Goal: Task Accomplishment & Management: Manage account settings

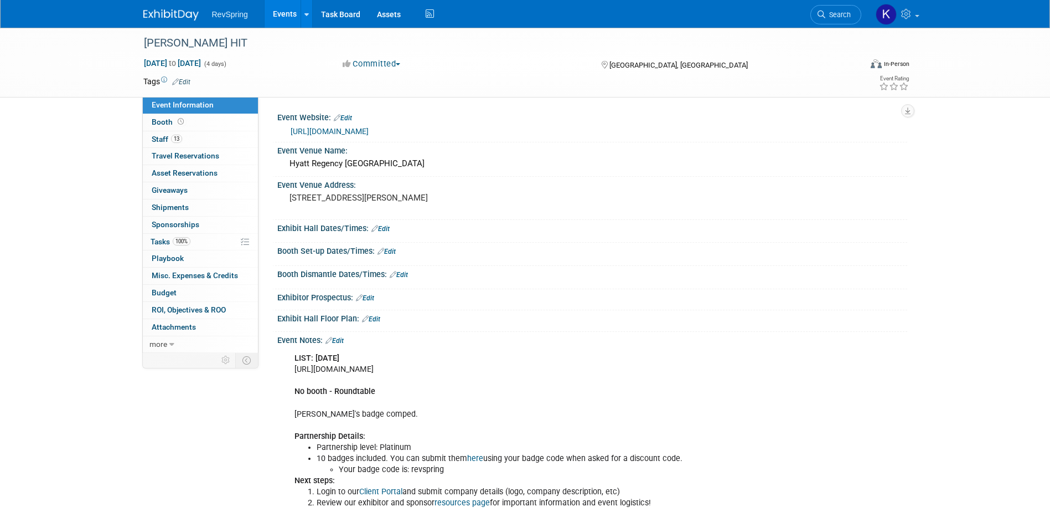
click at [275, 12] on link "Events" at bounding box center [285, 14] width 40 height 28
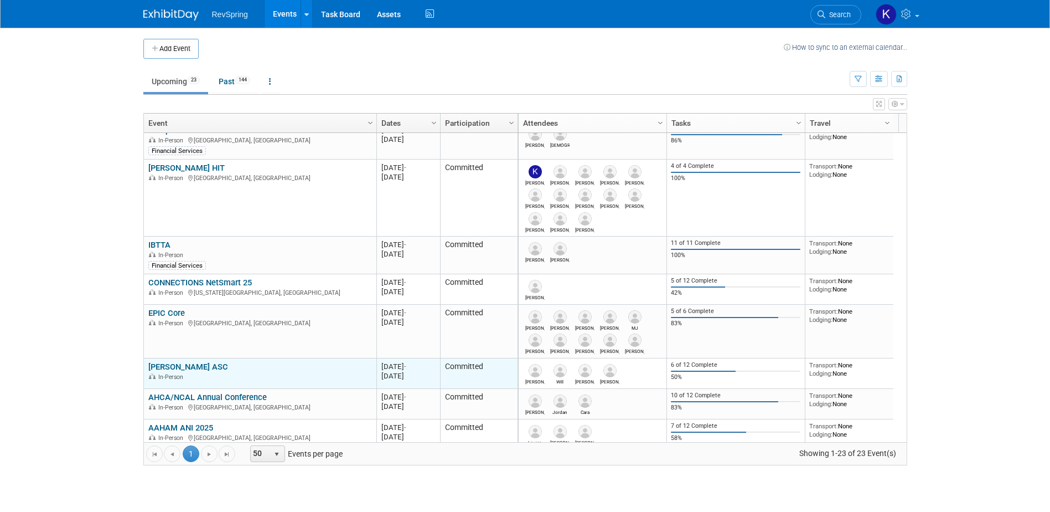
scroll to position [199, 0]
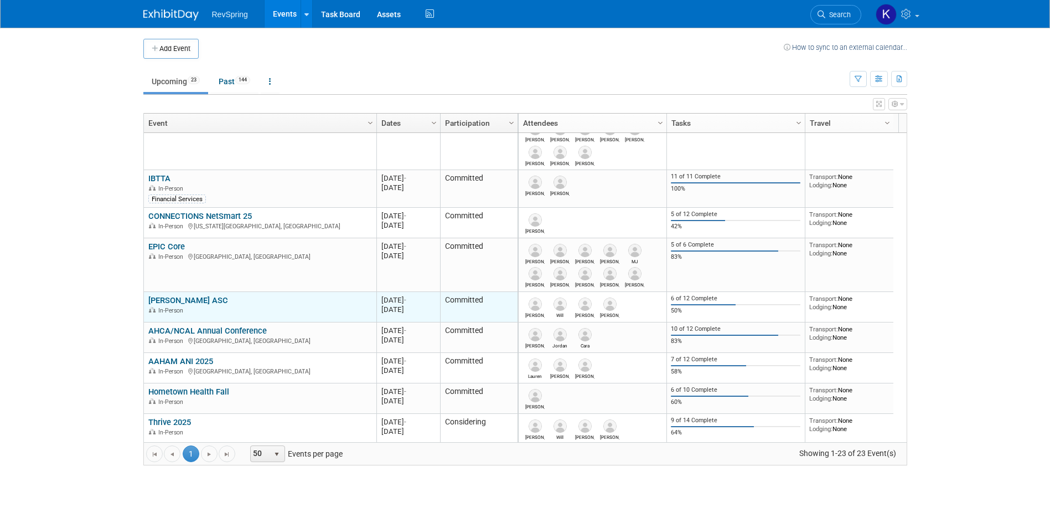
click at [182, 305] on div "Becker's ASC In-Person" at bounding box center [259, 304] width 223 height 19
click at [184, 302] on link "[PERSON_NAME] ASC" at bounding box center [188, 300] width 80 height 10
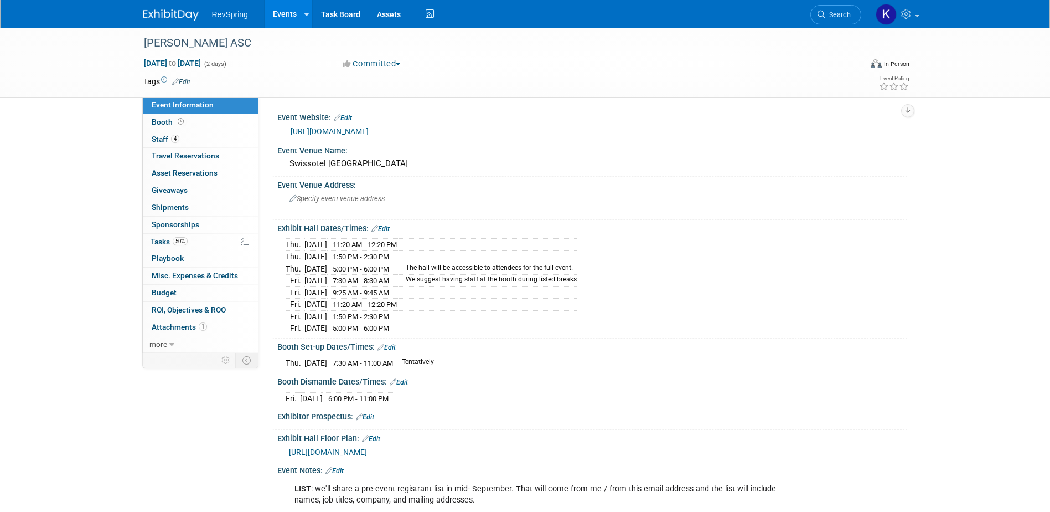
click at [369, 133] on link "[URL][DOMAIN_NAME]" at bounding box center [330, 131] width 78 height 9
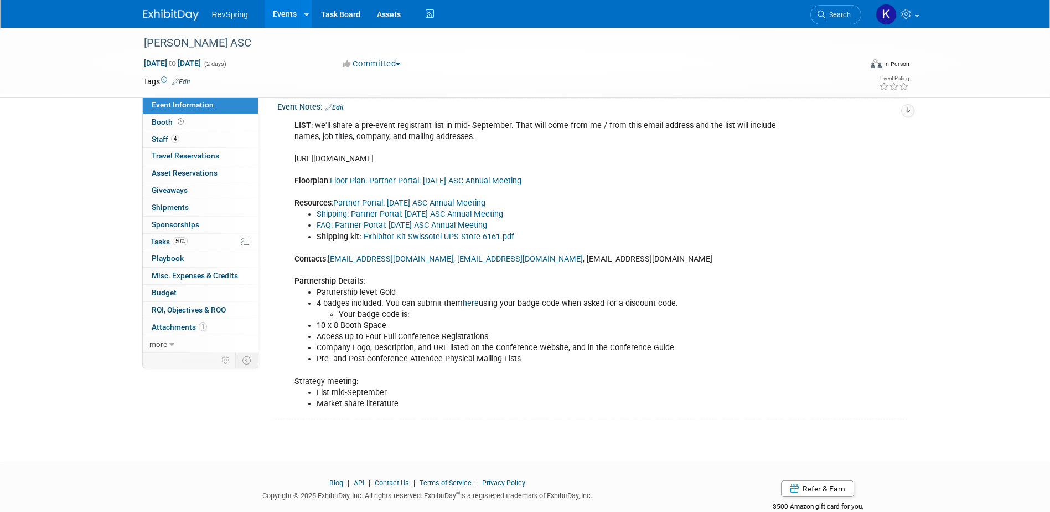
scroll to position [309, 0]
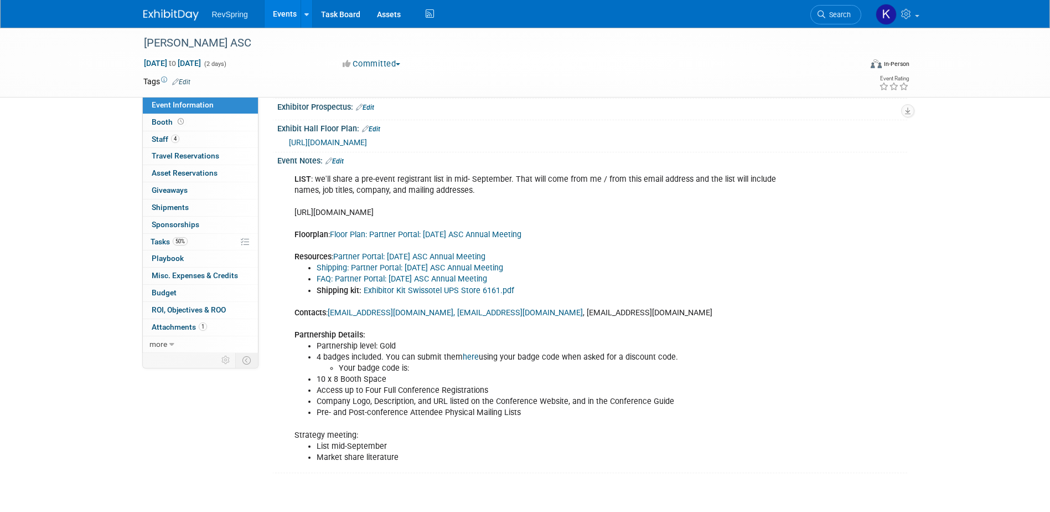
click at [344, 165] on link "Edit" at bounding box center [335, 161] width 18 height 8
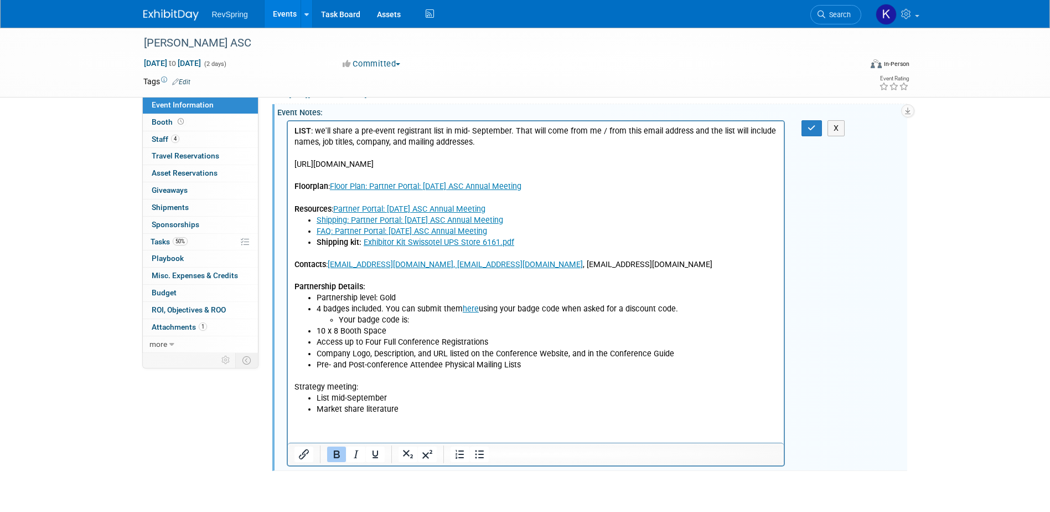
scroll to position [448, 0]
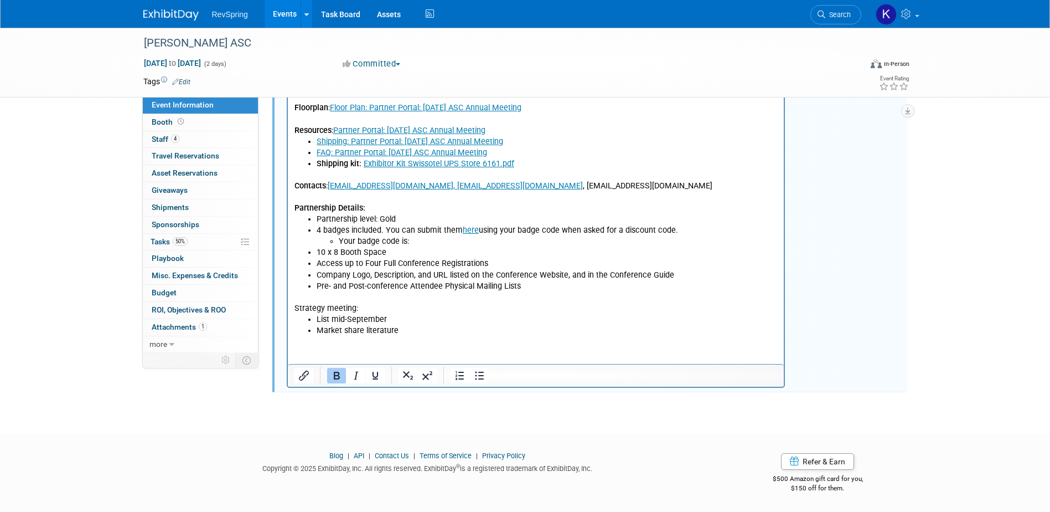
click at [430, 331] on li "Market share literature" at bounding box center [547, 329] width 462 height 11
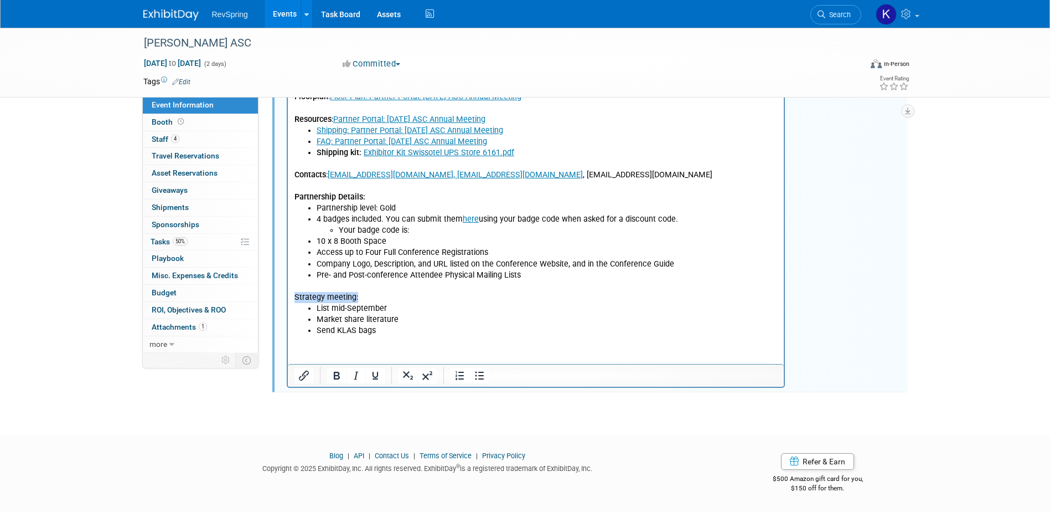
drag, startPoint x: 374, startPoint y: 300, endPoint x: 279, endPoint y: 297, distance: 95.3
click at [287, 297] on html "LIST : we'll share a pre-event registrant list in mid- September. That will com…" at bounding box center [535, 183] width 497 height 304
click at [464, 312] on li "List mid-September" at bounding box center [547, 307] width 462 height 11
click at [397, 330] on li "Send KLAS bags" at bounding box center [547, 329] width 462 height 11
drag, startPoint x: 375, startPoint y: 327, endPoint x: 387, endPoint y: 324, distance: 12.0
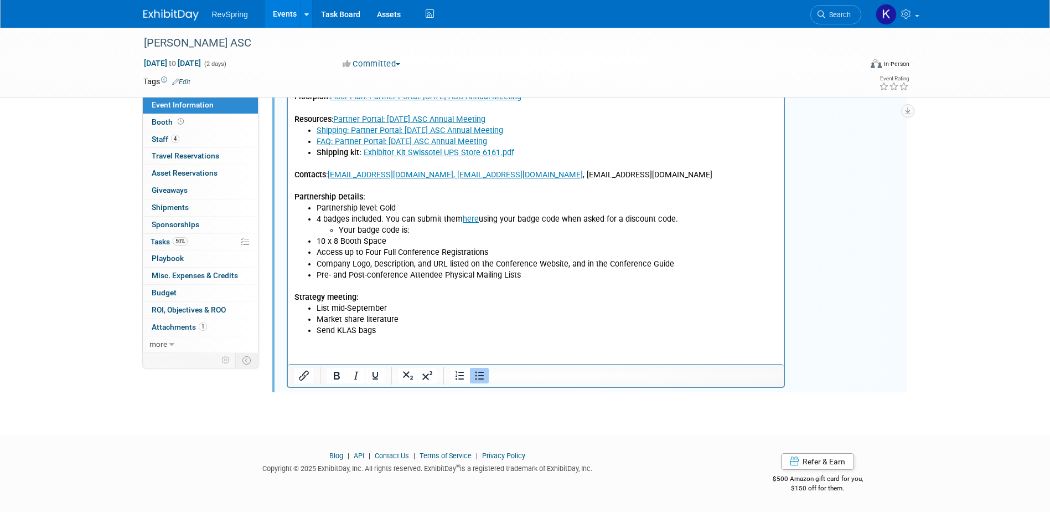
click at [387, 324] on li "Send KLAS bags" at bounding box center [547, 329] width 462 height 11
click at [386, 331] on li "Send KLAS bags" at bounding box center [547, 329] width 462 height 11
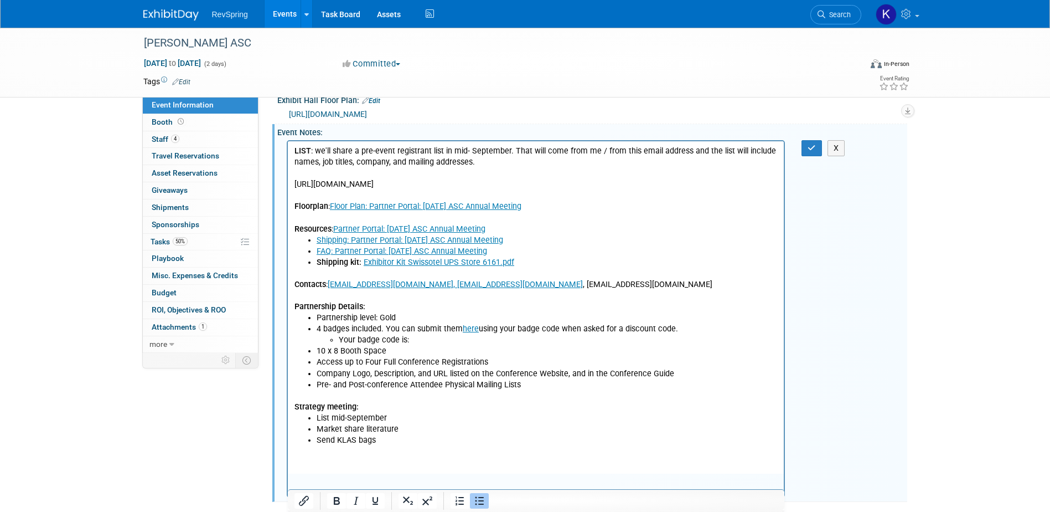
scroll to position [393, 0]
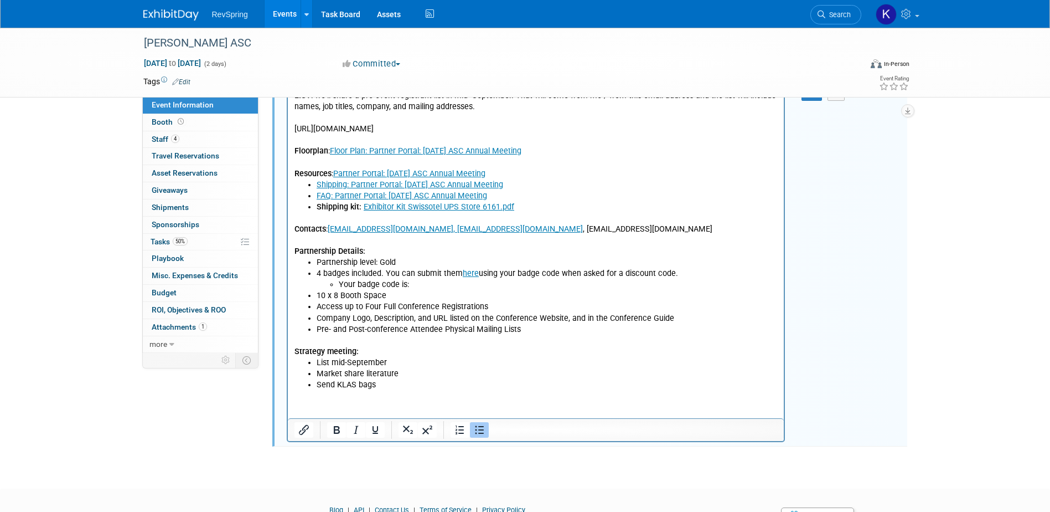
click at [394, 379] on li "Send KLAS bags" at bounding box center [547, 384] width 462 height 11
drag, startPoint x: 315, startPoint y: 373, endPoint x: 324, endPoint y: 370, distance: 9.1
click at [315, 373] on ul "List mid-September Market share literature Send KLAS bags" at bounding box center [536, 373] width 484 height 33
click at [397, 383] on li "Send KLAS bags" at bounding box center [547, 384] width 462 height 11
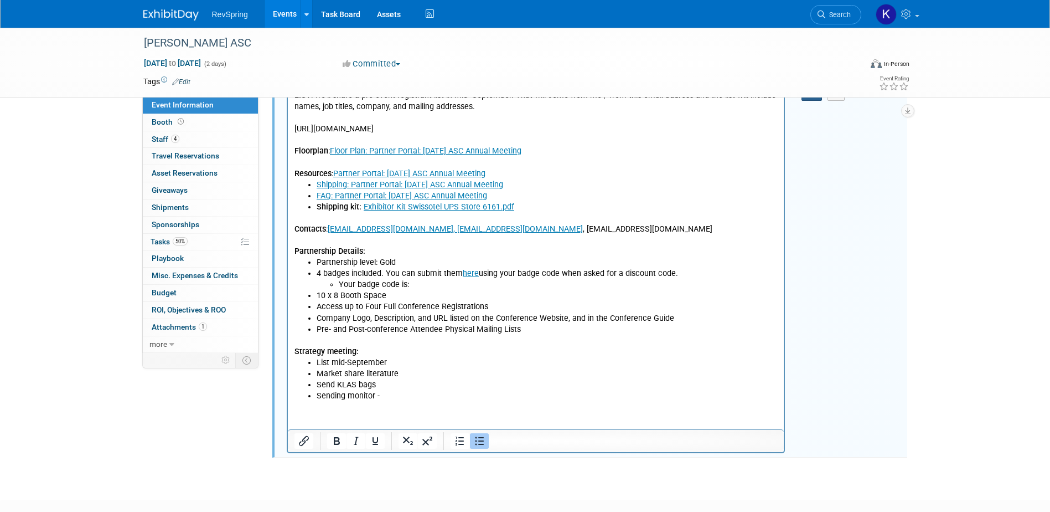
click at [811, 87] on div "LIST : we'll share a pre-event registrant list in mid- September. That will com…" at bounding box center [591, 85] width 616 height 6
click at [810, 101] on button "button" at bounding box center [812, 93] width 20 height 16
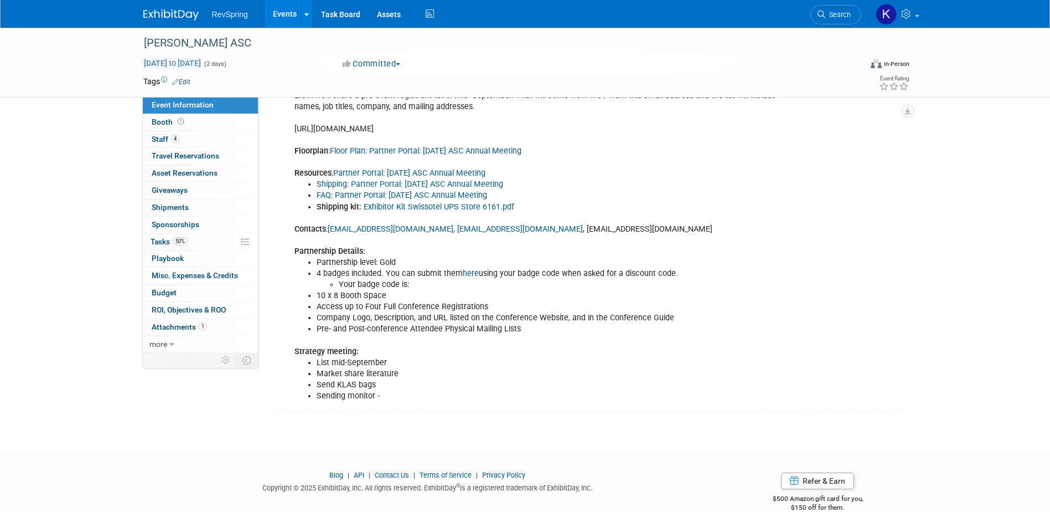
click at [202, 58] on span "Oct 16, 2025 to Oct 17, 2025" at bounding box center [172, 63] width 58 height 10
select select "9"
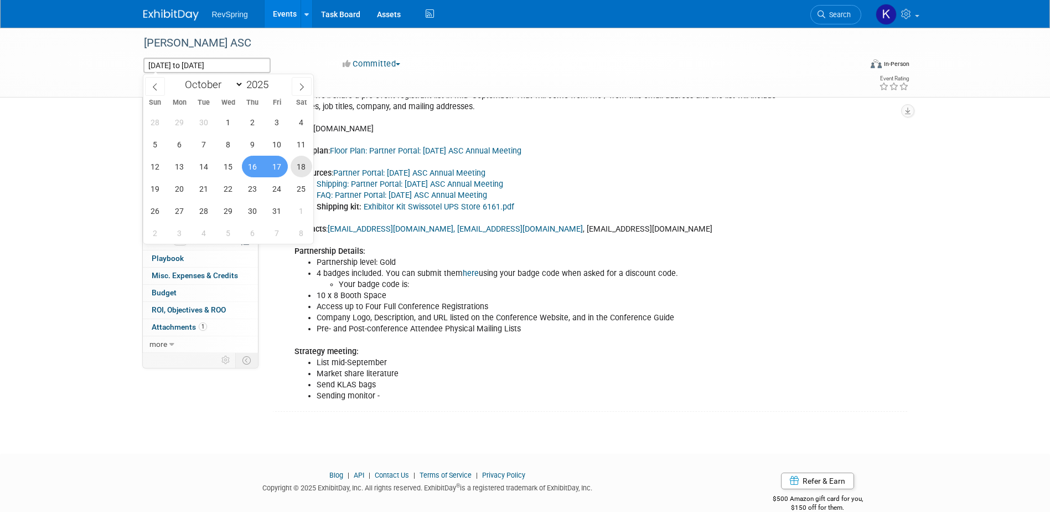
click at [292, 167] on span "18" at bounding box center [302, 167] width 22 height 22
type input "[DATE]"
click at [252, 168] on span "16" at bounding box center [253, 167] width 22 height 22
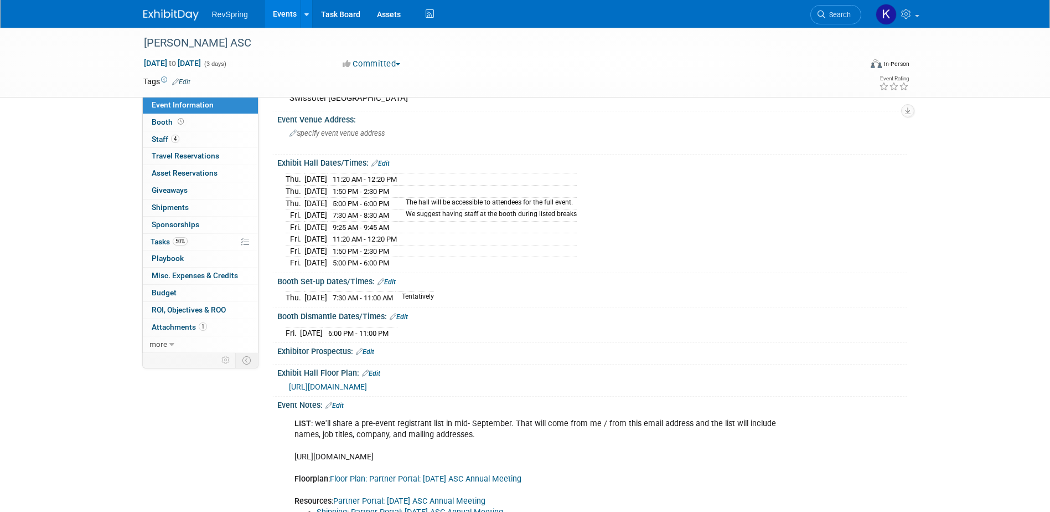
scroll to position [0, 0]
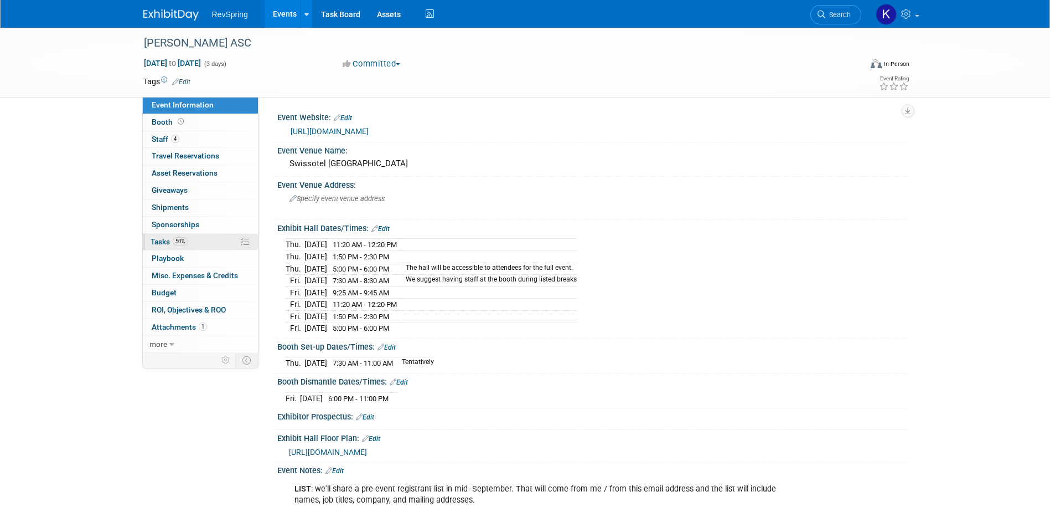
click at [205, 242] on link "50% Tasks 50%" at bounding box center [200, 242] width 115 height 17
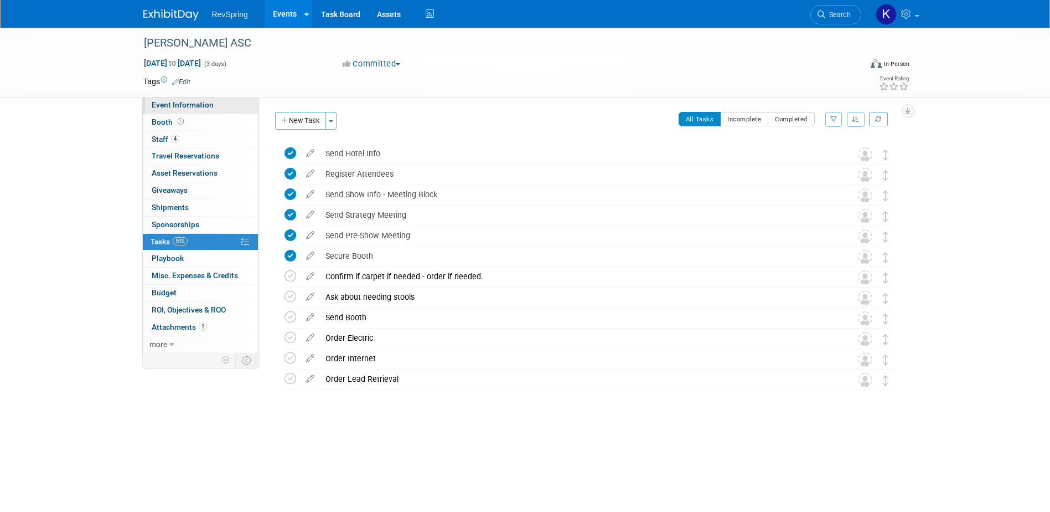
click at [237, 100] on link "Event Information" at bounding box center [200, 105] width 115 height 17
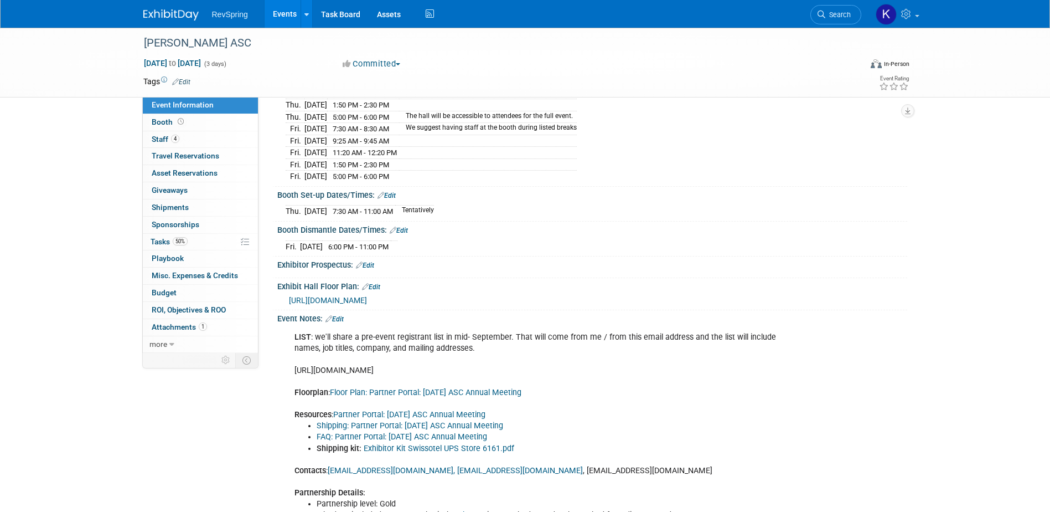
scroll to position [345, 0]
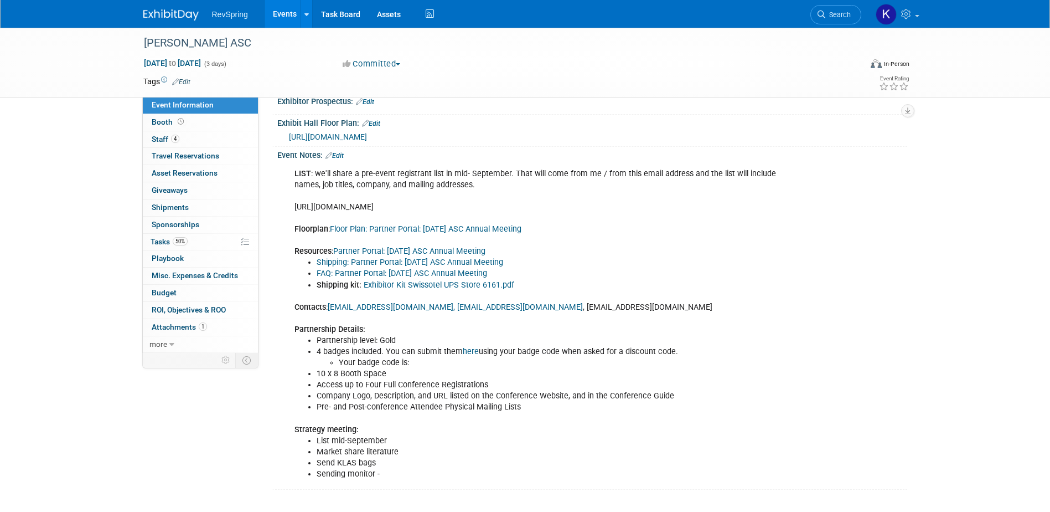
click at [334, 156] on link "Edit" at bounding box center [335, 156] width 18 height 8
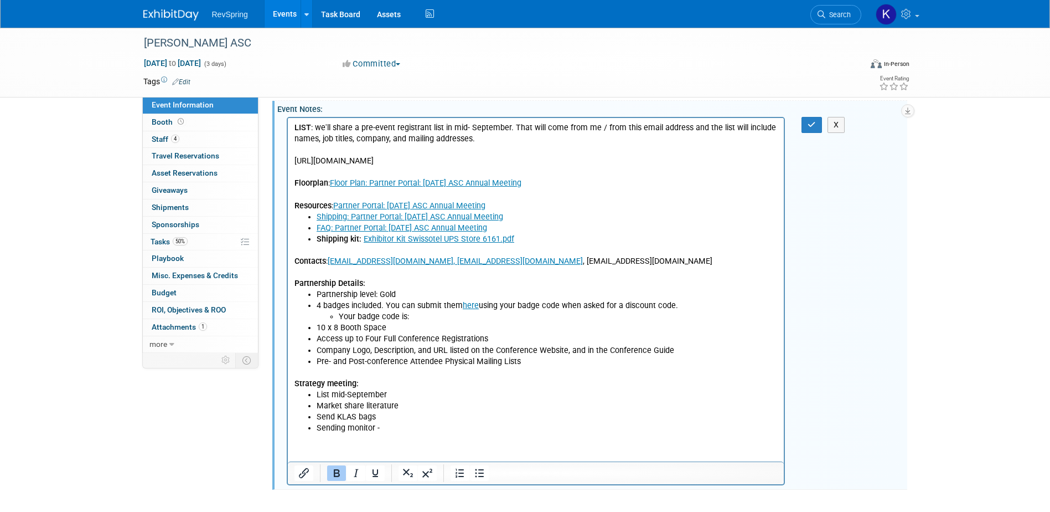
scroll to position [373, 0]
click at [401, 429] on li "Sending monitor -" at bounding box center [547, 427] width 462 height 11
click at [408, 419] on li "Send KLAS bags" at bounding box center [547, 416] width 462 height 11
click at [405, 426] on li "Sending monitor -" at bounding box center [547, 427] width 462 height 11
paste body "Rich Text Area. Press ALT-0 for help."
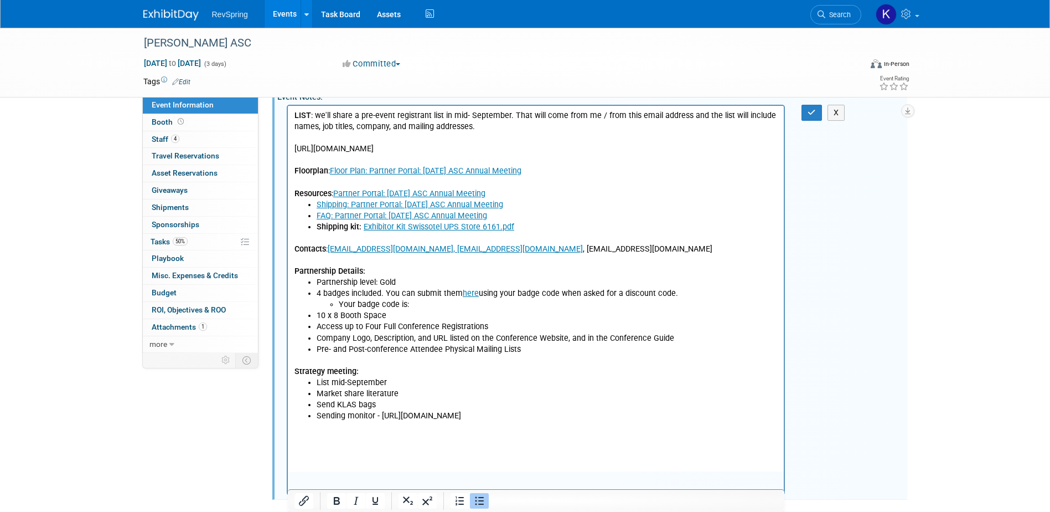
drag, startPoint x: 490, startPoint y: 433, endPoint x: 300, endPoint y: 427, distance: 190.6
click at [300, 421] on ul "List mid-September Market share literature Send KLAS bags Sending monitor - htt…" at bounding box center [536, 398] width 484 height 44
copy li "https://revspringinc.sharepoint.com/:f:/r/sites/CorporateMarketing/Shared%20Doc…"
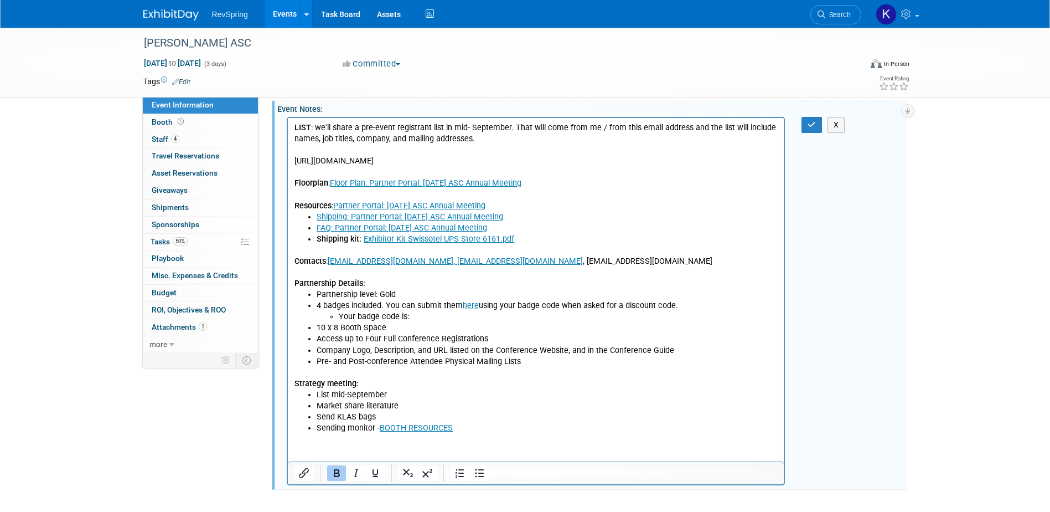
click at [486, 422] on li "Sending monitor - BOOTH RESOURCES" at bounding box center [547, 427] width 462 height 11
click at [336, 416] on li "Send KLAS bags" at bounding box center [547, 416] width 462 height 11
click at [582, 429] on li "Sending monitor - BOOTH RESOURCES - pull from this drive for screen." at bounding box center [547, 427] width 462 height 11
click at [393, 414] on li "Send Engage IQ flyer, KLAS bags" at bounding box center [547, 416] width 462 height 11
click at [524, 415] on li "Send Engage IQ flyer, Market Share flyer, KLAS bags" at bounding box center [547, 416] width 462 height 11
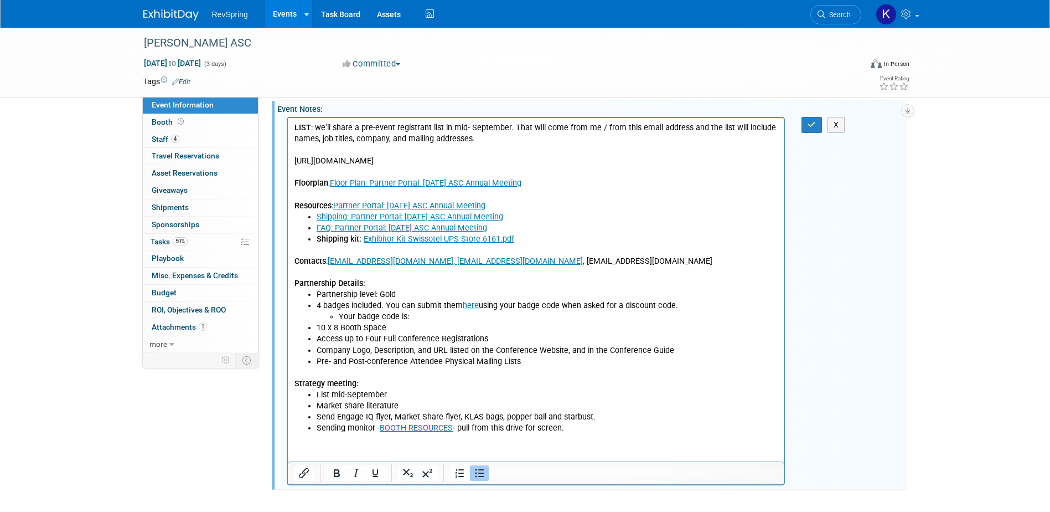
scroll to position [391, 0]
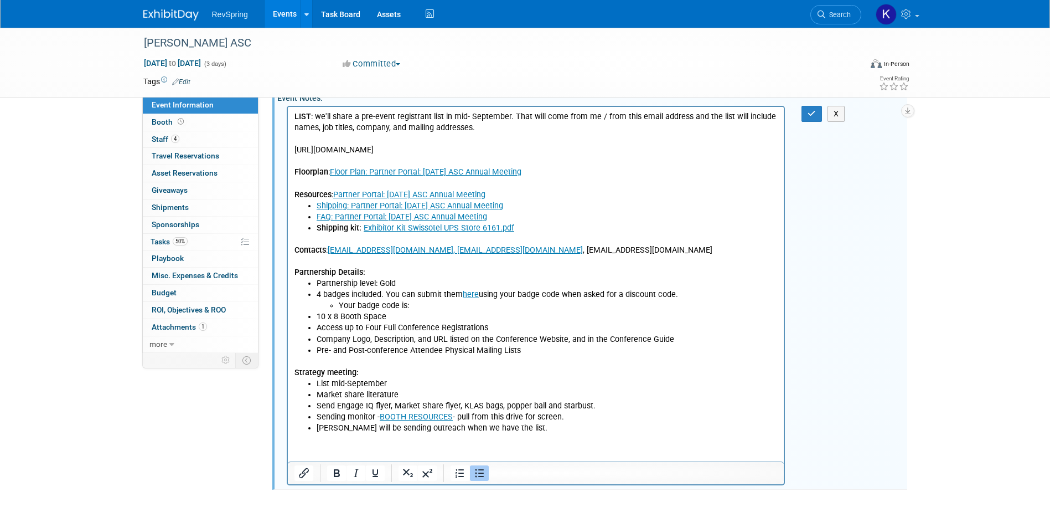
click at [409, 379] on li "List mid-September" at bounding box center [547, 383] width 462 height 11
click at [478, 358] on p "Strategy meeting:" at bounding box center [536, 366] width 484 height 22
click at [493, 383] on li "List mid-September - track meetings and leads" at bounding box center [547, 383] width 462 height 11
click at [534, 426] on li "Jill will be sending outreach when we have the list." at bounding box center [547, 427] width 462 height 11
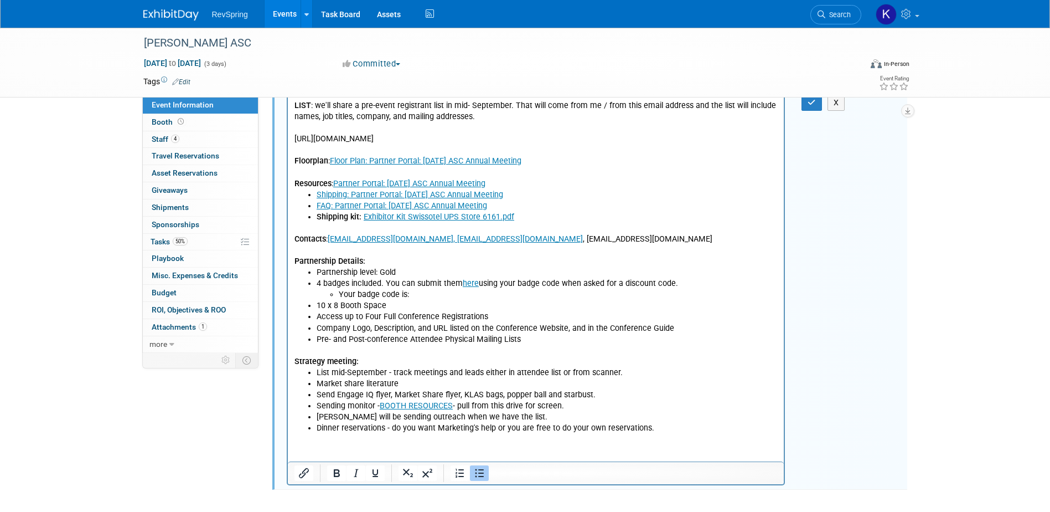
click at [615, 368] on li "List mid-September - track meetings and leads either in attendee list or from s…" at bounding box center [547, 371] width 462 height 11
click at [633, 368] on li "List mid-September - track meetings and leads either in attendee list or from s…" at bounding box center [547, 371] width 462 height 11
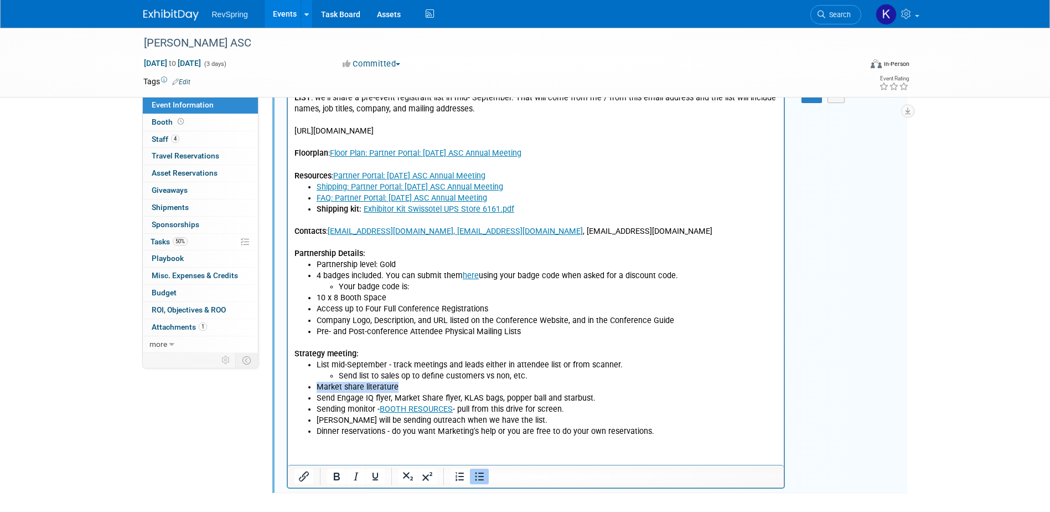
drag, startPoint x: 399, startPoint y: 388, endPoint x: 307, endPoint y: 388, distance: 91.9
click at [316, 388] on li "Market share literature" at bounding box center [547, 386] width 462 height 11
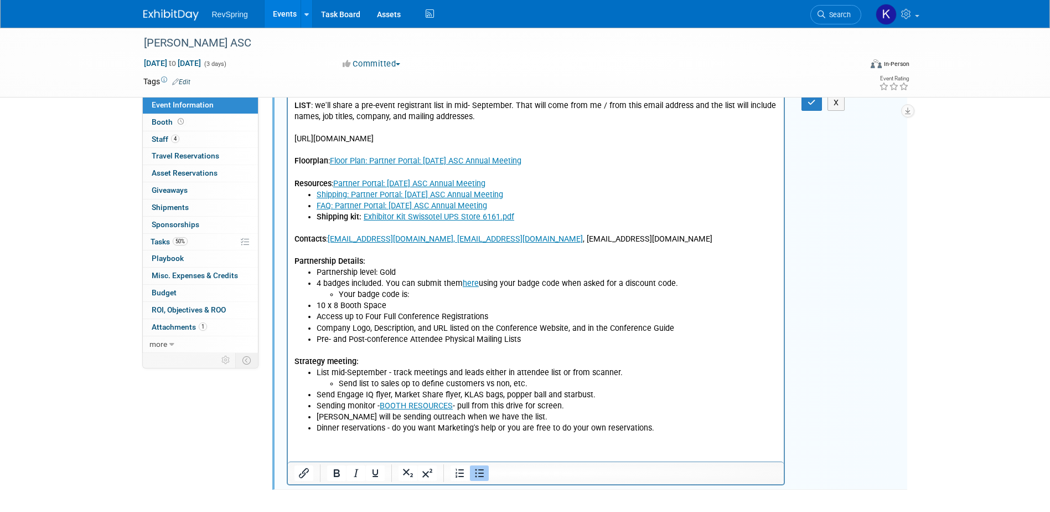
click at [650, 424] on li "Dinner reservations - do you want Marketing's help or you are free to do your o…" at bounding box center [547, 427] width 462 height 11
drag, startPoint x: 539, startPoint y: 379, endPoint x: 536, endPoint y: 395, distance: 16.2
click at [539, 380] on li "Send list to sales op to define customers vs non, etc." at bounding box center [558, 383] width 440 height 11
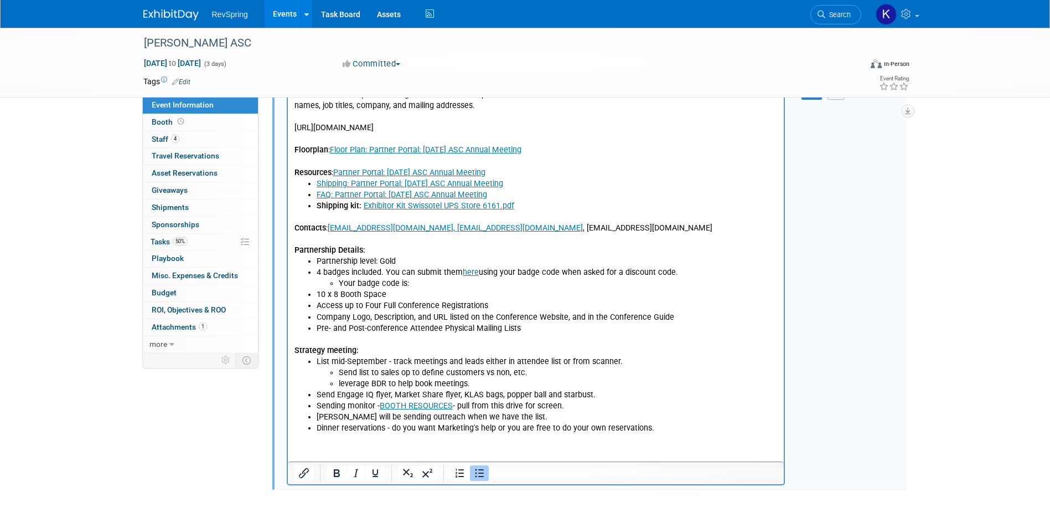
drag, startPoint x: 659, startPoint y: 427, endPoint x: 391, endPoint y: 429, distance: 268.0
click at [391, 429] on li "Dinner reservations - do you want Marketing's help or you are free to do your o…" at bounding box center [547, 427] width 462 height 11
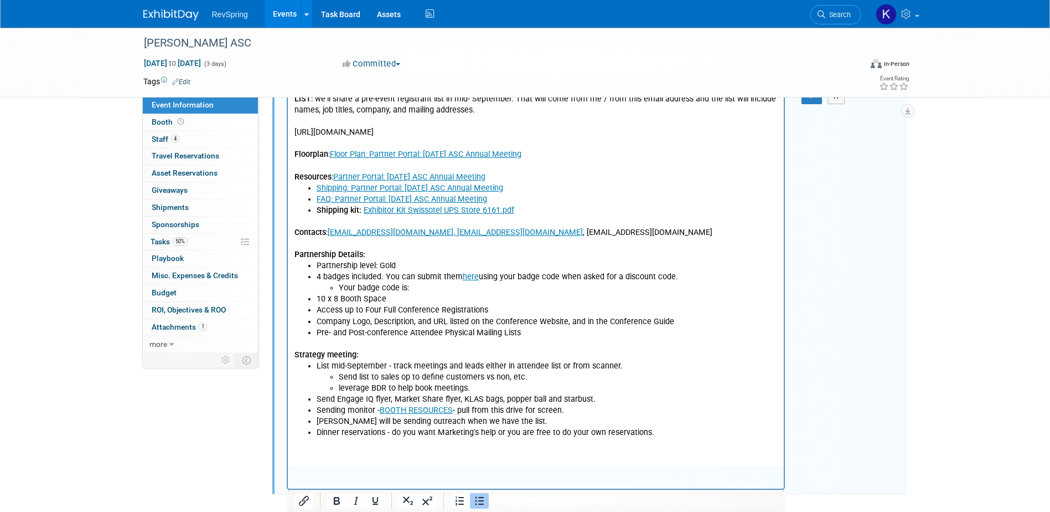
scroll to position [424, 0]
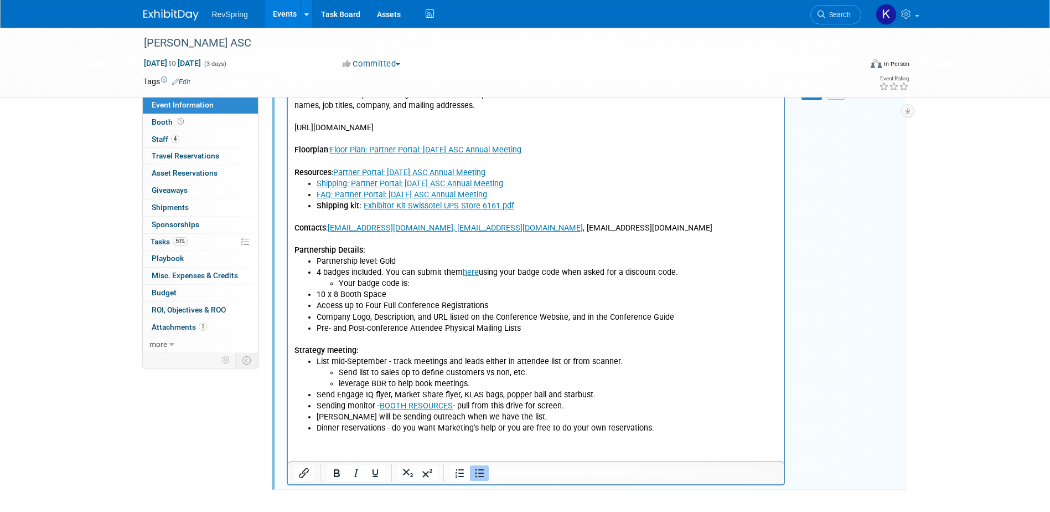
drag, startPoint x: 679, startPoint y: 430, endPoint x: 663, endPoint y: 428, distance: 16.7
click at [679, 430] on li "Dinner reservations - do you want Marketing's help or you are free to do your o…" at bounding box center [547, 427] width 462 height 11
drag, startPoint x: 658, startPoint y: 427, endPoint x: 393, endPoint y: 428, distance: 265.2
click at [393, 428] on li "Dinner reservations - do you want Marketing's help or you are free to do your o…" at bounding box center [547, 427] width 462 height 11
drag, startPoint x: 459, startPoint y: 426, endPoint x: 392, endPoint y: 428, distance: 67.6
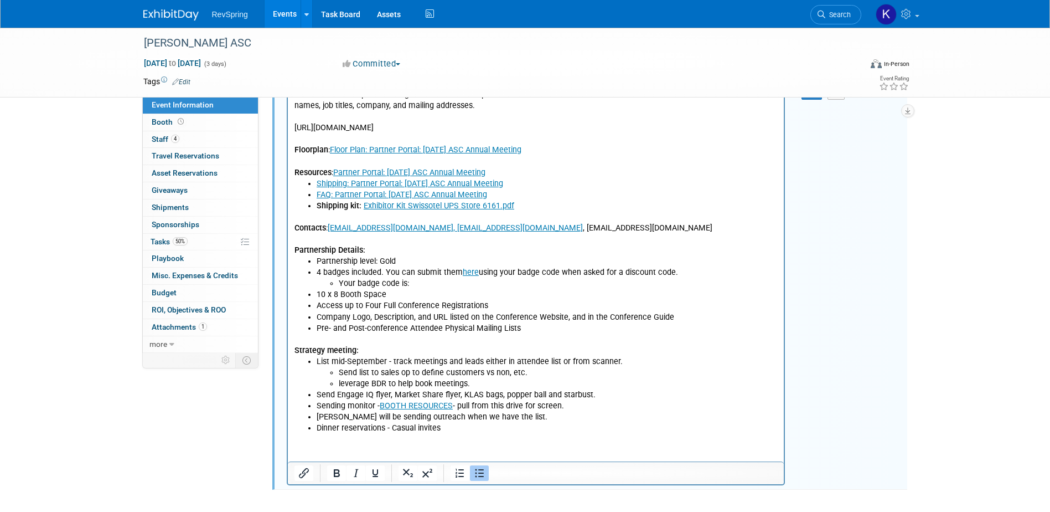
click at [392, 428] on li "Dinner reservations - Casual invites" at bounding box center [547, 427] width 462 height 11
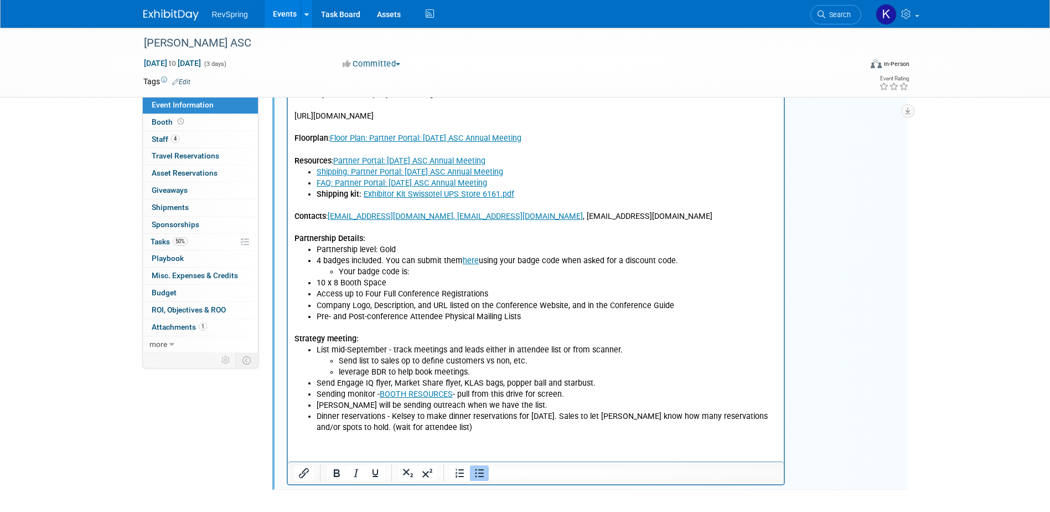
scroll to position [436, 0]
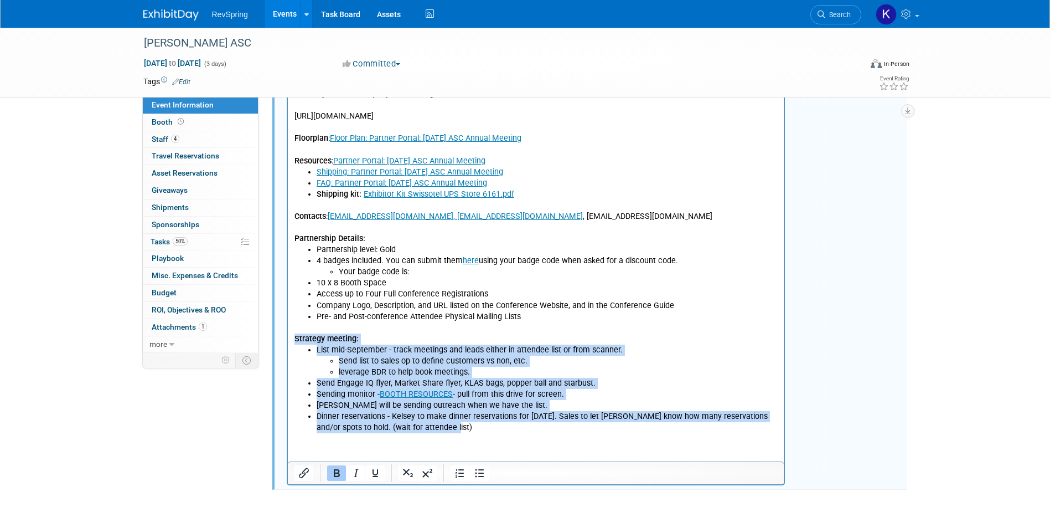
drag, startPoint x: 462, startPoint y: 428, endPoint x: 286, endPoint y: 338, distance: 198.1
click at [287, 338] on html "LIST : we'll share a pre-event registrant list in mid- September. That will com…" at bounding box center [535, 253] width 497 height 360
copy body "Strategy meeting: List mid-September - track meetings and leads either in atten…"
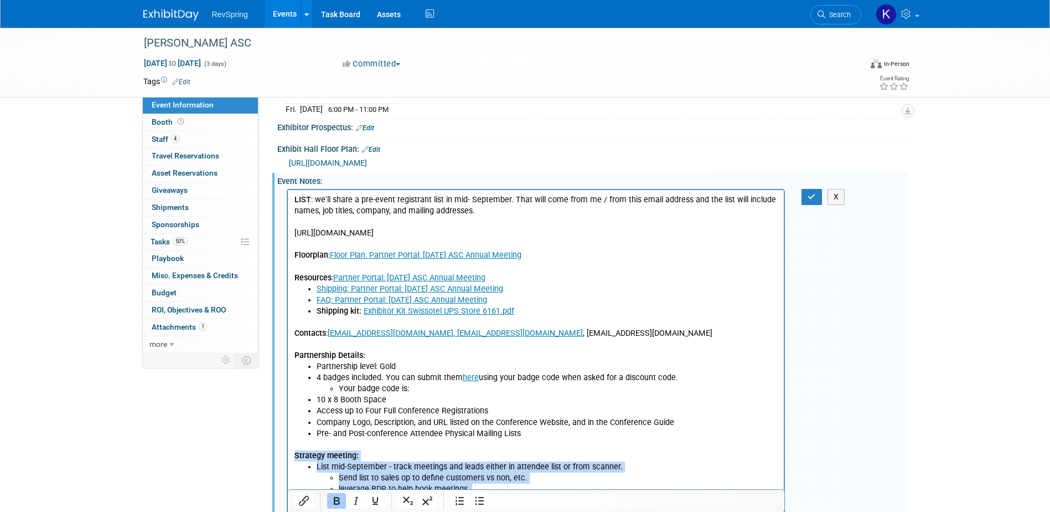
scroll to position [270, 0]
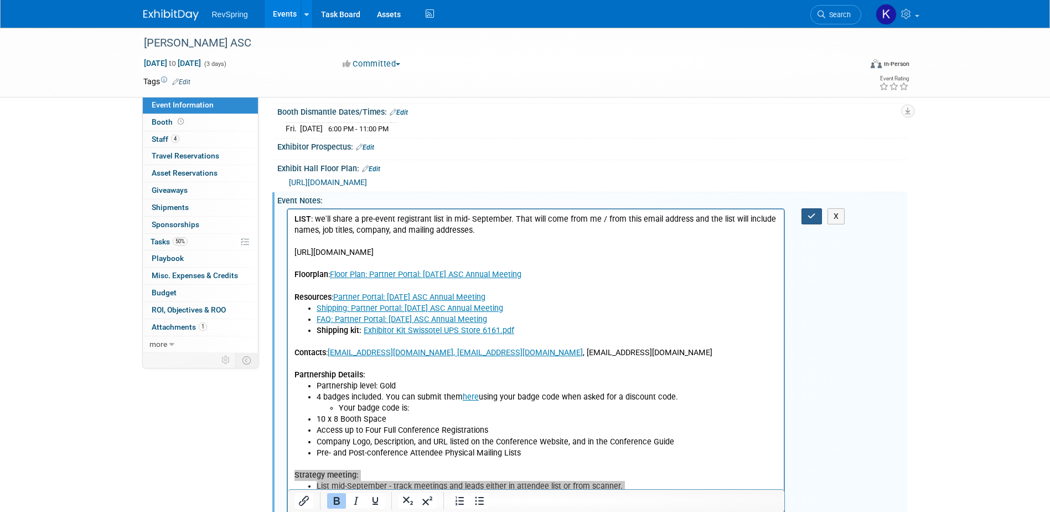
click at [808, 224] on button "button" at bounding box center [812, 216] width 20 height 16
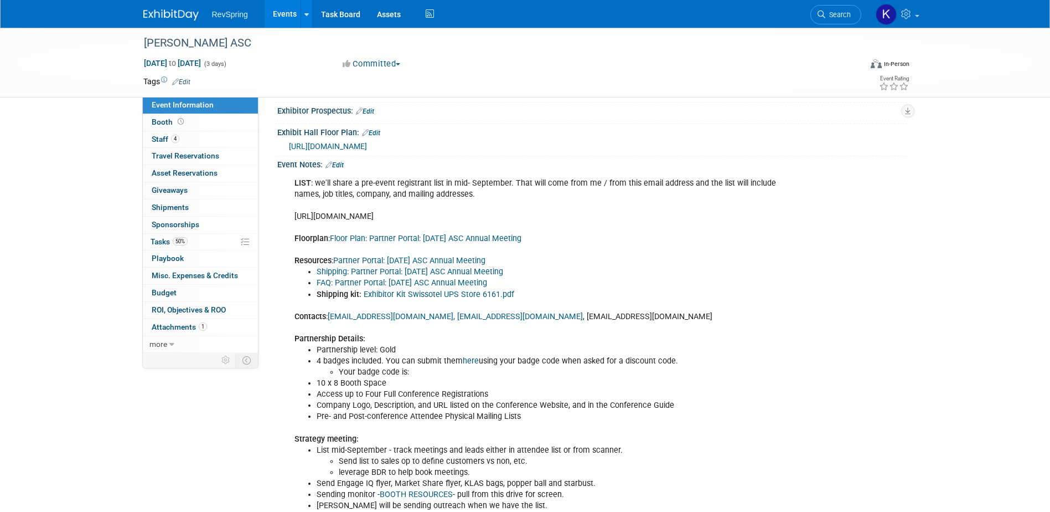
scroll to position [325, 0]
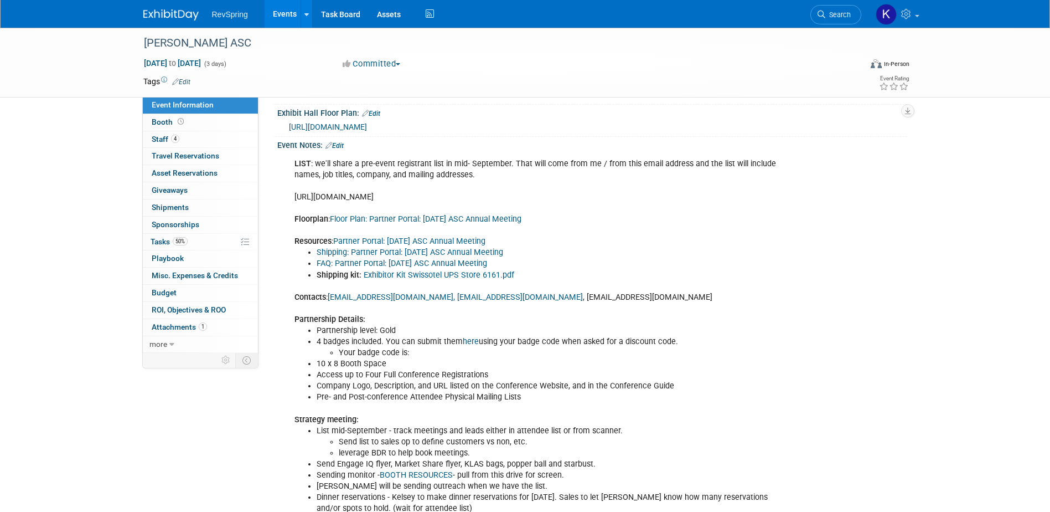
click at [342, 380] on li "Access up to Four Full Conference Registrations" at bounding box center [548, 374] width 462 height 11
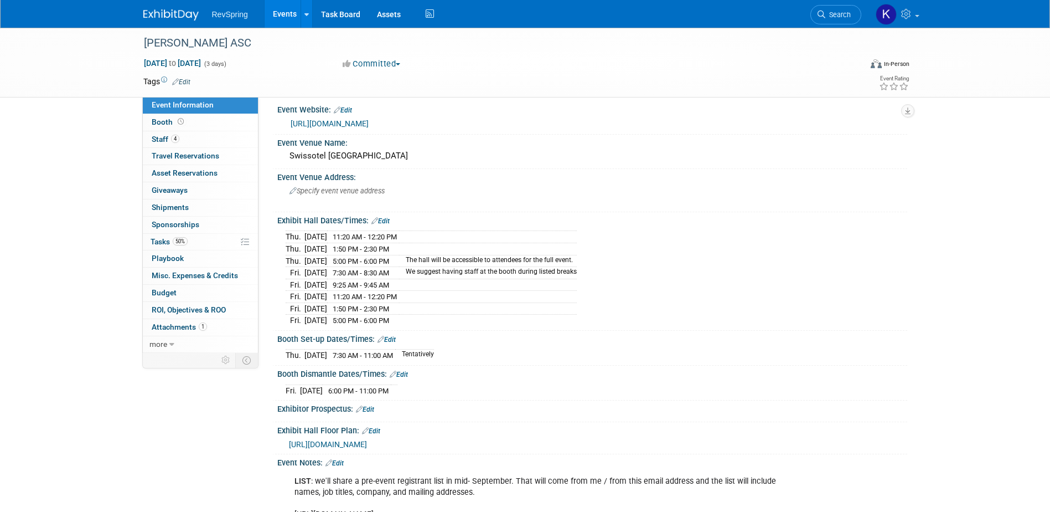
scroll to position [2, 0]
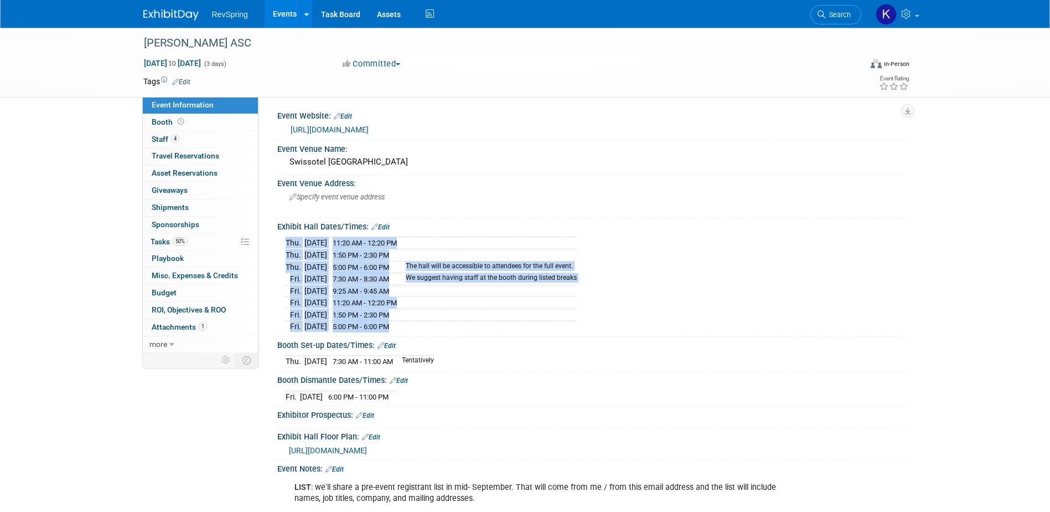
drag, startPoint x: 427, startPoint y: 324, endPoint x: 285, endPoint y: 247, distance: 162.5
click at [285, 247] on div "Thu. Oct 16, 2025 11:20 AM - 12:20 PM Thu. Oct 16, 2025 1:50 PM - 2:30 PM" at bounding box center [592, 282] width 630 height 102
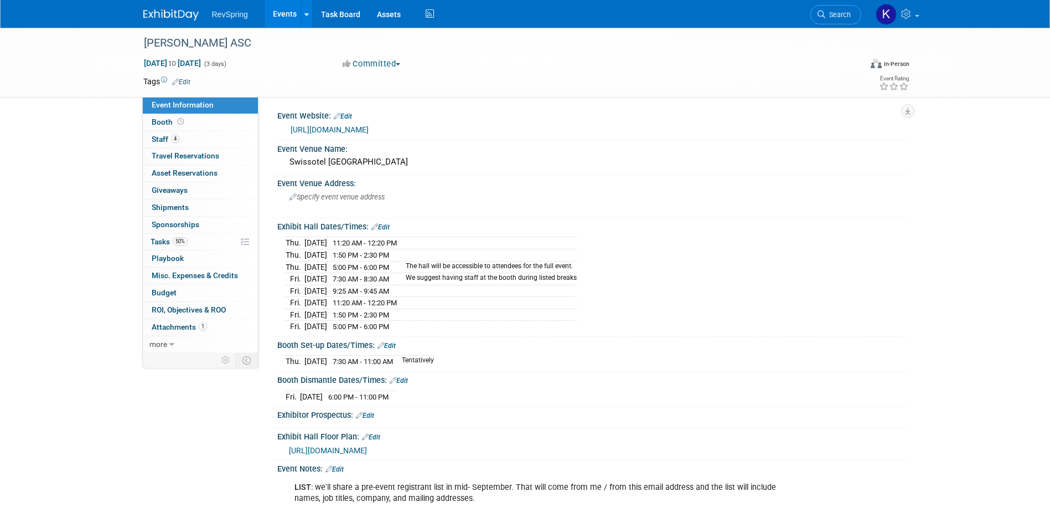
drag, startPoint x: 285, startPoint y: 247, endPoint x: 482, endPoint y: 338, distance: 217.2
click at [482, 338] on div "Booth Set-up Dates/Times: Edit" at bounding box center [592, 344] width 630 height 14
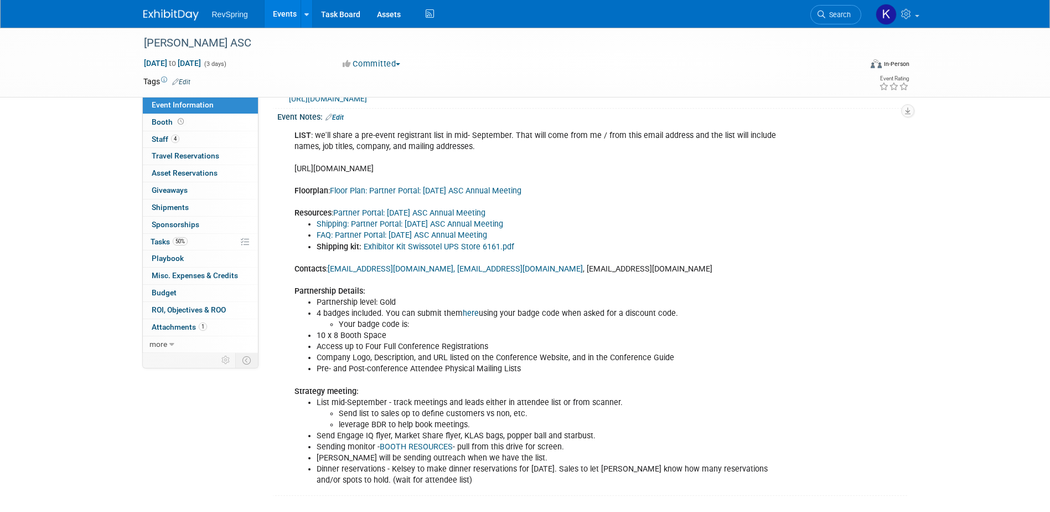
scroll to position [334, 0]
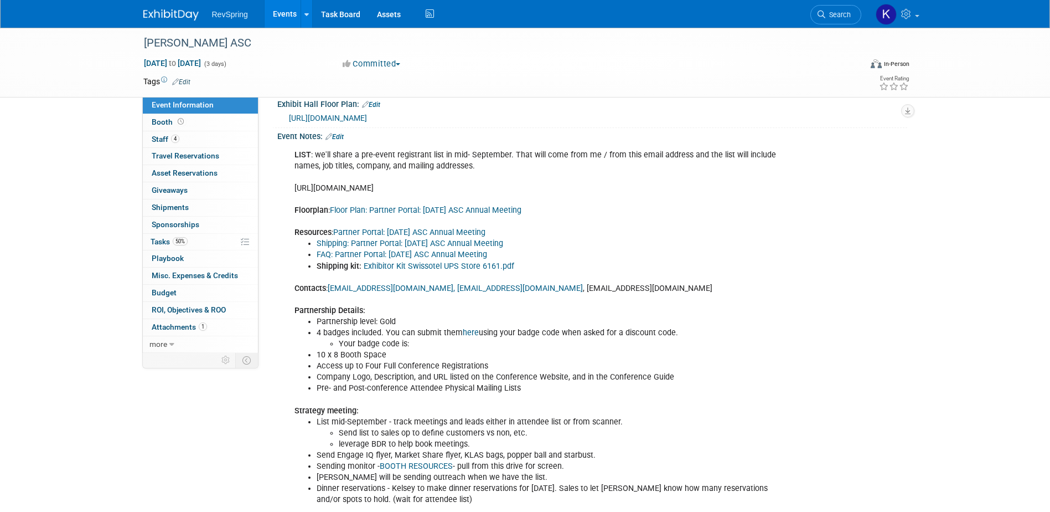
click at [344, 141] on link "Edit" at bounding box center [335, 137] width 18 height 8
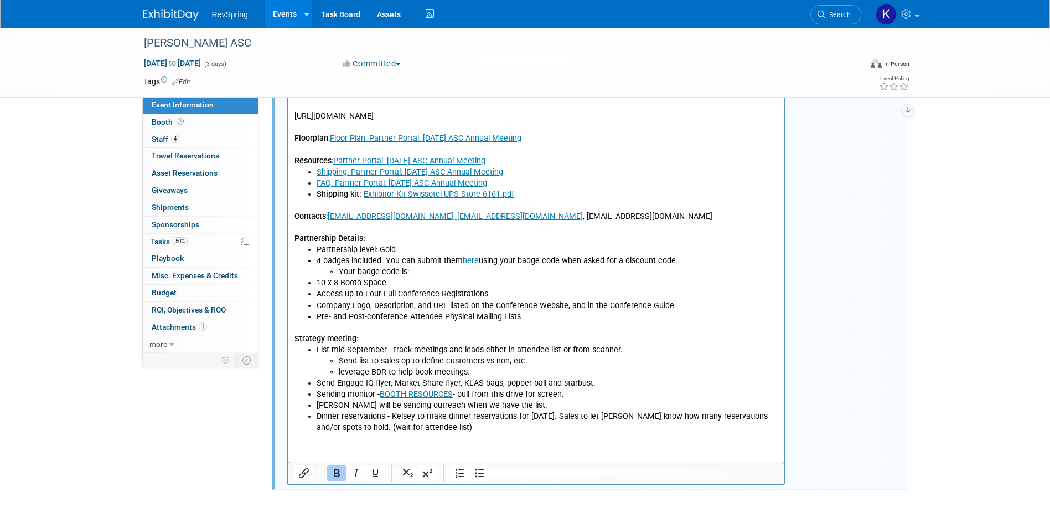
scroll to position [418, 0]
click at [505, 371] on li "leverage BDR to help book meetings." at bounding box center [558, 371] width 440 height 11
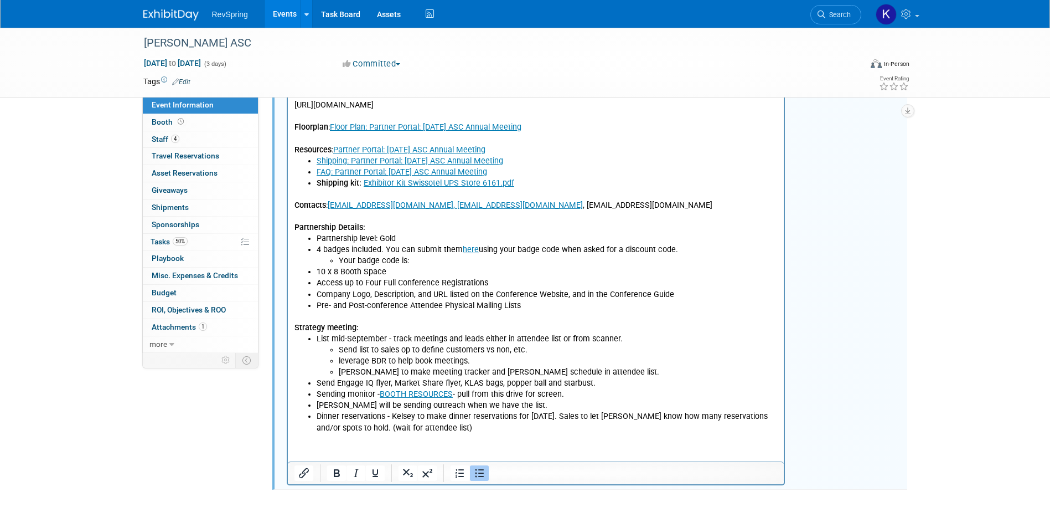
click at [500, 369] on li "Kelsey to make meeting tracker and booth schedule in attendee list." at bounding box center [558, 371] width 440 height 11
copy li "Kelsey to make meeting tracker and booth schedule in attendee list."
drag, startPoint x: 815, startPoint y: 101, endPoint x: 839, endPoint y: 202, distance: 103.4
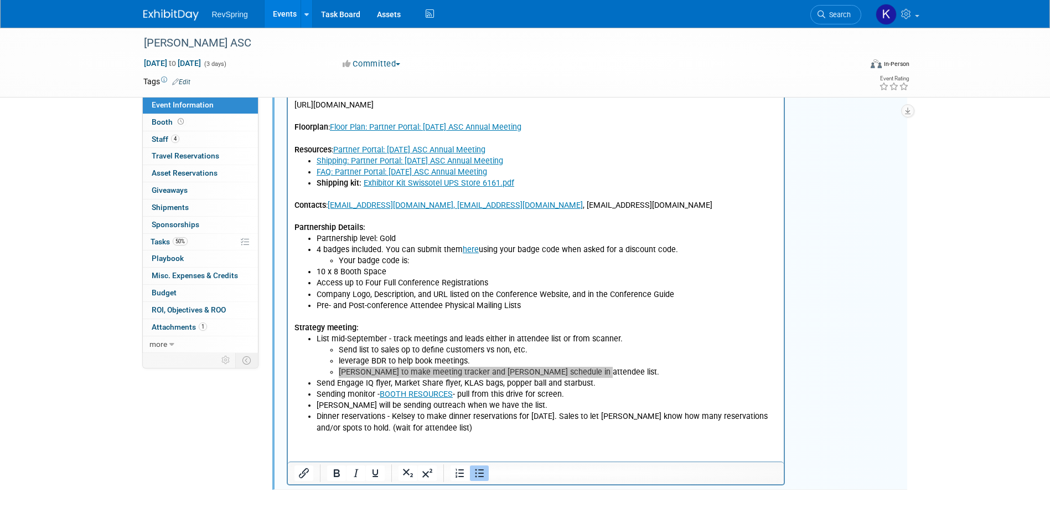
click at [815, 73] on icon "button" at bounding box center [812, 69] width 8 height 8
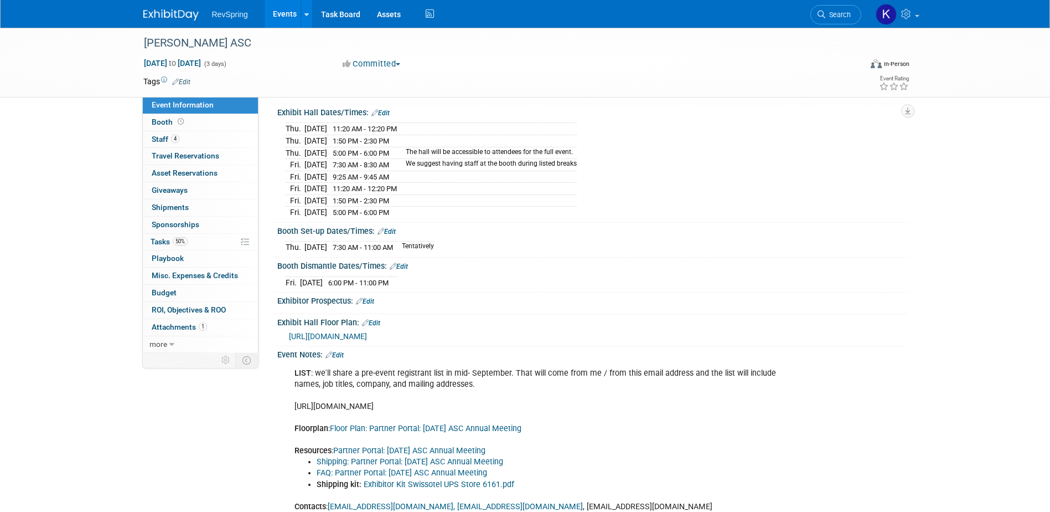
scroll to position [0, 0]
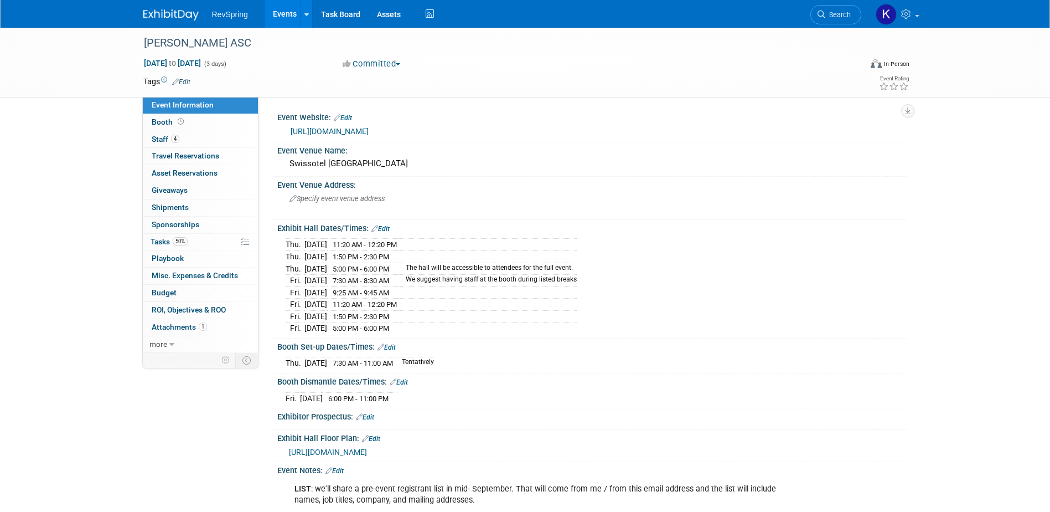
click at [281, 13] on link "Events" at bounding box center [285, 14] width 40 height 28
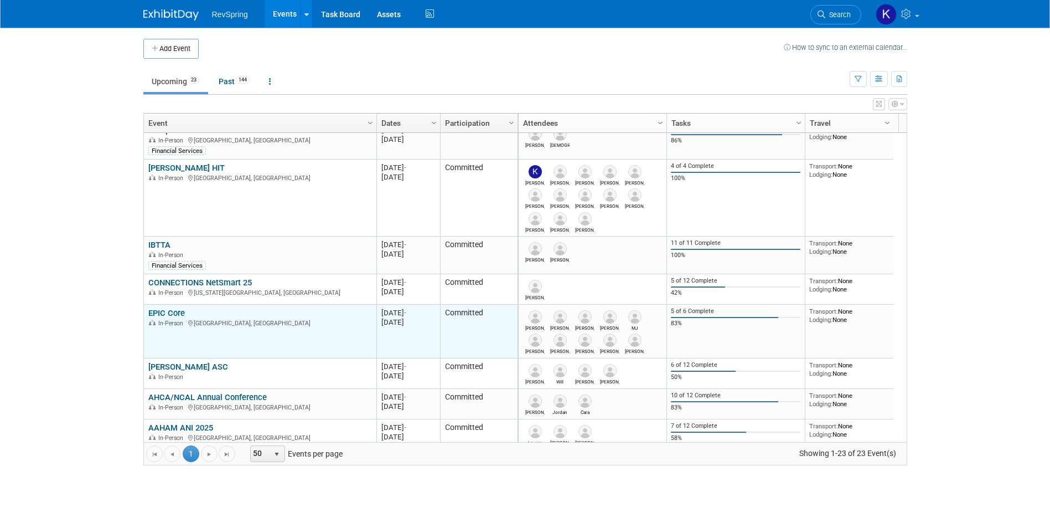
scroll to position [199, 0]
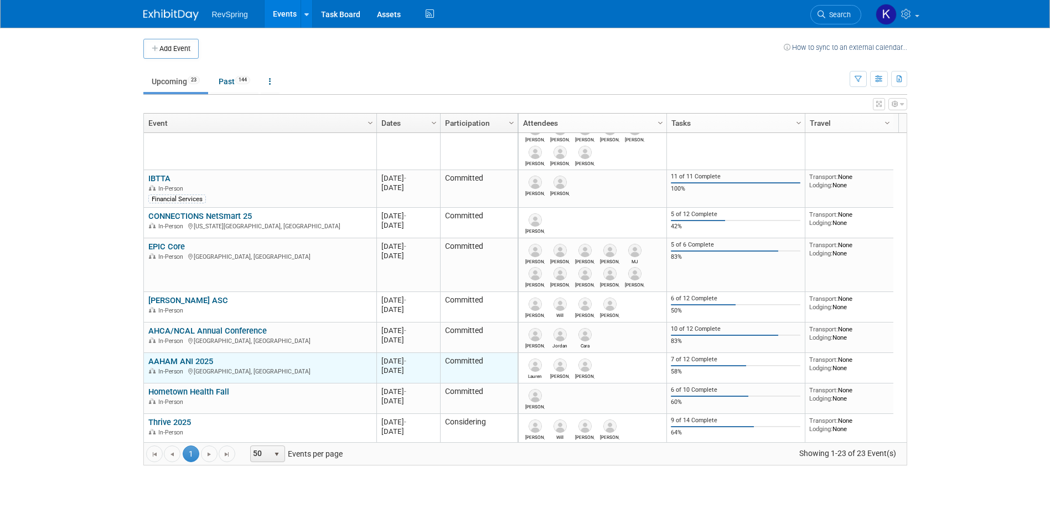
click at [200, 364] on link "AAHAM ANI 2025" at bounding box center [180, 361] width 65 height 10
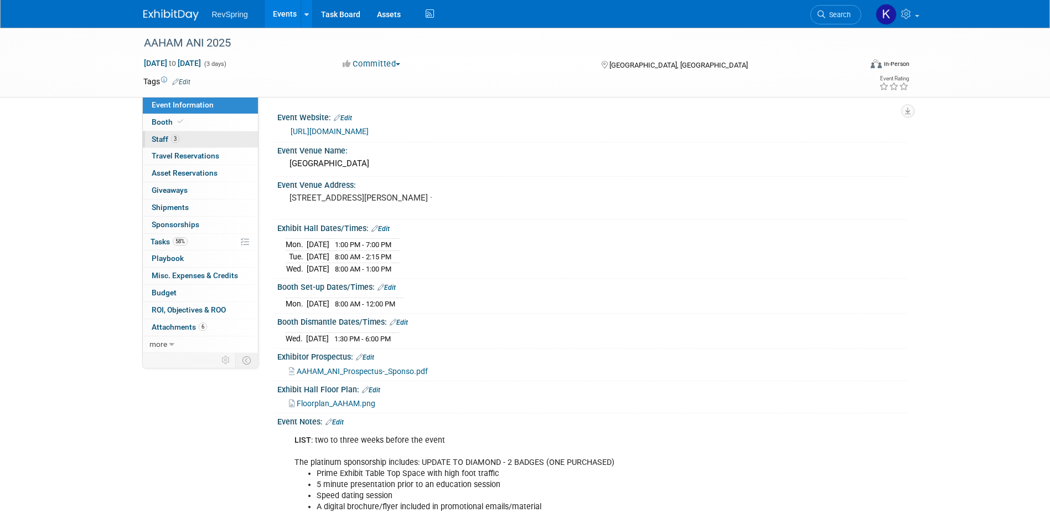
click at [233, 147] on link "3 Staff 3" at bounding box center [200, 139] width 115 height 17
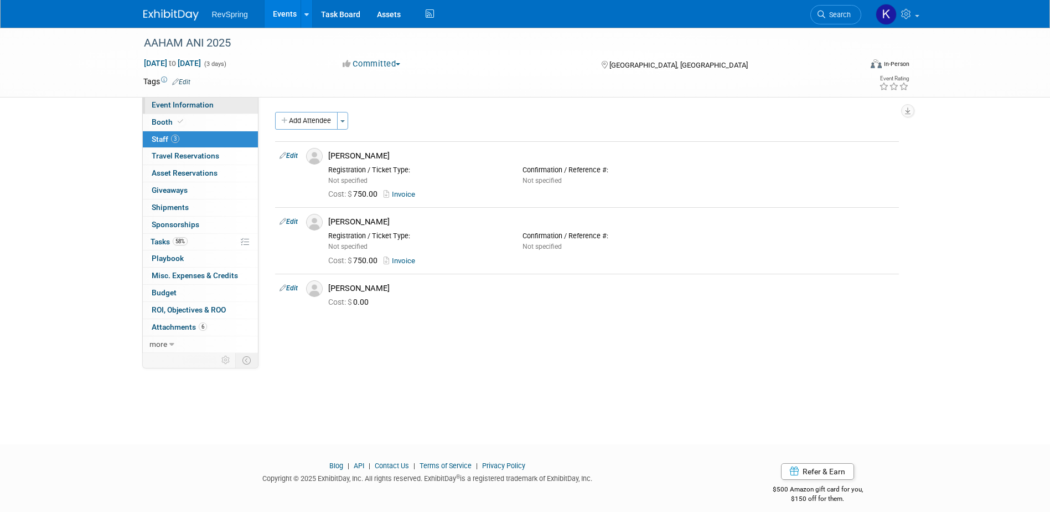
click at [220, 107] on link "Event Information" at bounding box center [200, 105] width 115 height 17
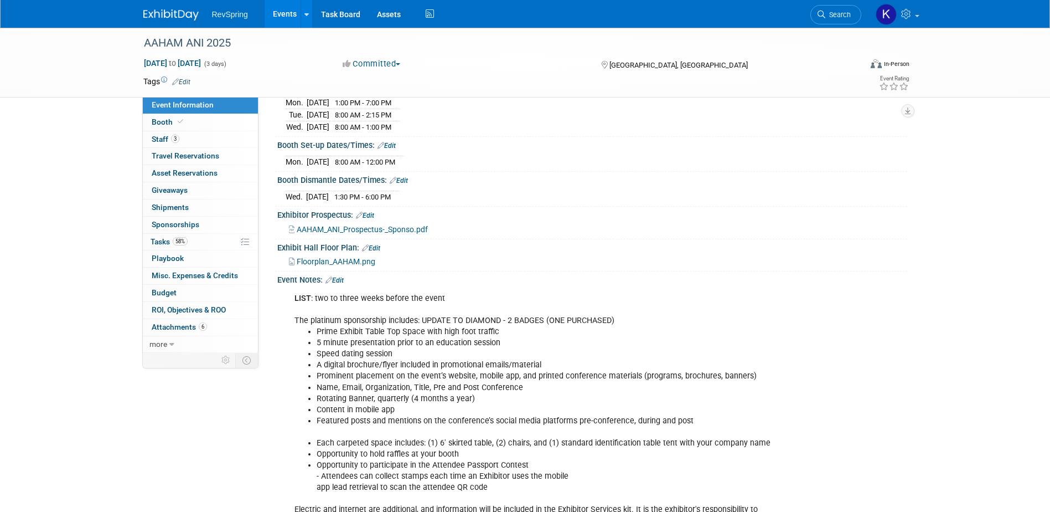
scroll to position [166, 0]
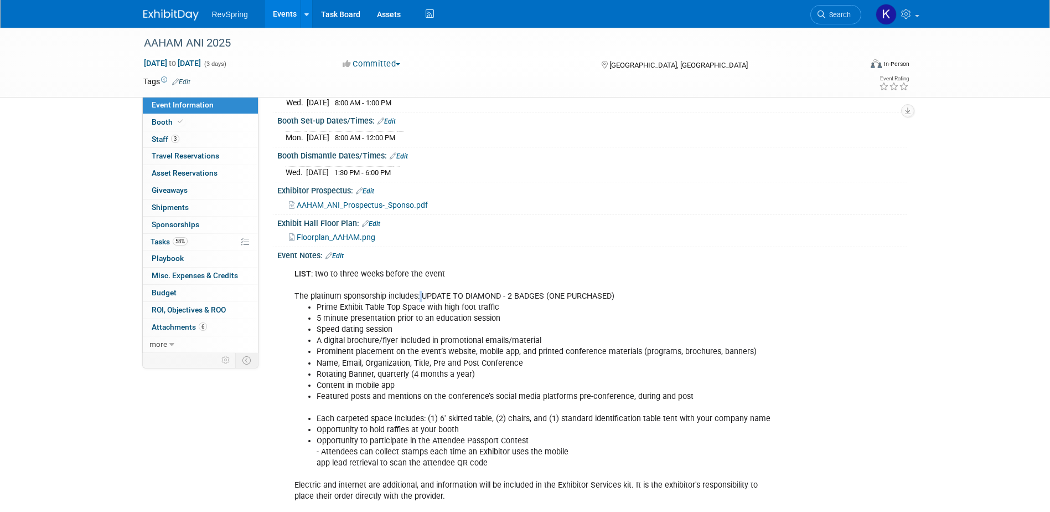
click at [419, 294] on div "LIST : two to three weeks before the event The platinum sponsorship includes: U…" at bounding box center [536, 413] width 499 height 300
drag, startPoint x: 319, startPoint y: 329, endPoint x: 397, endPoint y: 332, distance: 78.1
click at [397, 332] on li "Speed dating session" at bounding box center [548, 329] width 462 height 11
click at [401, 335] on li "A digital brochure/flyer included in promotional emails/material" at bounding box center [548, 340] width 462 height 11
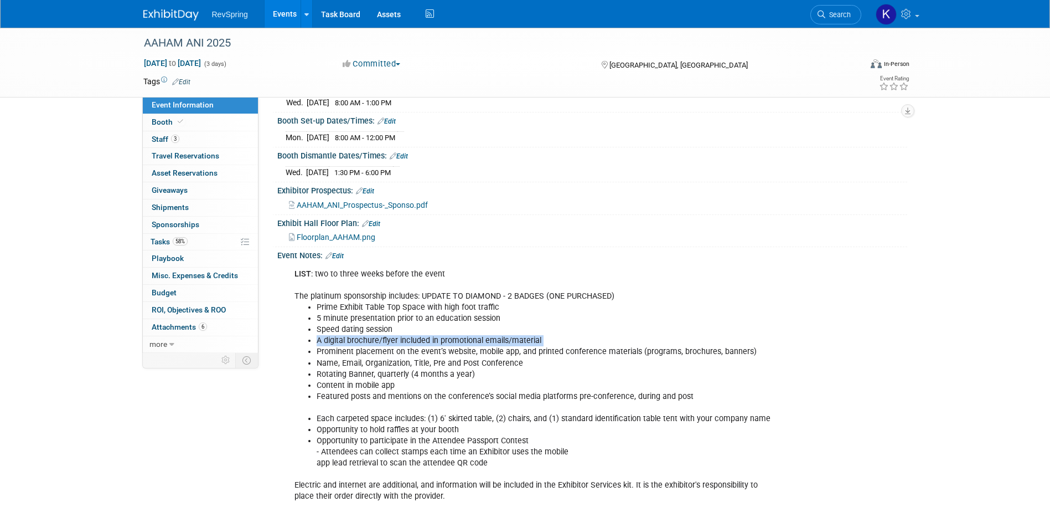
click at [401, 335] on li "A digital brochure/flyer included in promotional emails/material" at bounding box center [548, 340] width 462 height 11
drag, startPoint x: 401, startPoint y: 335, endPoint x: 393, endPoint y: 351, distance: 17.3
click at [393, 351] on li "Prominent placement on the event’s website, mobile app, and printed conference …" at bounding box center [548, 351] width 462 height 11
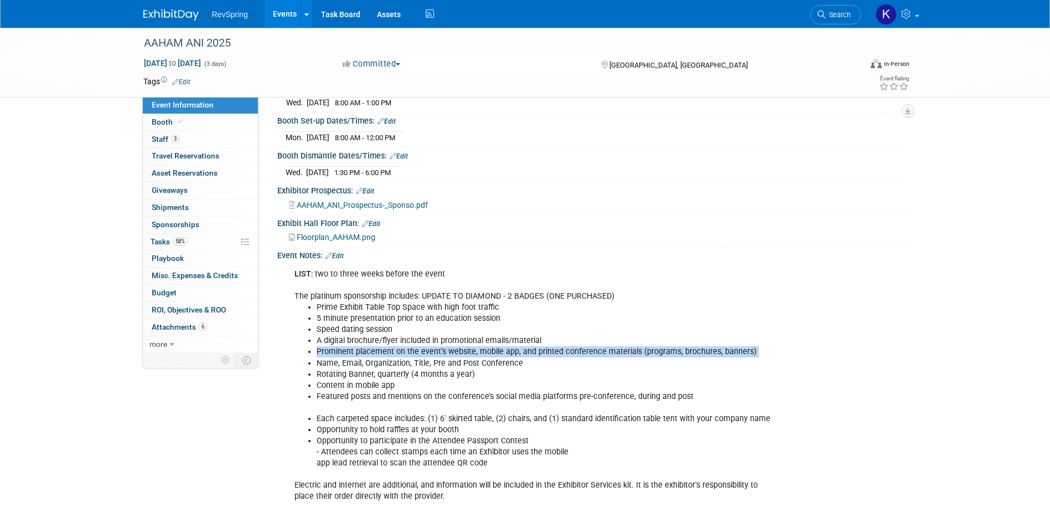
click at [393, 351] on li "Prominent placement on the event’s website, mobile app, and printed conference …" at bounding box center [548, 351] width 462 height 11
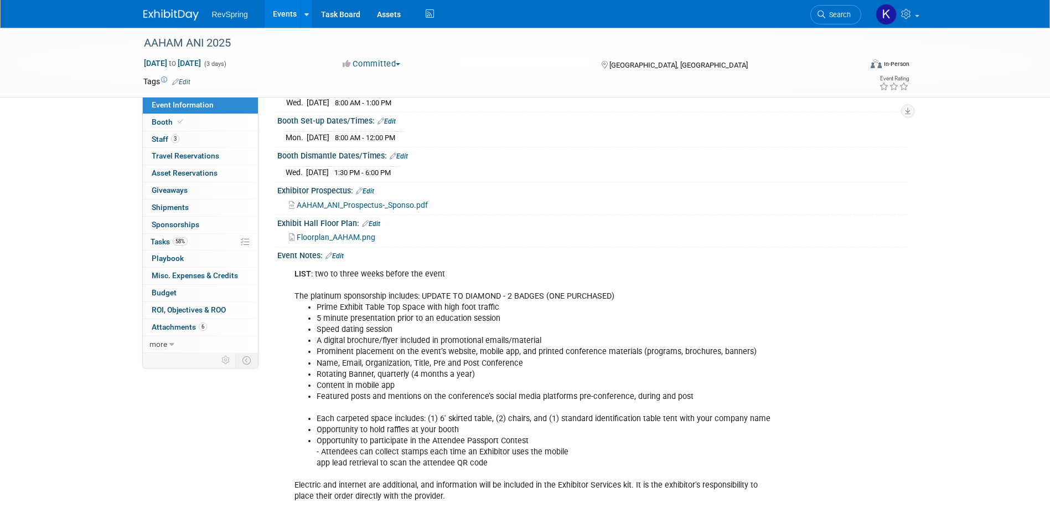
drag, startPoint x: 393, startPoint y: 351, endPoint x: 406, endPoint y: 363, distance: 17.7
click at [406, 363] on li "Name, Email, Organization, Title, Pre and Post Conference" at bounding box center [548, 363] width 462 height 11
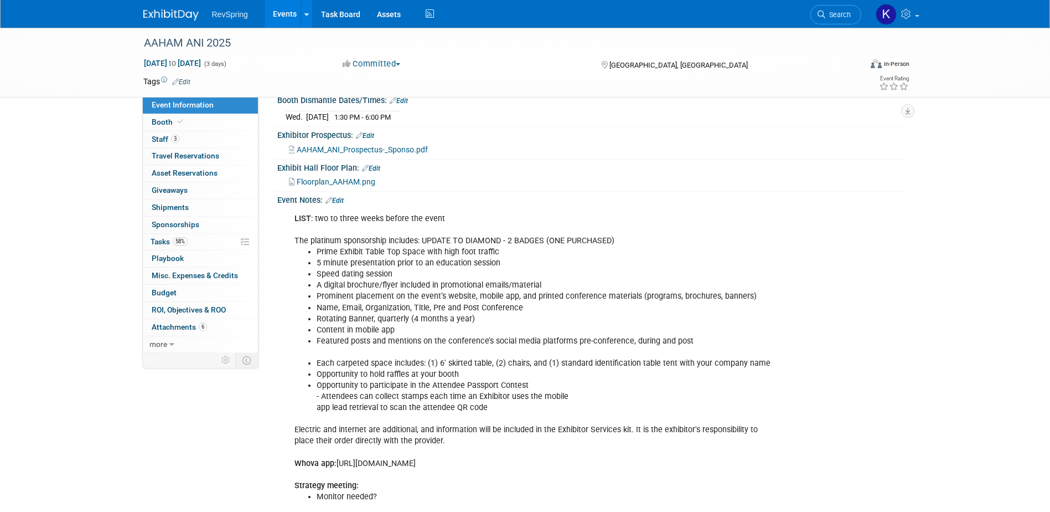
scroll to position [277, 0]
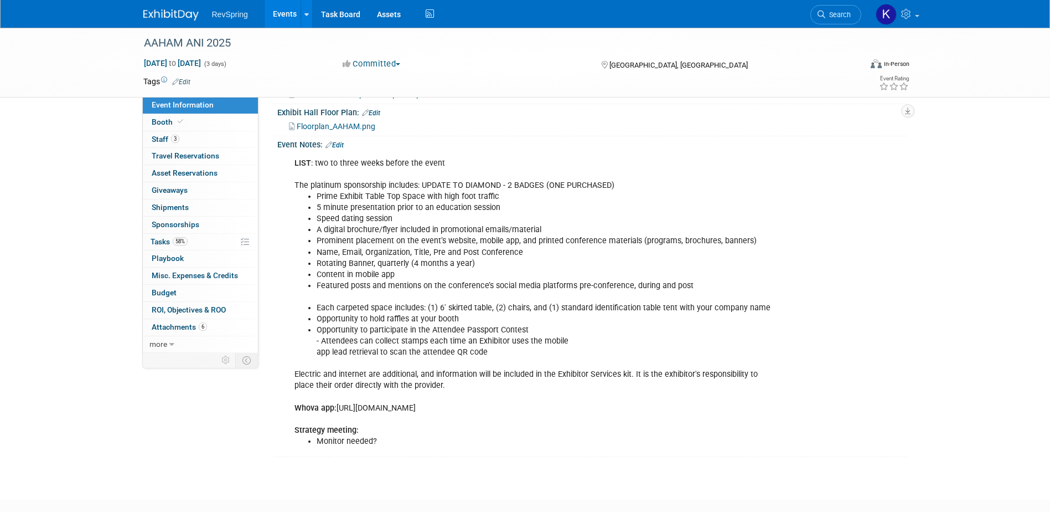
click at [337, 143] on link "Edit" at bounding box center [335, 145] width 18 height 8
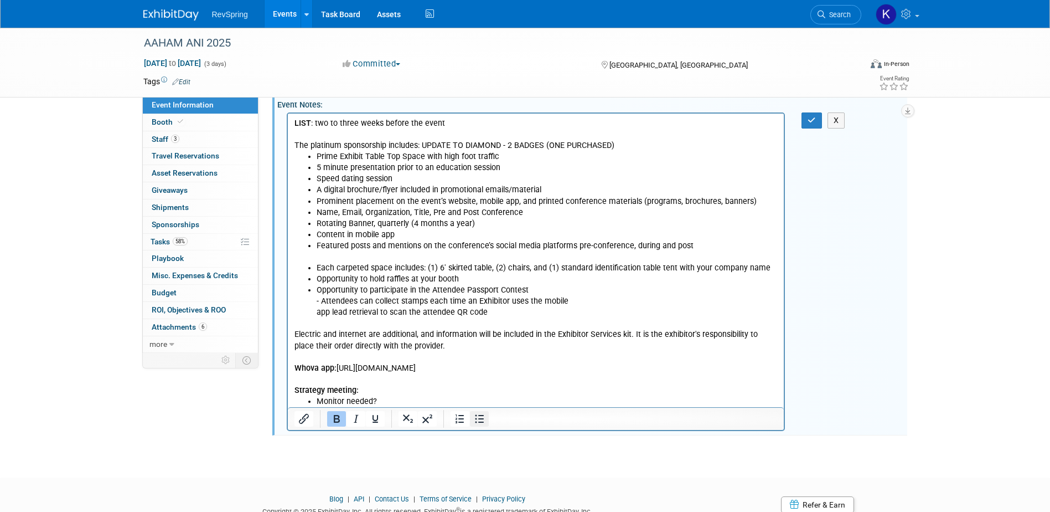
scroll to position [358, 0]
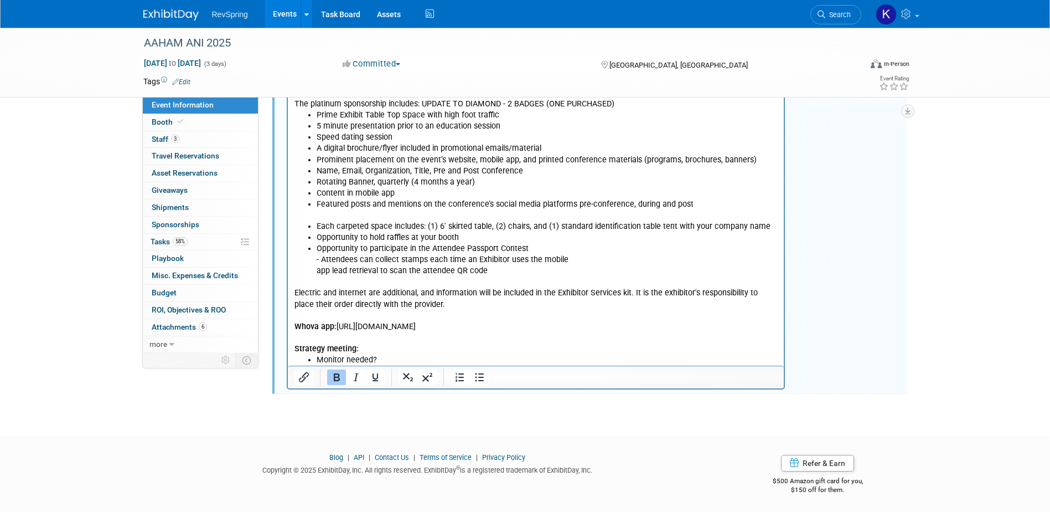
click at [404, 344] on p "Electric and internet are additional, and information will be included in the E…" at bounding box center [536, 315] width 484 height 78
click at [396, 355] on li "Monitor needed?" at bounding box center [547, 359] width 462 height 11
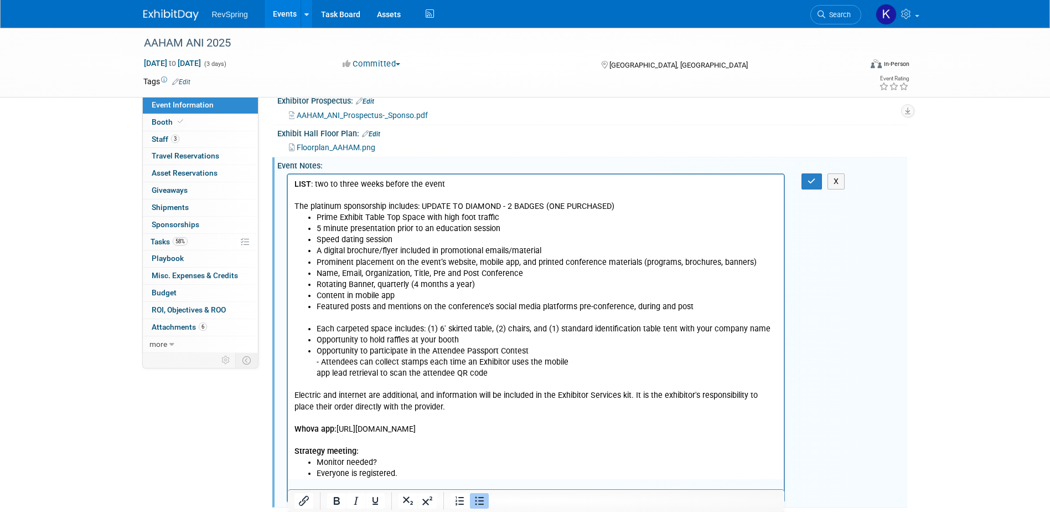
scroll to position [137, 0]
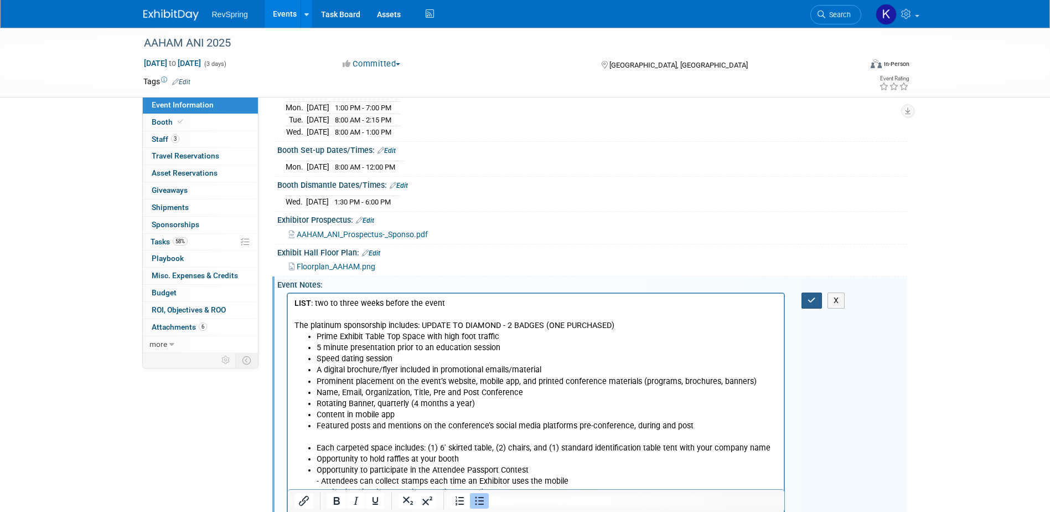
click at [805, 292] on button "button" at bounding box center [812, 300] width 20 height 16
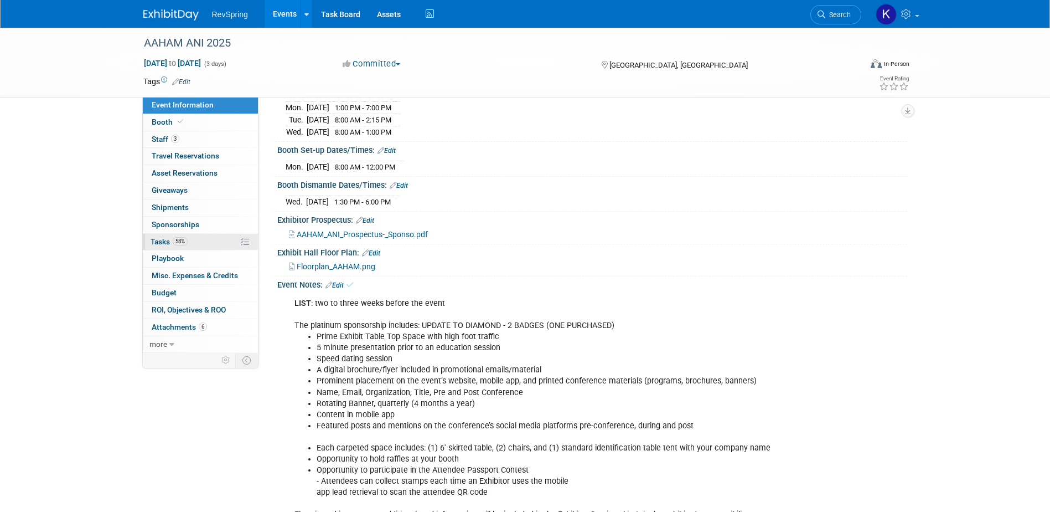
click at [199, 242] on link "58% Tasks 58%" at bounding box center [200, 242] width 115 height 17
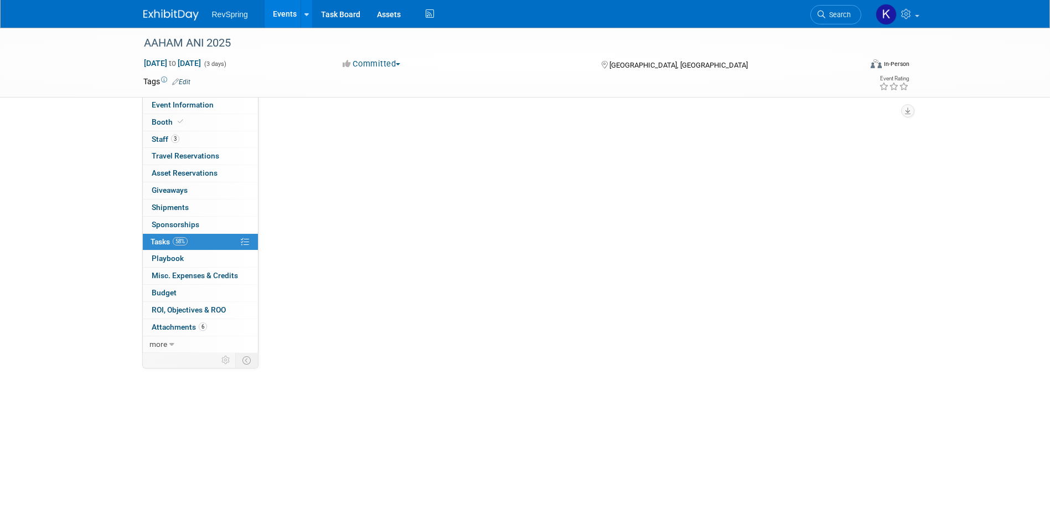
scroll to position [0, 0]
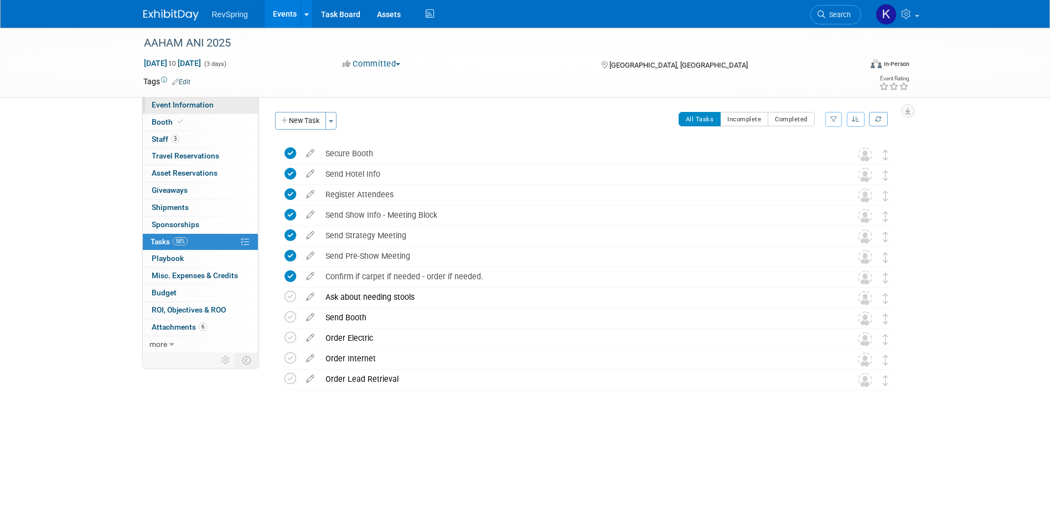
click at [216, 105] on link "Event Information" at bounding box center [200, 105] width 115 height 17
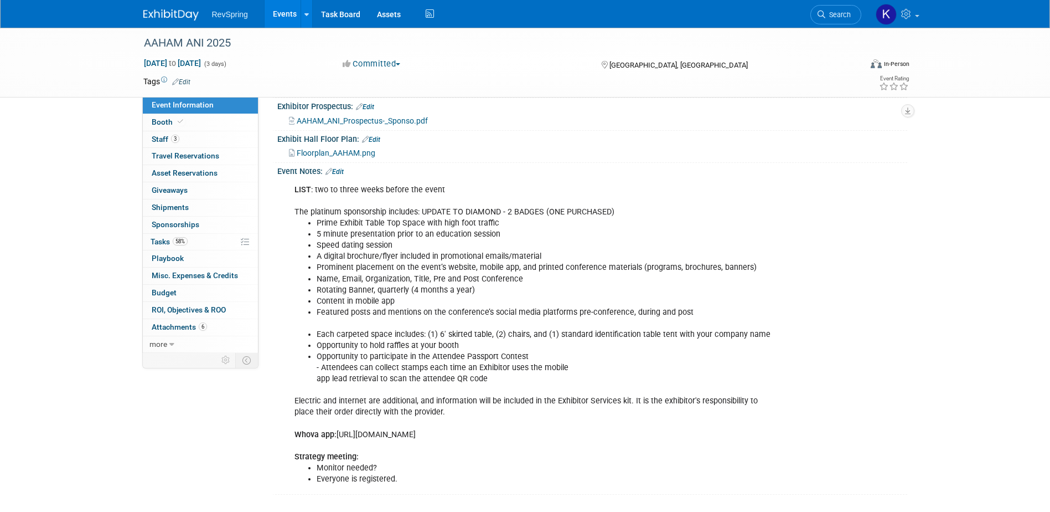
scroll to position [254, 0]
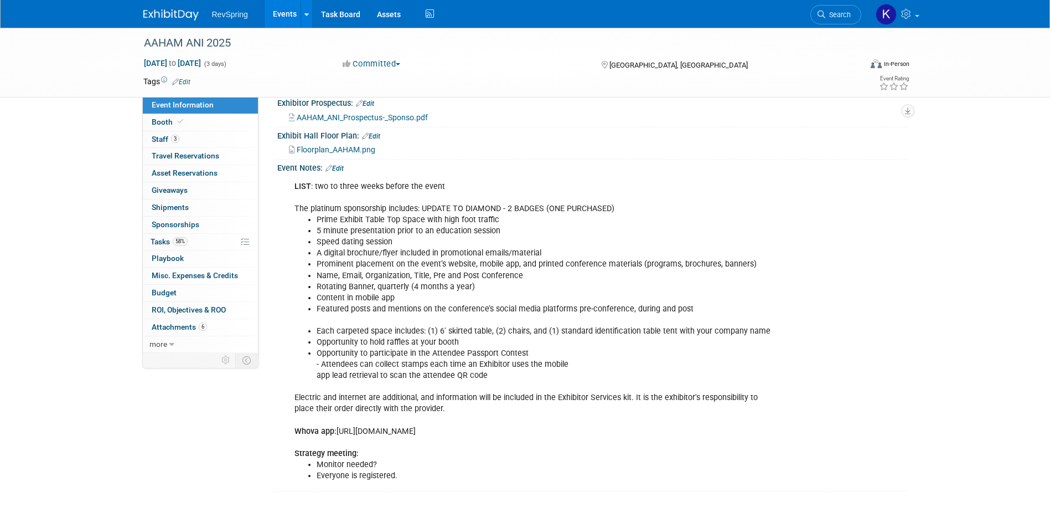
click at [321, 450] on b "Strategy meeting:" at bounding box center [327, 452] width 64 height 9
click at [343, 166] on link "Edit" at bounding box center [335, 168] width 18 height 8
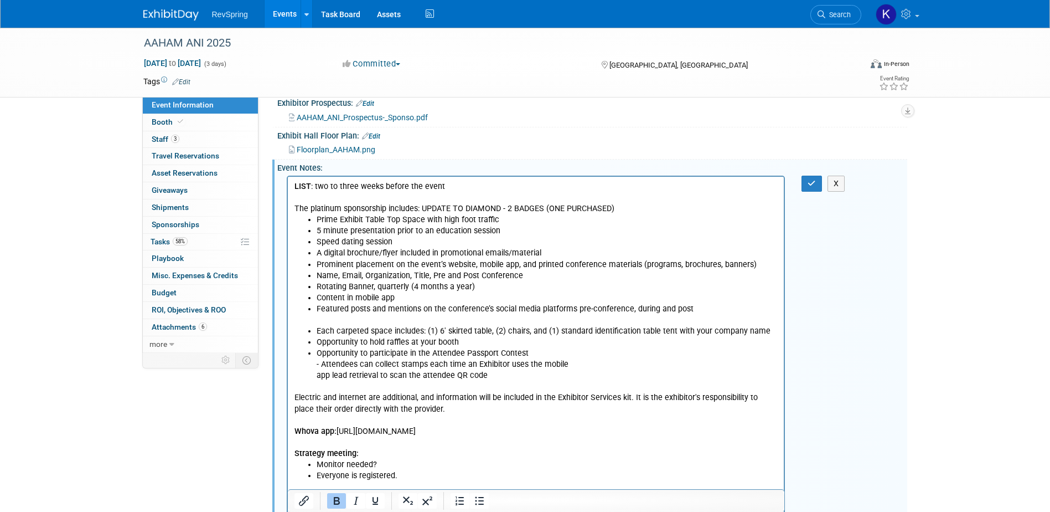
scroll to position [0, 0]
click at [407, 473] on li "Everyone is registered." at bounding box center [547, 474] width 462 height 11
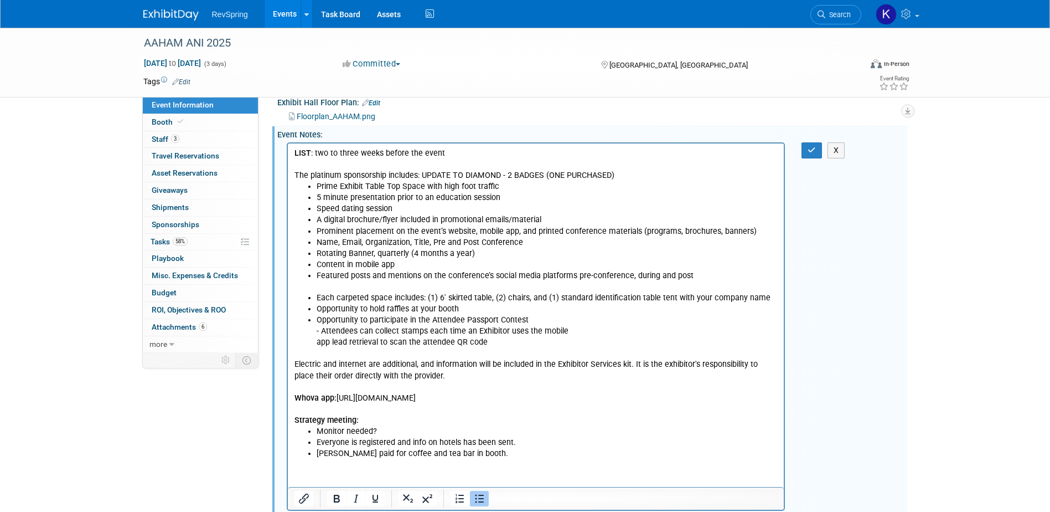
scroll to position [311, 0]
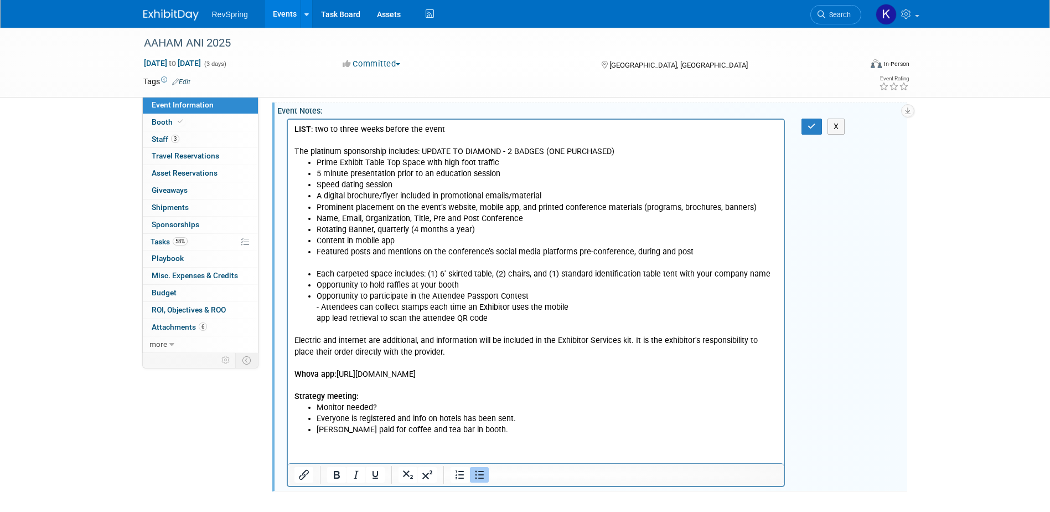
click at [393, 405] on li "Monitor needed?" at bounding box center [547, 406] width 462 height 11
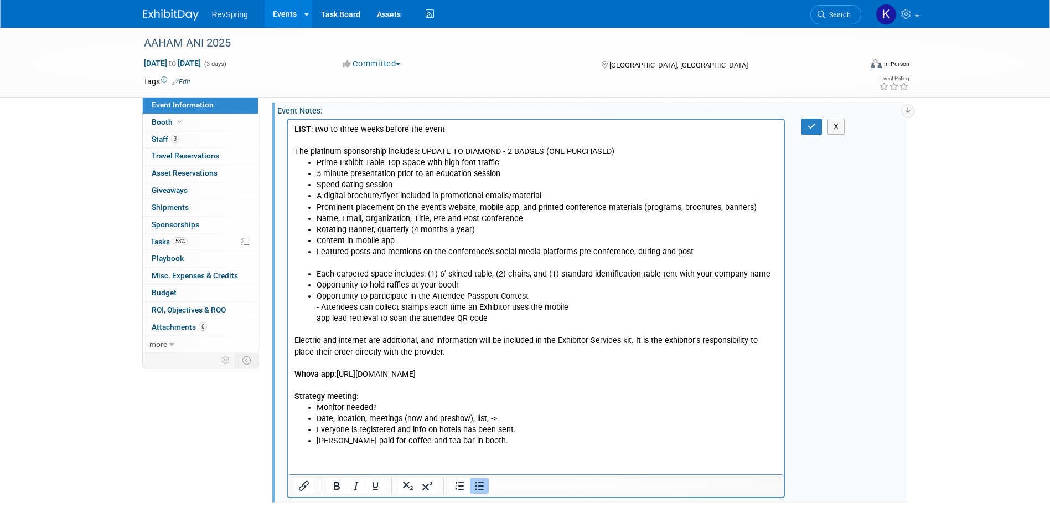
click at [517, 427] on li "Everyone is registered and info on hotels has been sent." at bounding box center [547, 429] width 462 height 11
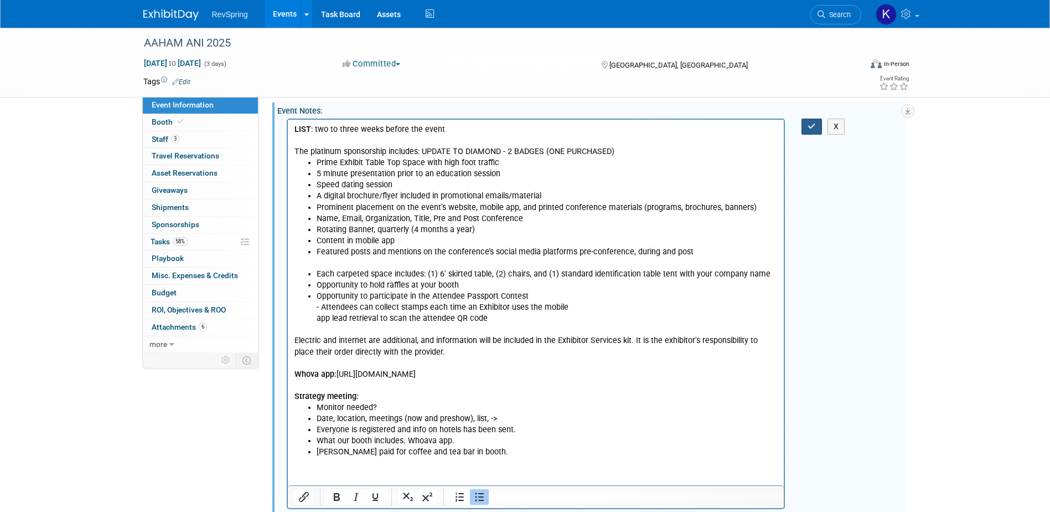
drag, startPoint x: 813, startPoint y: 124, endPoint x: 799, endPoint y: 123, distance: 13.9
click at [813, 123] on icon "button" at bounding box center [812, 126] width 8 height 8
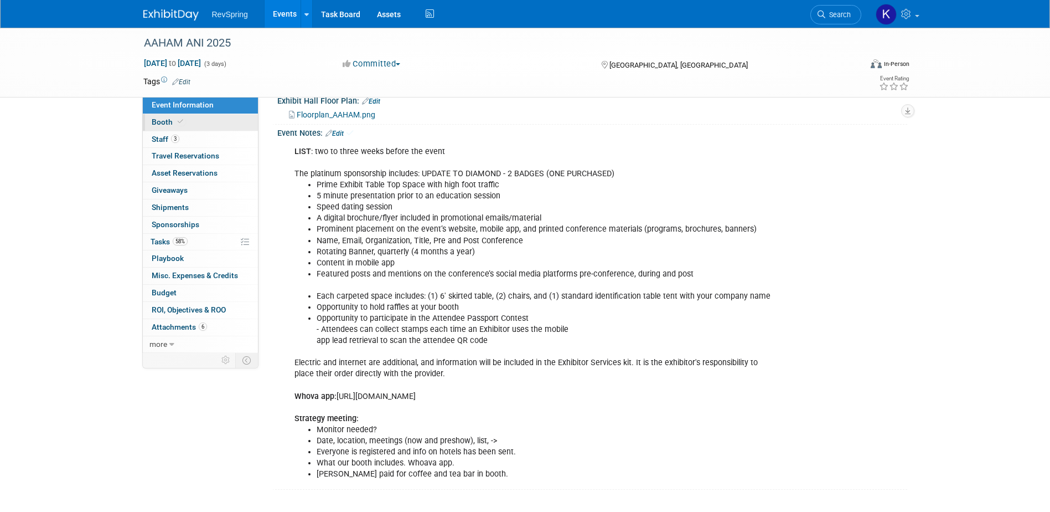
scroll to position [287, 0]
click at [170, 140] on span "Staff 3" at bounding box center [166, 139] width 28 height 9
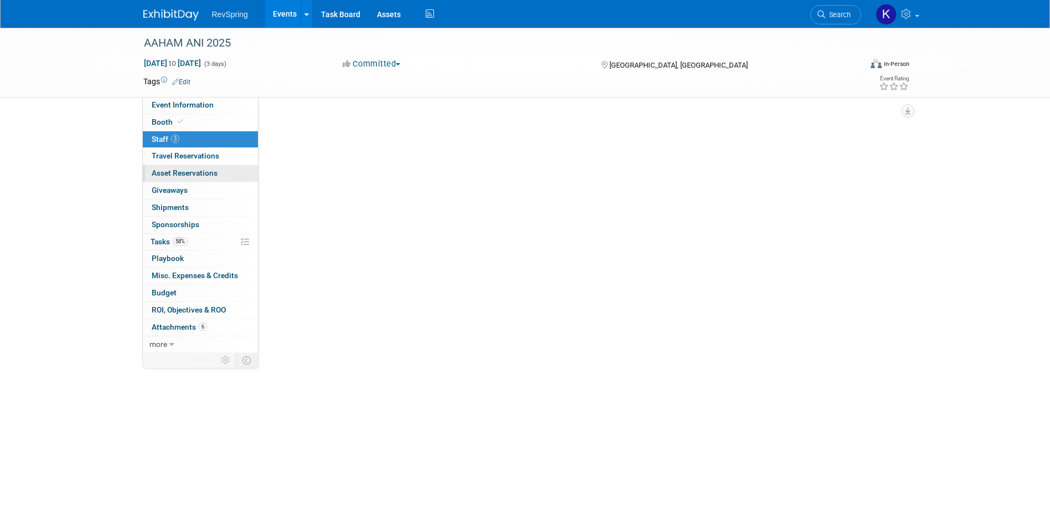
scroll to position [0, 0]
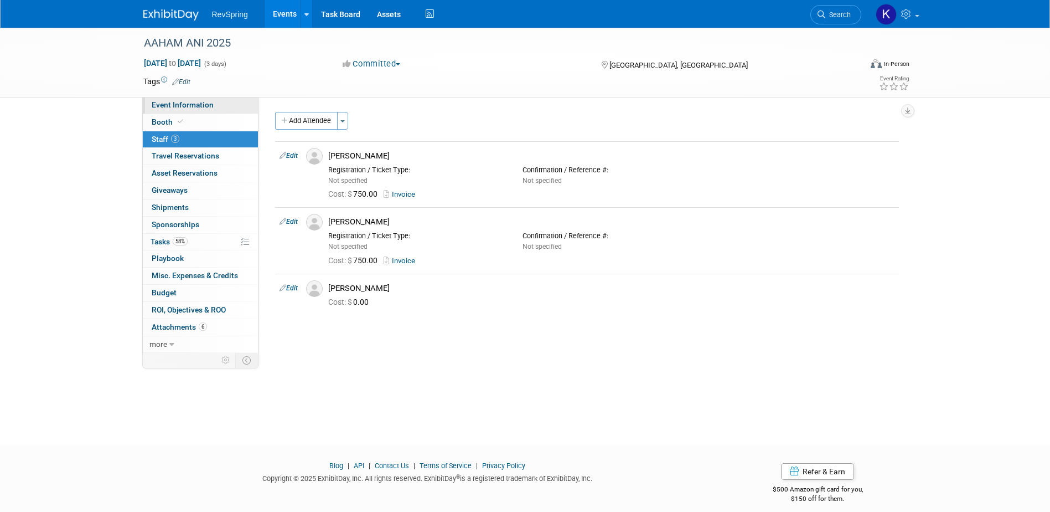
click at [203, 101] on span "Event Information" at bounding box center [183, 104] width 62 height 9
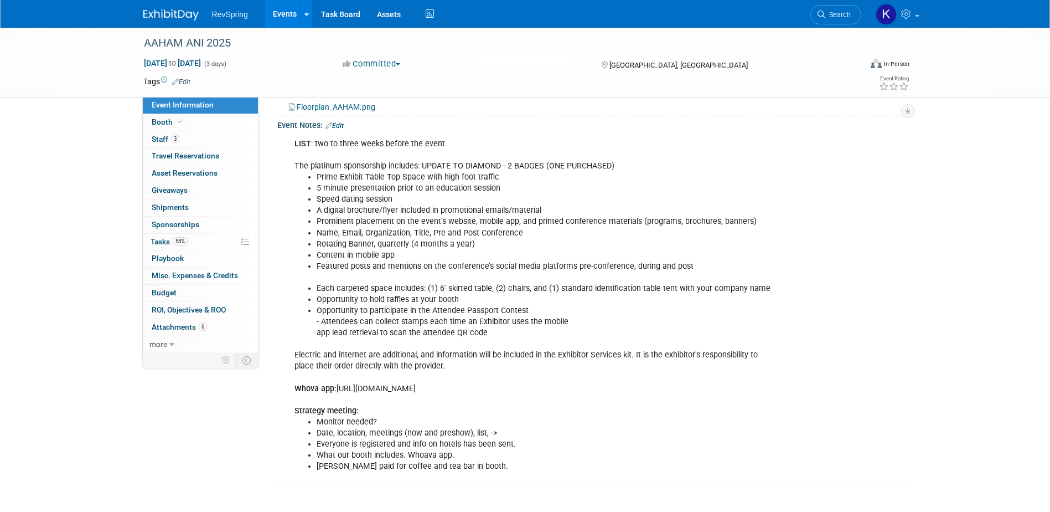
scroll to position [277, 0]
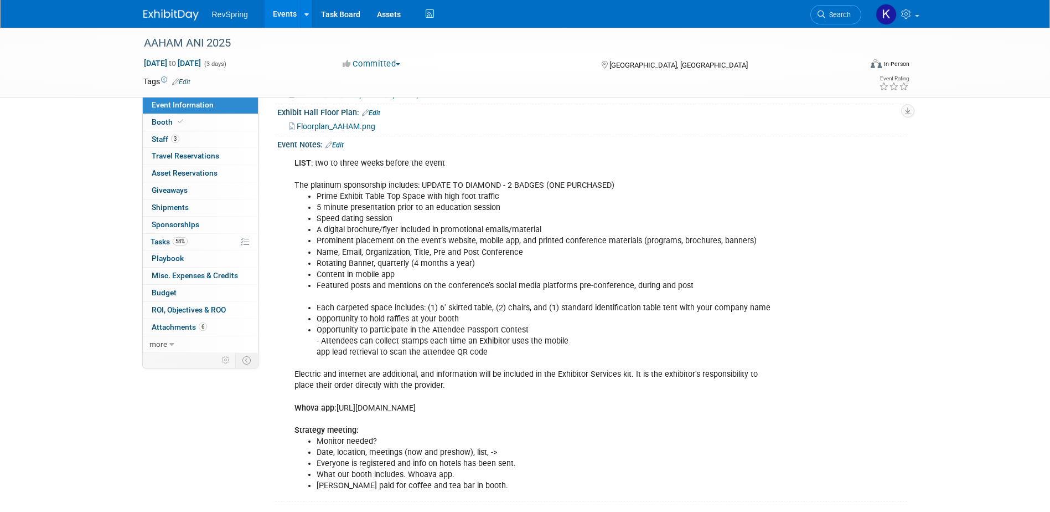
click at [342, 144] on link "Edit" at bounding box center [335, 145] width 18 height 8
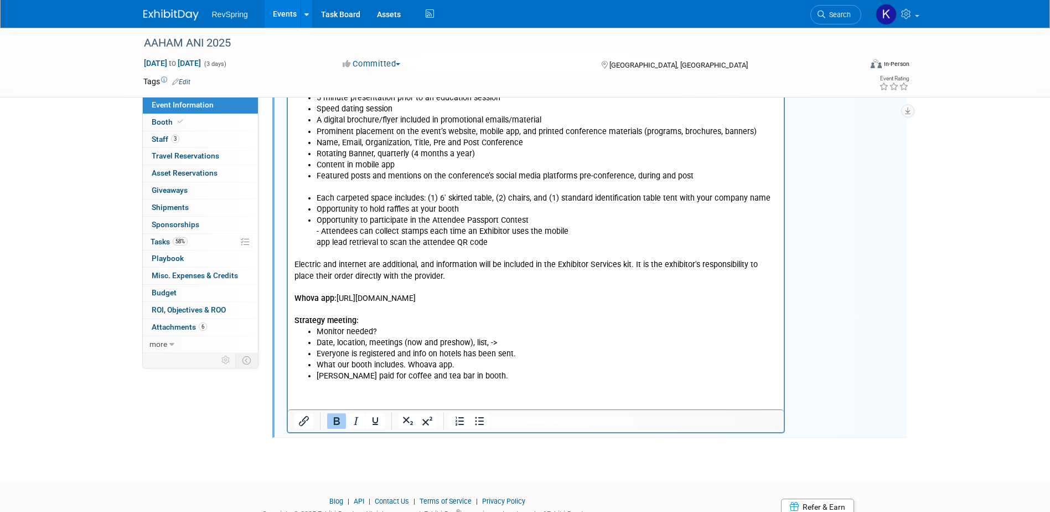
scroll to position [388, 0]
click at [428, 364] on li "What our booth includes. Whoava app." at bounding box center [547, 363] width 462 height 11
click at [459, 362] on li "What our booth includes. Whova app." at bounding box center [547, 363] width 462 height 11
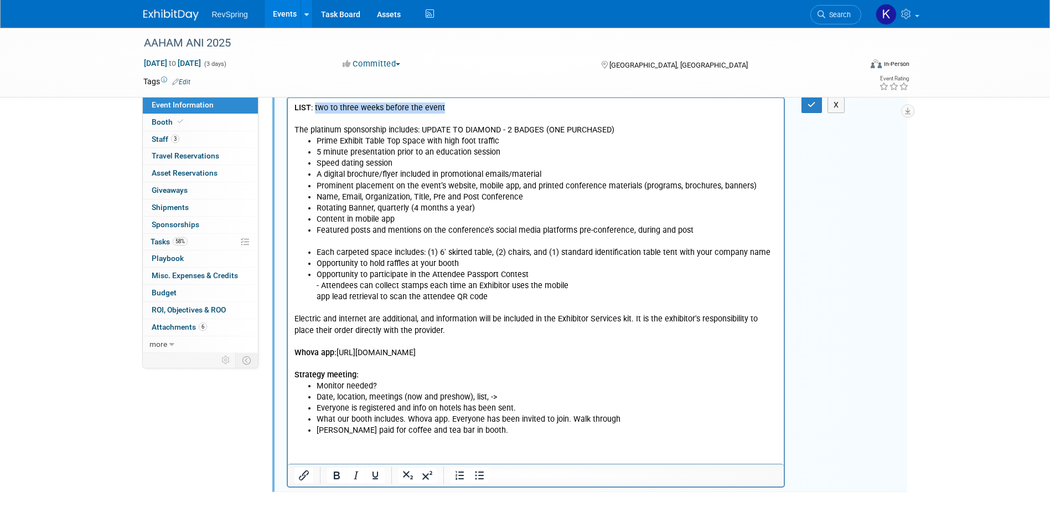
drag, startPoint x: 447, startPoint y: 104, endPoint x: 315, endPoint y: 110, distance: 131.9
click at [315, 110] on p "LIST : two to three weeks before the event The platinum sponsorship includes: U…" at bounding box center [536, 118] width 484 height 33
copy p "two to three weeks before the event"
drag, startPoint x: 484, startPoint y: 395, endPoint x: 495, endPoint y: 391, distance: 12.3
click at [488, 393] on li "Date, location, meetings (now and preshow), list, ->" at bounding box center [547, 396] width 462 height 11
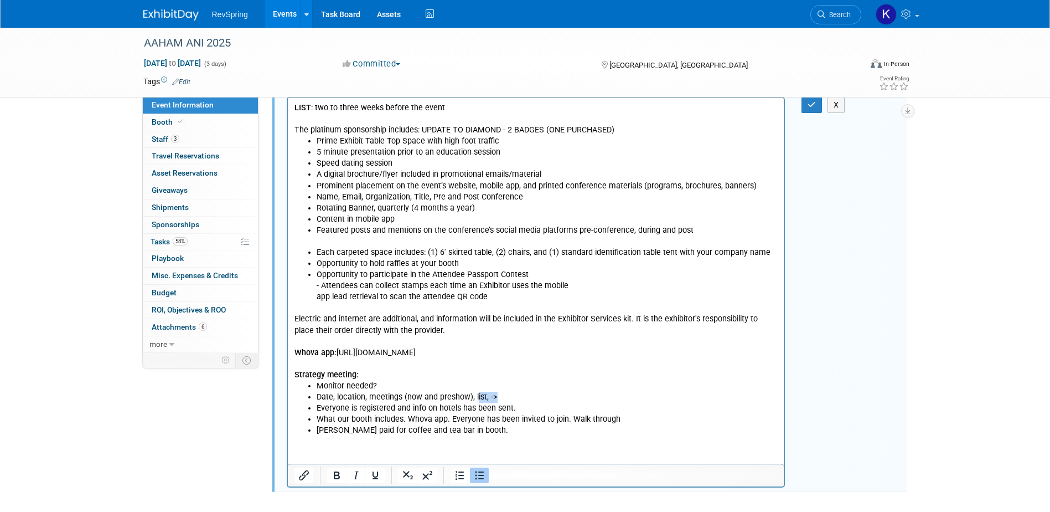
drag, startPoint x: 499, startPoint y: 391, endPoint x: 539, endPoint y: 380, distance: 41.4
click at [476, 395] on li "Date, location, meetings (now and preshow), list, ->" at bounding box center [547, 396] width 462 height 11
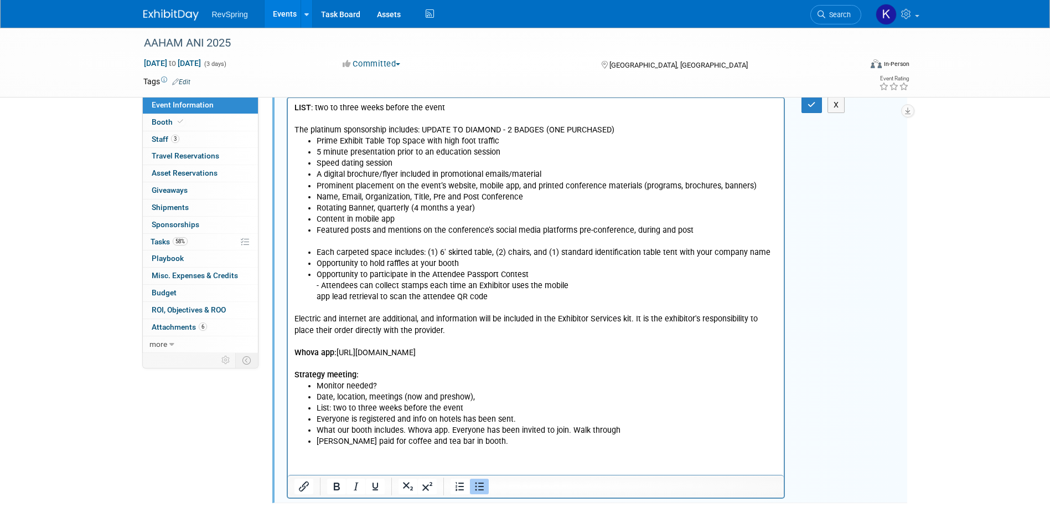
click at [489, 408] on li "List: two to three weeks before the event" at bounding box center [547, 407] width 462 height 11
click at [531, 408] on li "List: two to three weeks before the event - also in the event app." at bounding box center [547, 407] width 462 height 11
click at [538, 407] on li "List: two to three weeks before the event - also in the event app." at bounding box center [547, 407] width 462 height 11
drag, startPoint x: 538, startPoint y: 407, endPoint x: 504, endPoint y: 412, distance: 34.6
click at [504, 412] on li "List: two to three weeks before the event - also in the event app." at bounding box center [547, 407] width 462 height 11
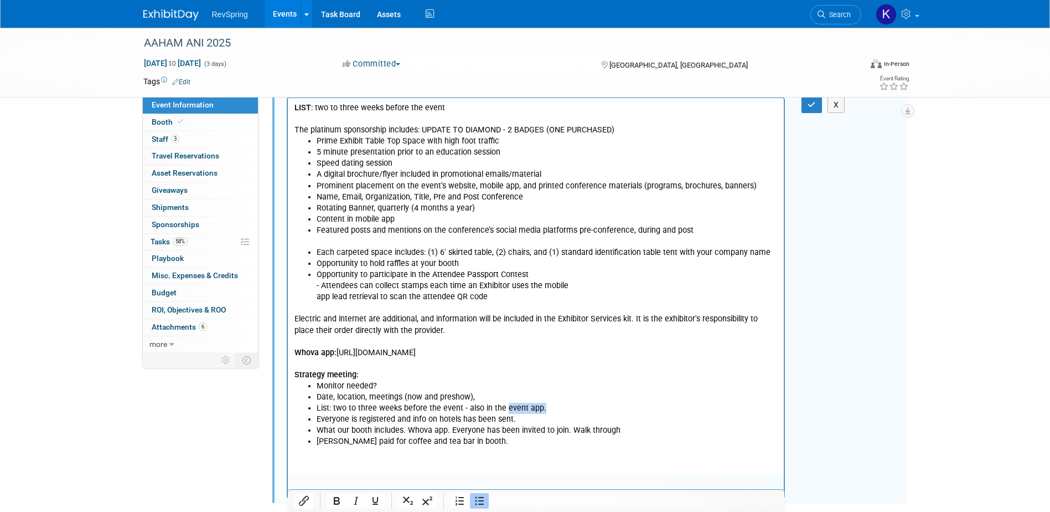
scroll to position [277, 0]
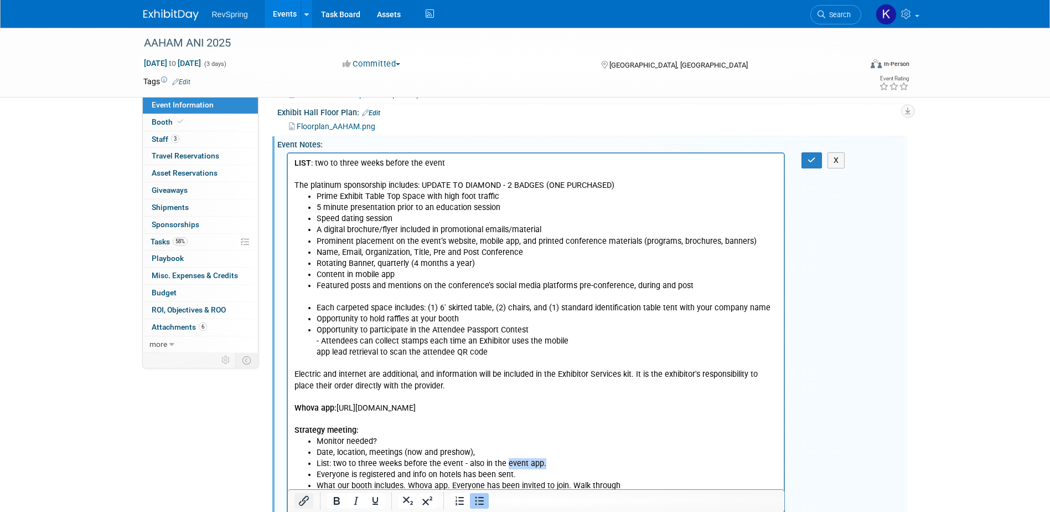
click at [304, 499] on icon "Insert/edit link" at bounding box center [303, 500] width 13 height 13
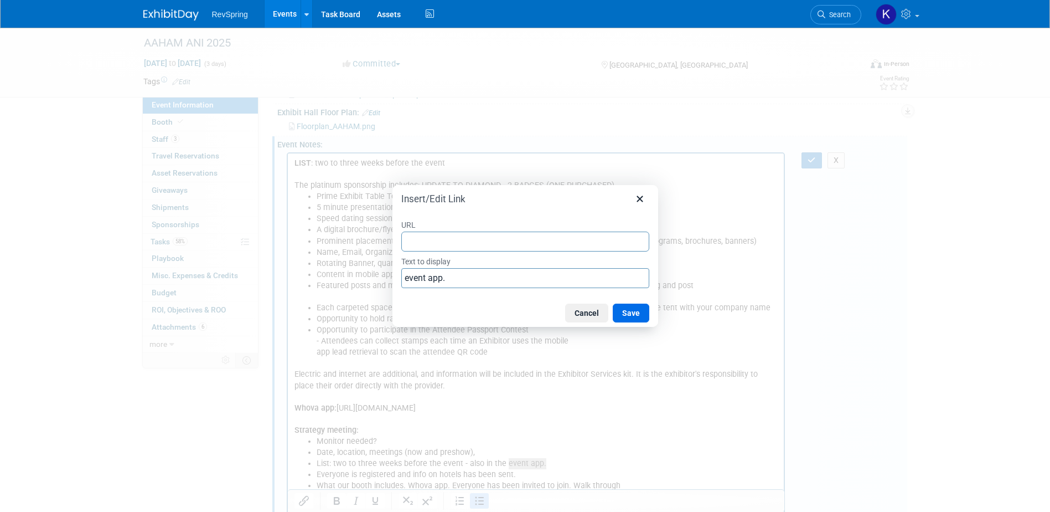
type input "https://whova.com/portal/webapp/bFKWt79k7tMaGSMrWQGf/Attendees/All"
click at [620, 312] on button "Save" at bounding box center [631, 312] width 37 height 19
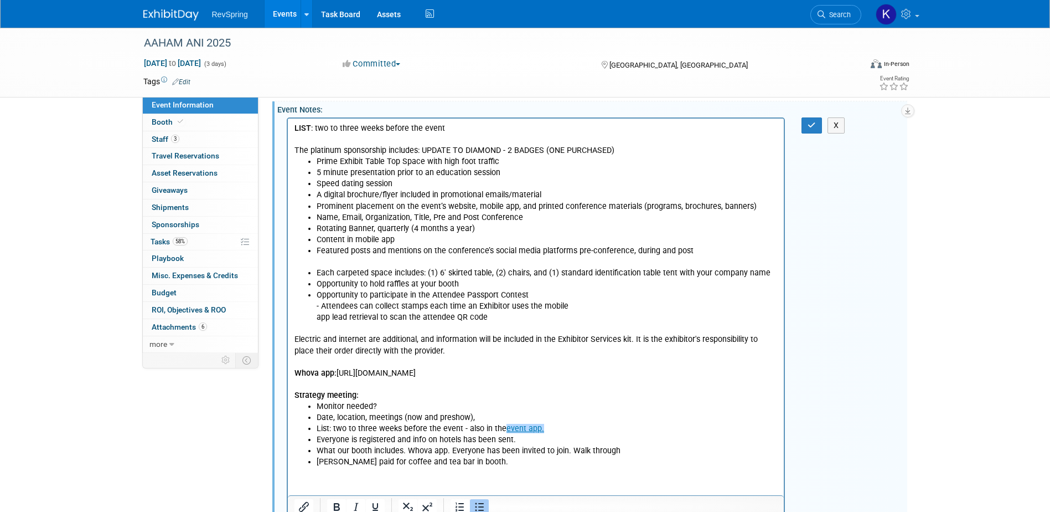
scroll to position [388, 0]
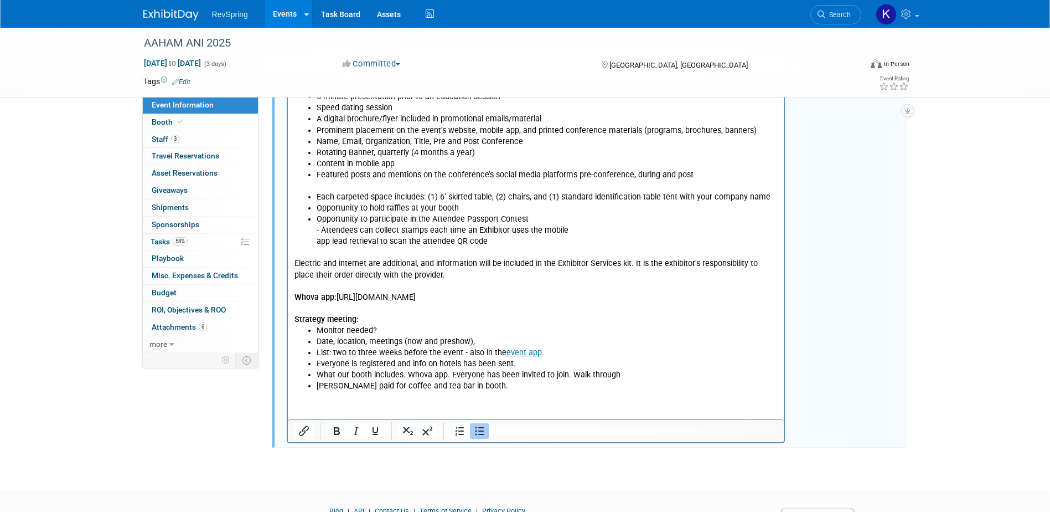
click at [661, 388] on li "Scott Cyliax paid for coffee and tea bar in booth." at bounding box center [547, 385] width 462 height 11
drag, startPoint x: 519, startPoint y: 365, endPoint x: 311, endPoint y: 360, distance: 208.2
click at [311, 360] on ul "Monitor needed? Date, location, meetings (now and preshow), List: two to three …" at bounding box center [536, 357] width 484 height 66
copy li "Everyone is registered and info on hotels has been sent."
drag, startPoint x: 486, startPoint y: 339, endPoint x: 481, endPoint y: 346, distance: 8.8
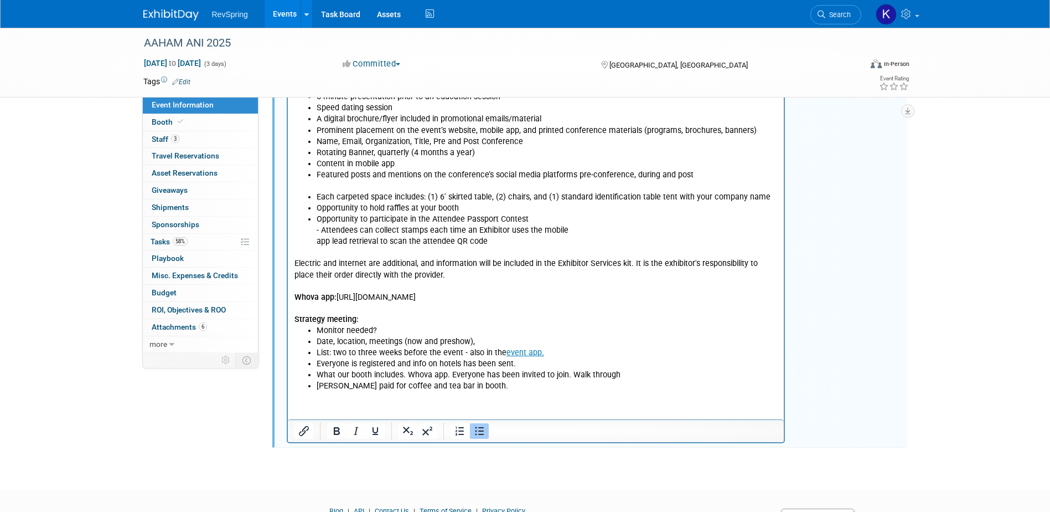
click at [486, 340] on li "Date, location, meetings (now and preshow)," at bounding box center [547, 340] width 462 height 11
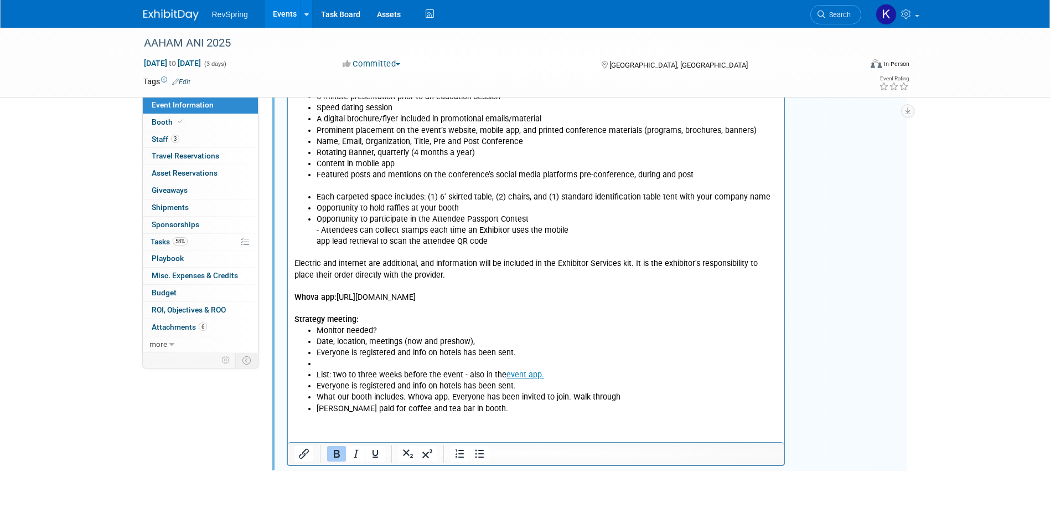
click at [441, 364] on li "Rich Text Area. Press ALT-0 for help." at bounding box center [547, 363] width 462 height 11
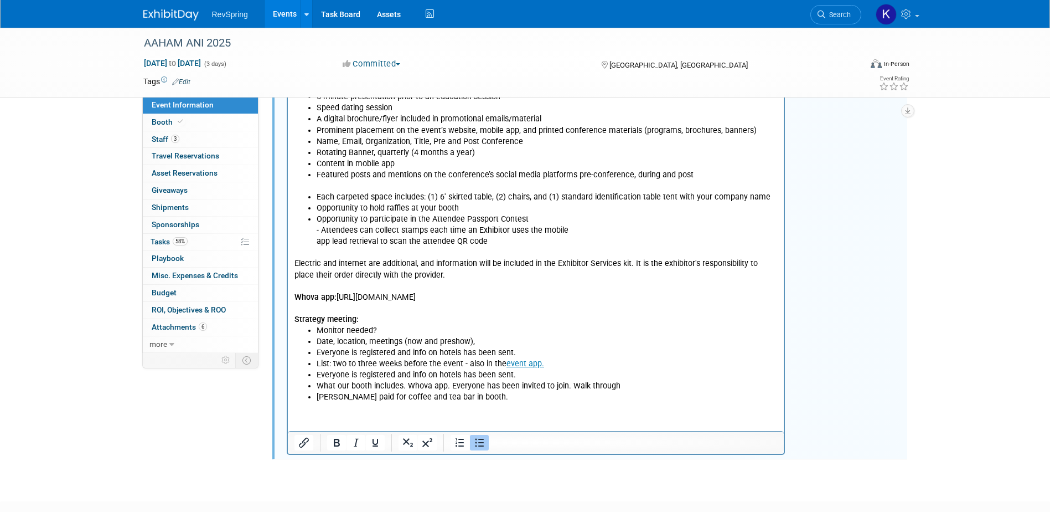
click at [400, 375] on li "Everyone is registered and info on hotels has been sent." at bounding box center [547, 374] width 462 height 11
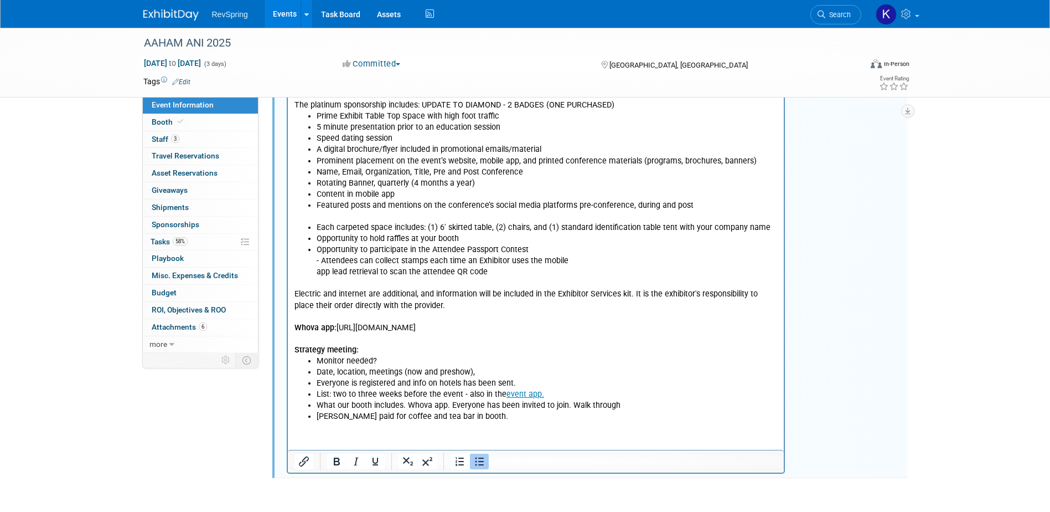
scroll to position [332, 0]
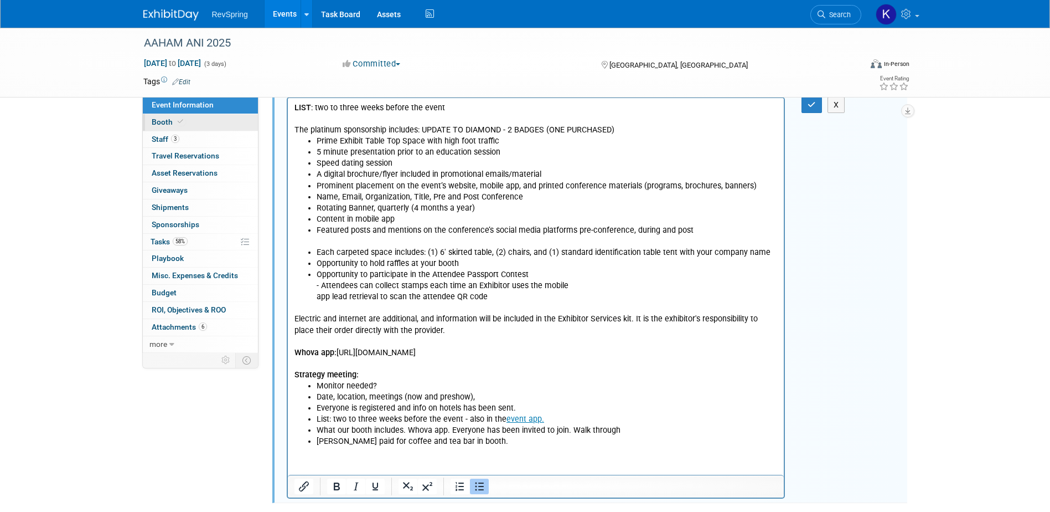
click at [183, 127] on link "Booth" at bounding box center [200, 122] width 115 height 17
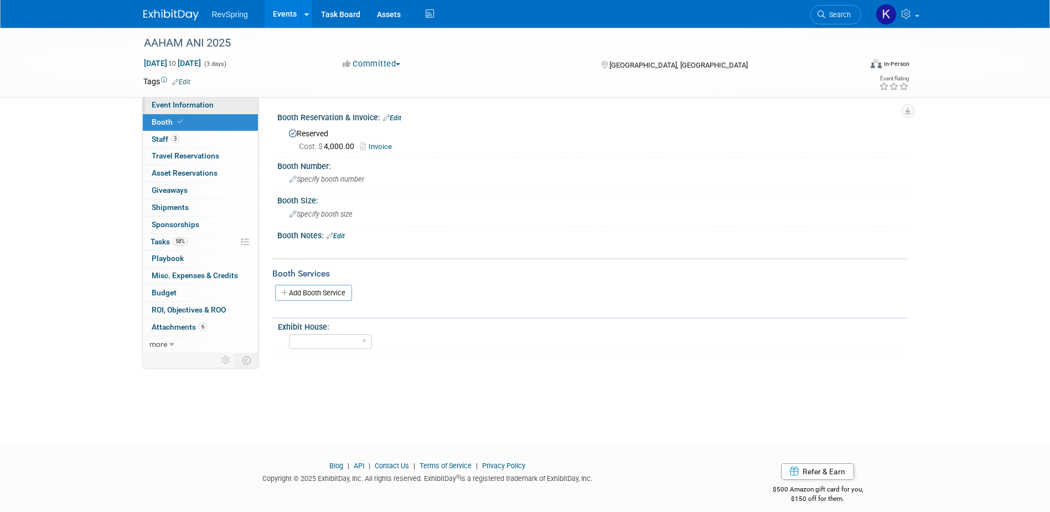
click at [192, 104] on span "Event Information" at bounding box center [183, 104] width 62 height 9
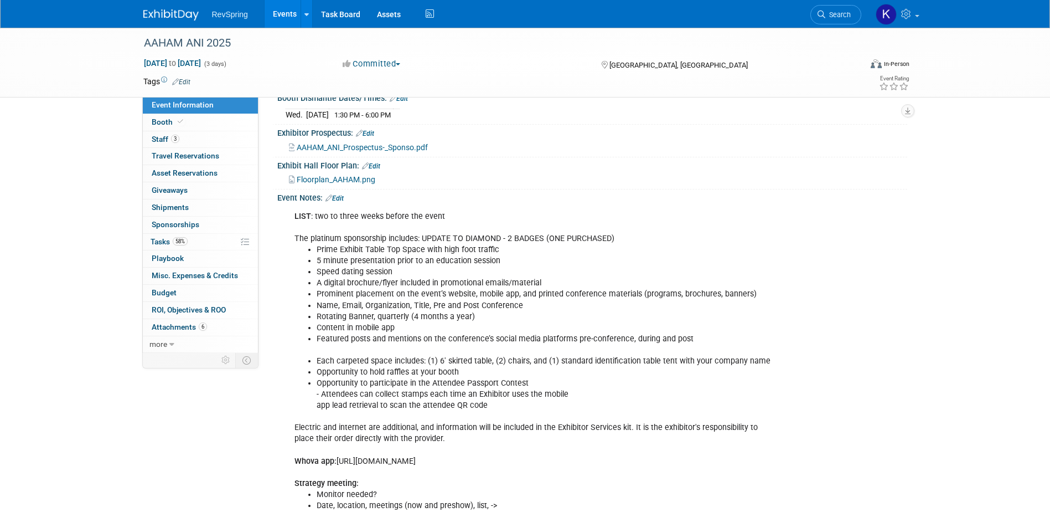
scroll to position [218, 0]
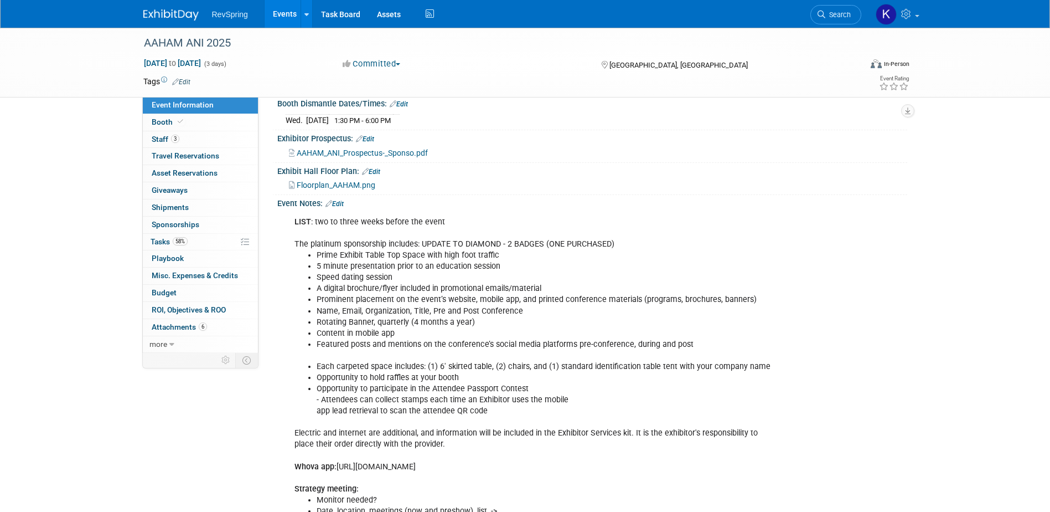
click at [368, 275] on li "Speed dating session" at bounding box center [548, 277] width 462 height 11
drag, startPoint x: 368, startPoint y: 275, endPoint x: 362, endPoint y: 284, distance: 10.4
click at [362, 284] on li "A digital brochure/flyer included in promotional emails/material" at bounding box center [548, 288] width 462 height 11
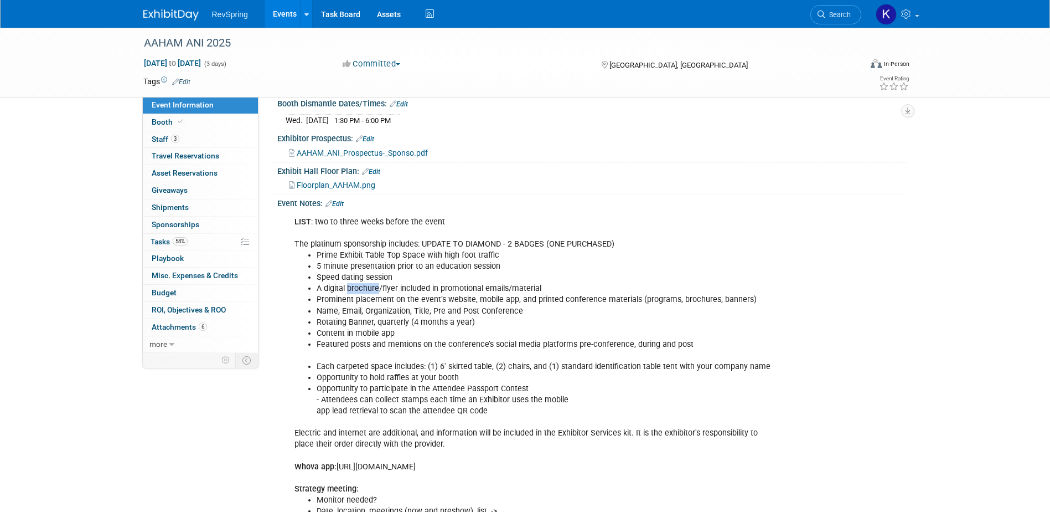
click at [362, 284] on li "A digital brochure/flyer included in promotional emails/material" at bounding box center [548, 288] width 462 height 11
drag, startPoint x: 362, startPoint y: 284, endPoint x: 343, endPoint y: 301, distance: 25.5
click at [343, 301] on li "Prominent placement on the event’s website, mobile app, and printed conference …" at bounding box center [548, 299] width 462 height 11
click at [343, 300] on li "Prominent placement on the event’s website, mobile app, and printed conference …" at bounding box center [548, 299] width 462 height 11
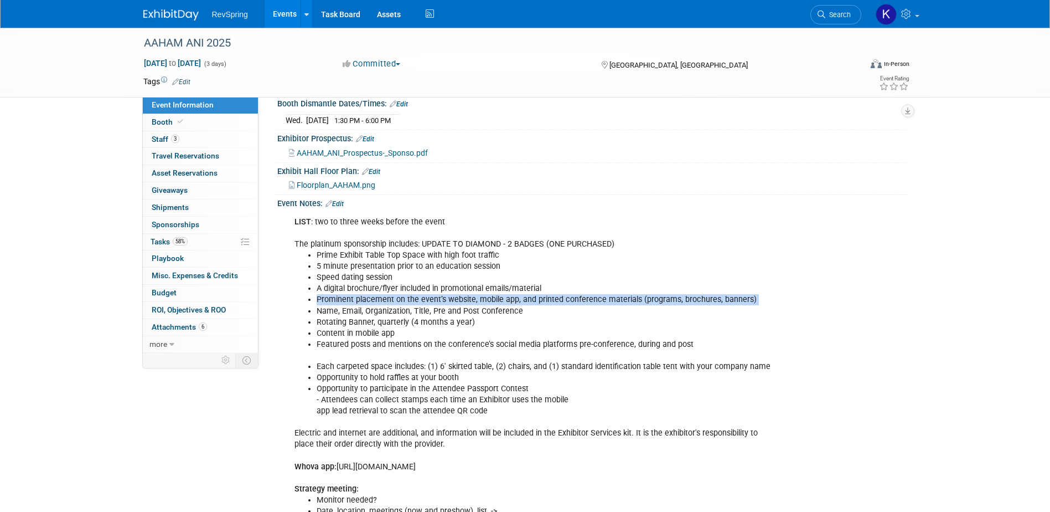
click at [343, 300] on li "Prominent placement on the event’s website, mobile app, and printed conference …" at bounding box center [548, 299] width 462 height 11
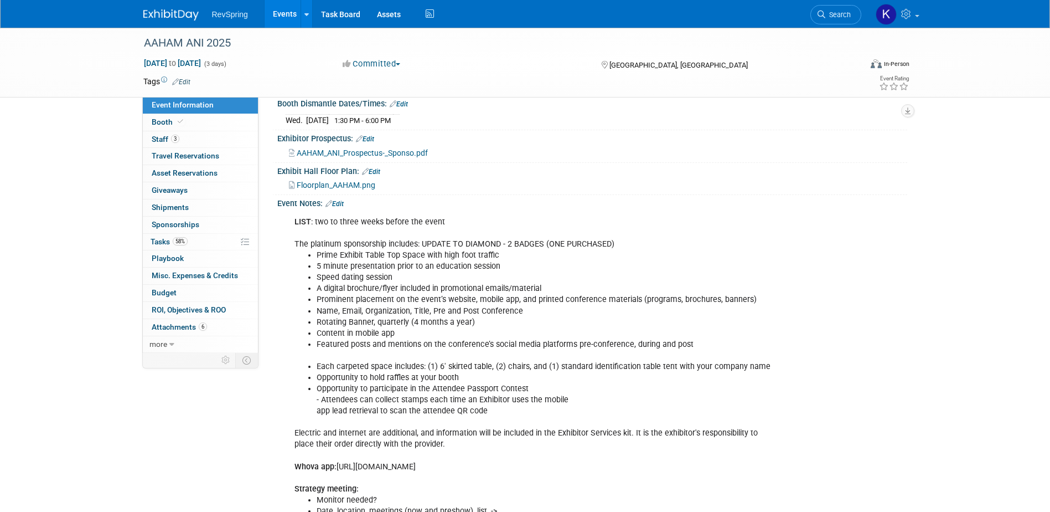
drag, startPoint x: 343, startPoint y: 300, endPoint x: 338, endPoint y: 306, distance: 7.1
click at [338, 306] on li "Name, Email, Organization, Title, Pre and Post Conference" at bounding box center [548, 311] width 462 height 11
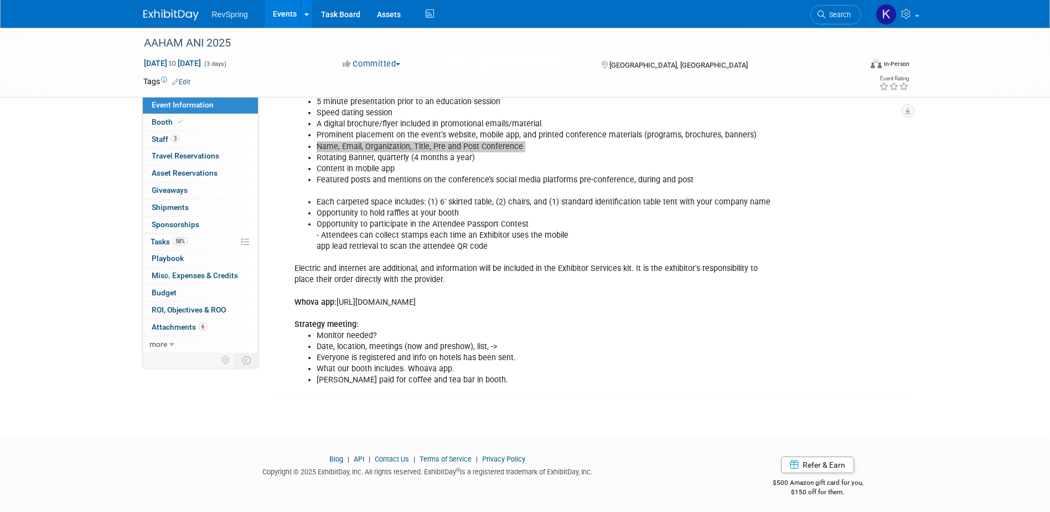
scroll to position [384, 0]
click at [423, 323] on div "LIST : two to three weeks before the event The platinum sponsorship includes: U…" at bounding box center [536, 217] width 499 height 344
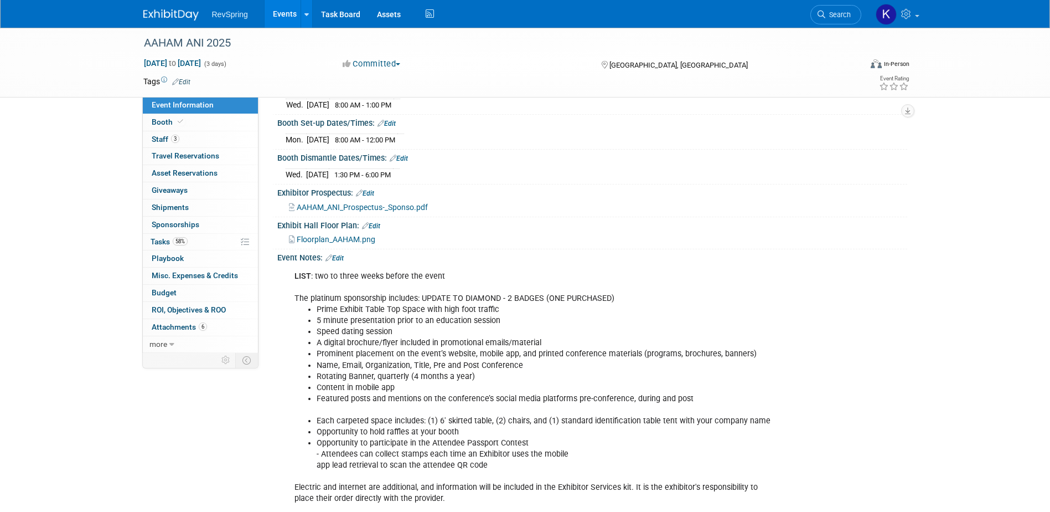
scroll to position [163, 0]
click at [347, 259] on div "Event Notes: Edit" at bounding box center [592, 257] width 630 height 14
click at [344, 259] on link "Edit" at bounding box center [335, 259] width 18 height 8
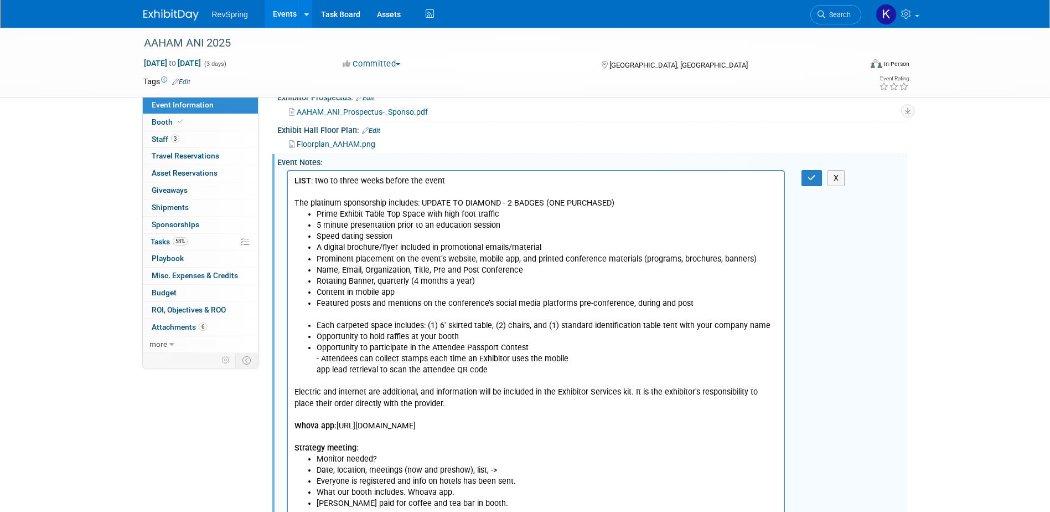
scroll to position [218, 0]
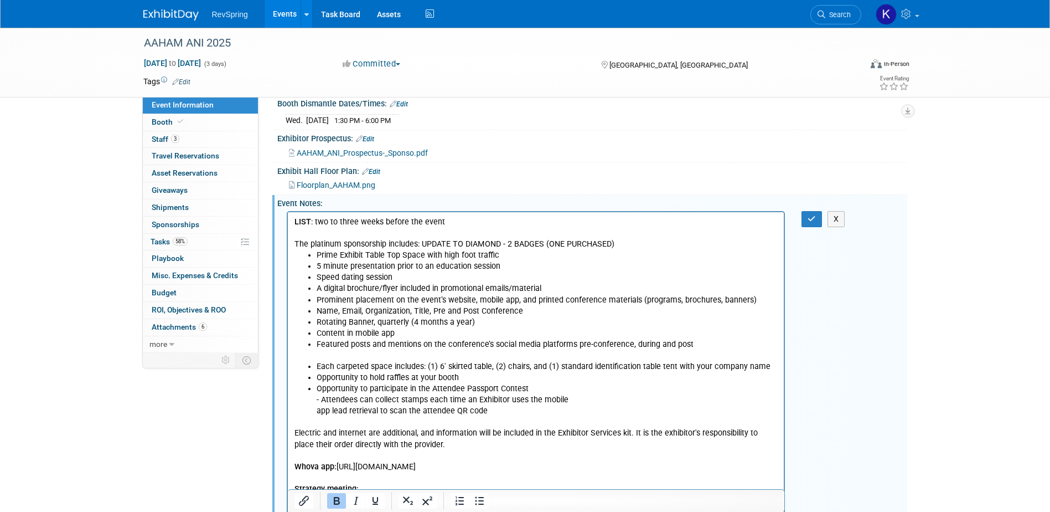
click at [798, 215] on div "X" at bounding box center [818, 219] width 51 height 16
click at [803, 214] on button "button" at bounding box center [812, 219] width 20 height 16
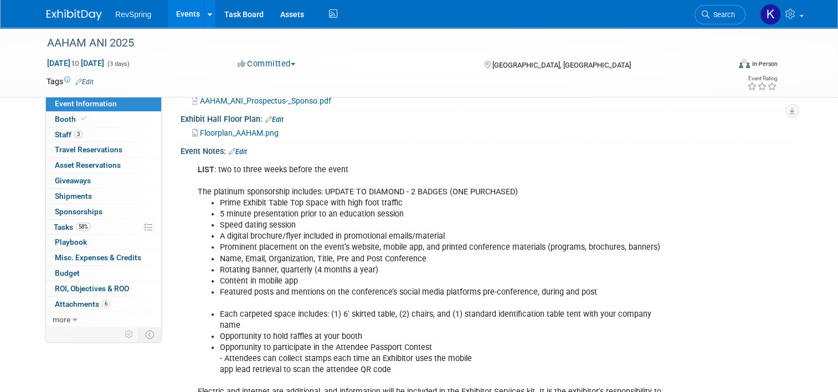
scroll to position [270, 0]
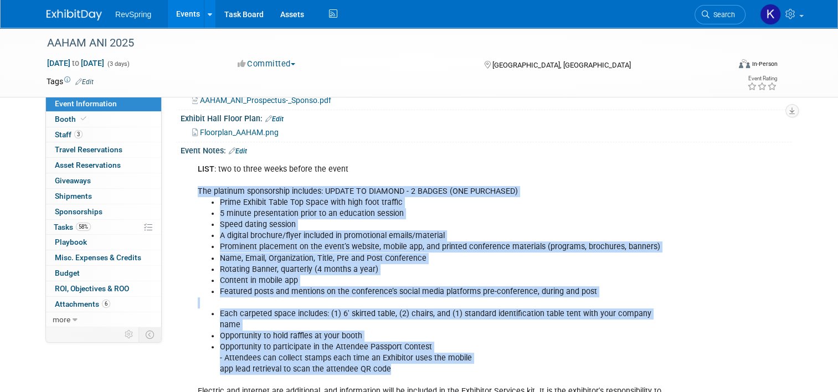
drag, startPoint x: 383, startPoint y: 354, endPoint x: 192, endPoint y: 190, distance: 252.1
click at [192, 190] on div "LIST : two to three weeks before the event The platinum sponsorship includes: U…" at bounding box center [431, 335] width 483 height 355
copy div "The platinum sponsorship includes: UPDATE TO DIAMOND - 2 BADGES (ONE PURCHASED)…"
click at [185, 15] on link "Events" at bounding box center [188, 14] width 40 height 28
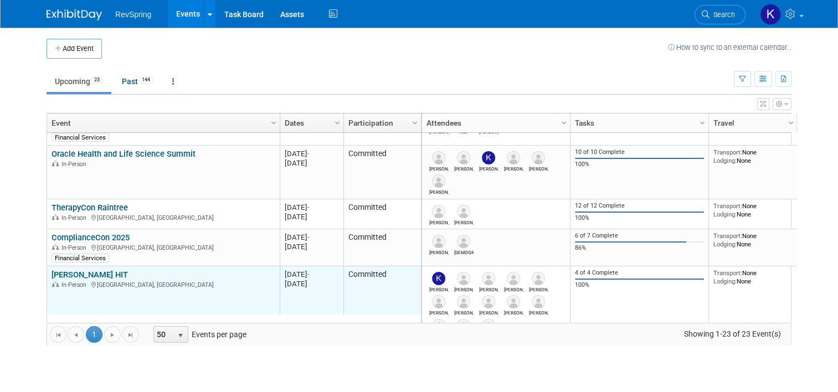
scroll to position [24, 0]
click at [86, 271] on link "[PERSON_NAME] HIT" at bounding box center [89, 275] width 76 height 10
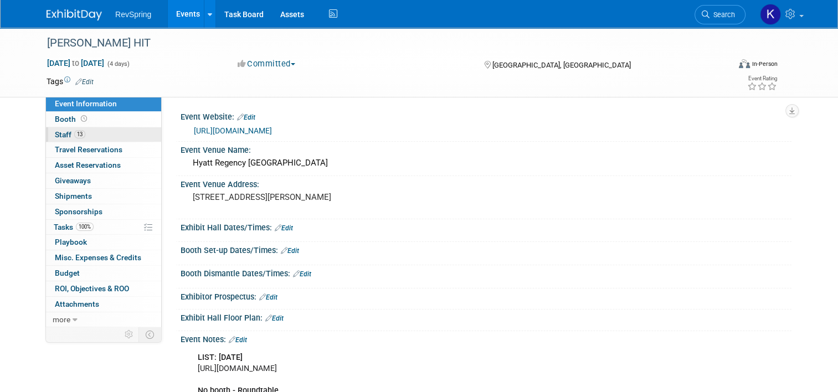
click at [97, 137] on link "13 Staff 13" at bounding box center [103, 134] width 115 height 15
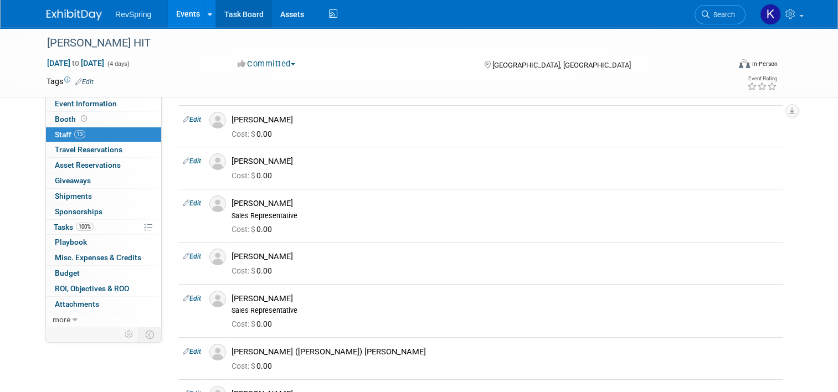
scroll to position [24, 0]
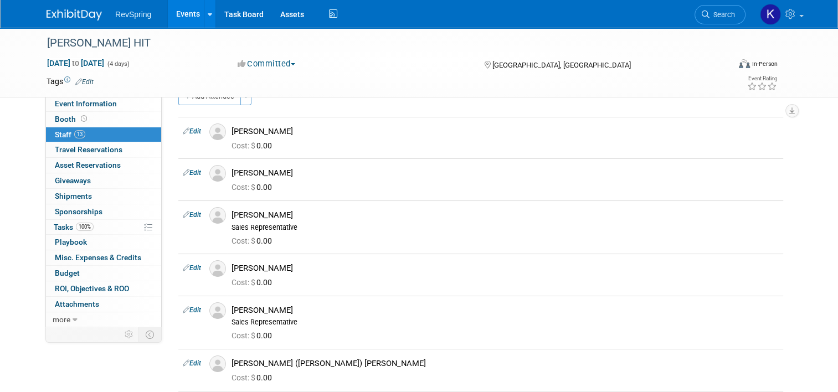
click at [175, 24] on link "Events" at bounding box center [188, 14] width 40 height 28
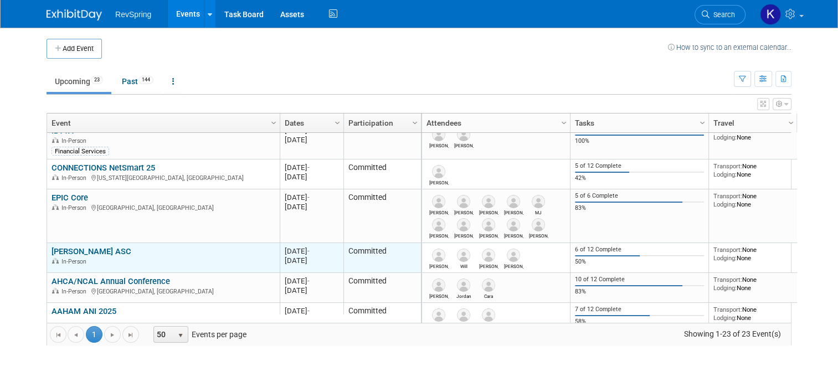
click at [87, 250] on link "[PERSON_NAME] ASC" at bounding box center [91, 251] width 80 height 10
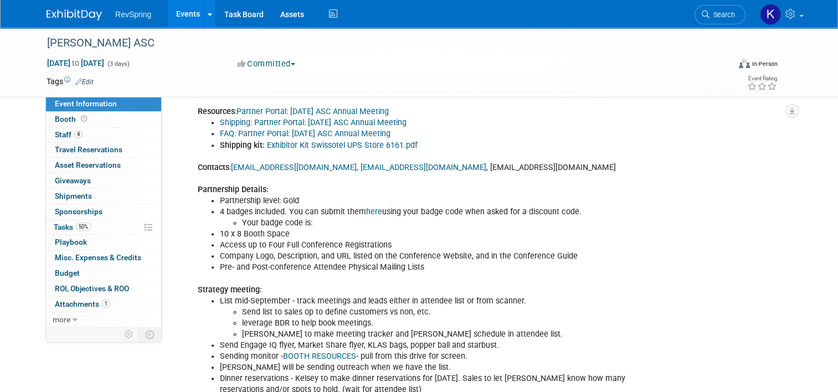
scroll to position [453, 0]
click at [256, 117] on link "Partner Portal: [DATE] ASC Annual Meeting" at bounding box center [312, 111] width 152 height 9
click at [120, 119] on link "Booth" at bounding box center [103, 119] width 115 height 15
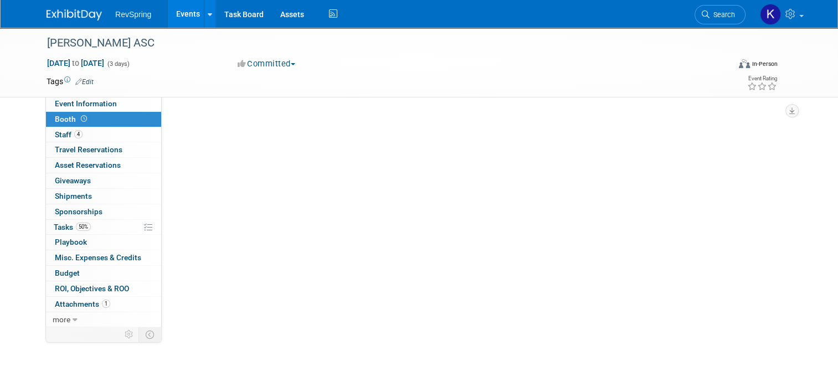
scroll to position [0, 0]
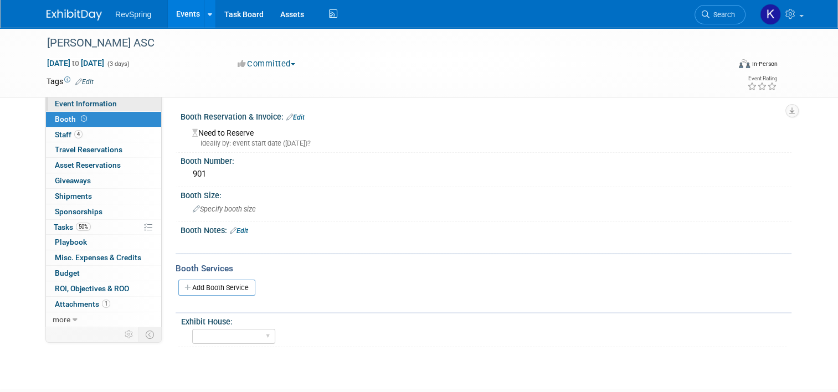
click at [102, 108] on span "Event Information" at bounding box center [86, 103] width 62 height 9
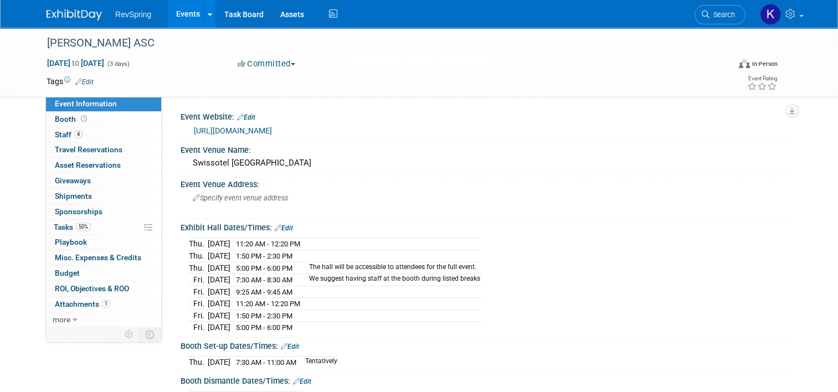
click at [272, 133] on link "[URL][DOMAIN_NAME]" at bounding box center [233, 130] width 78 height 9
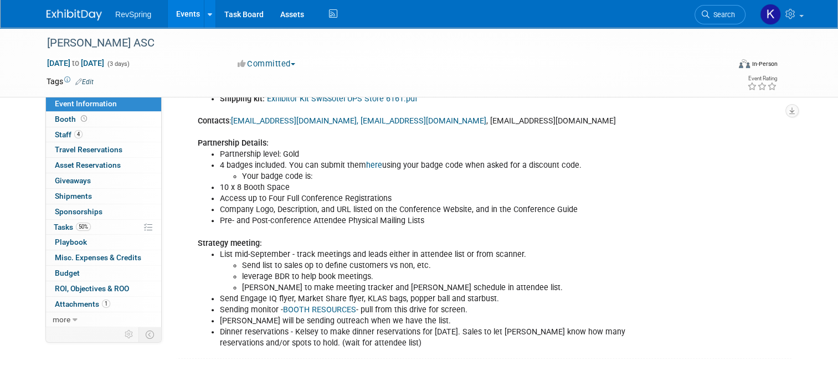
scroll to position [458, 0]
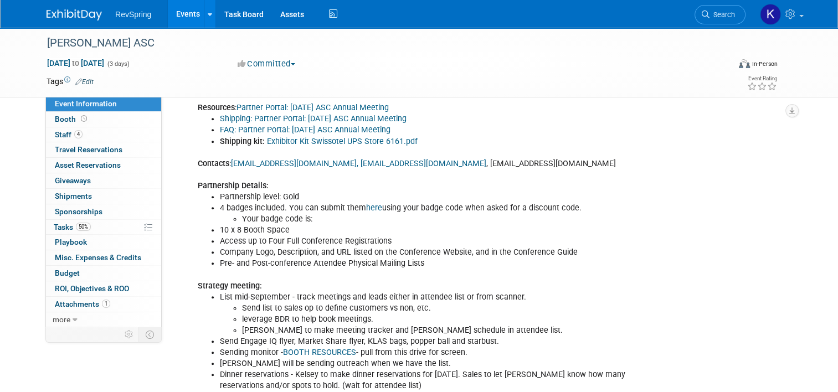
click at [283, 135] on link "FAQ: Partner Portal: [DATE] ASC Annual Meeting" at bounding box center [305, 129] width 171 height 9
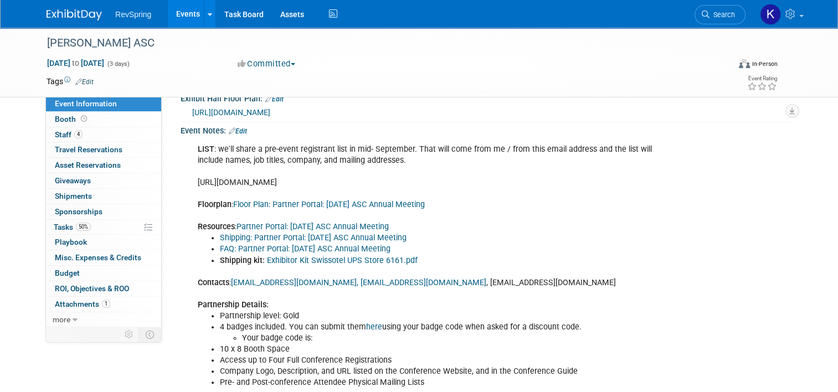
scroll to position [357, 0]
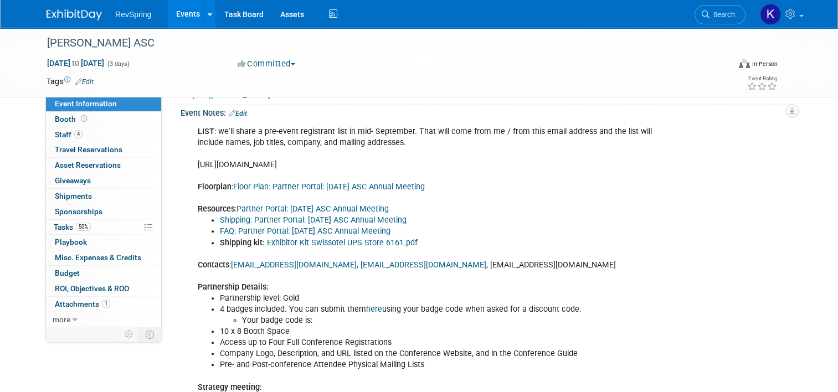
click at [297, 247] on link "Exhibitor Kit Swissotel UPS Store 6161.pdf" at bounding box center [342, 242] width 151 height 9
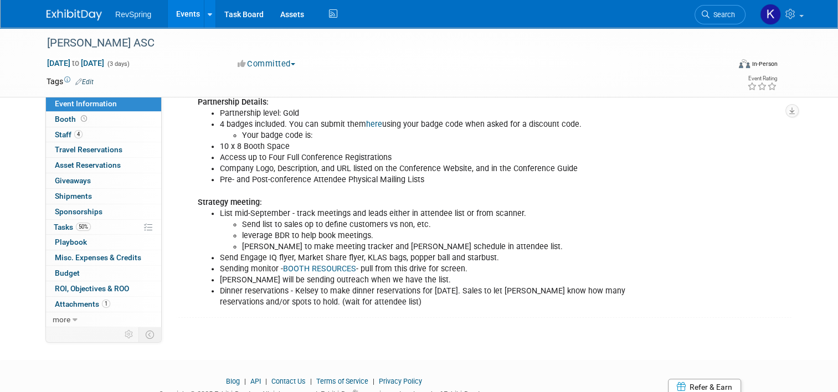
scroll to position [540, 0]
click at [95, 125] on link "Booth" at bounding box center [103, 119] width 115 height 15
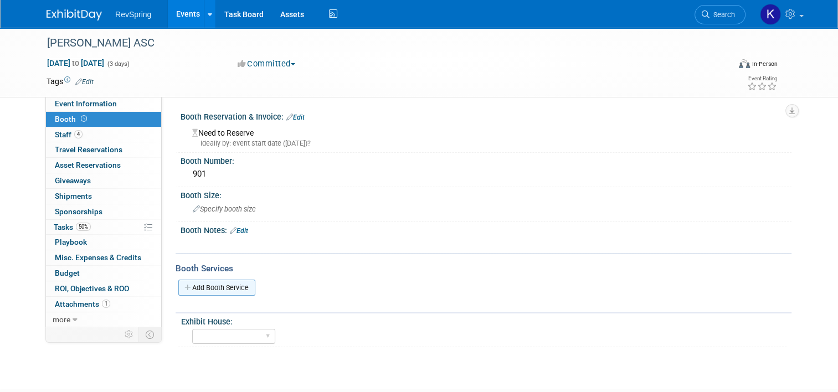
click at [210, 287] on link "Add Booth Service" at bounding box center [216, 288] width 77 height 16
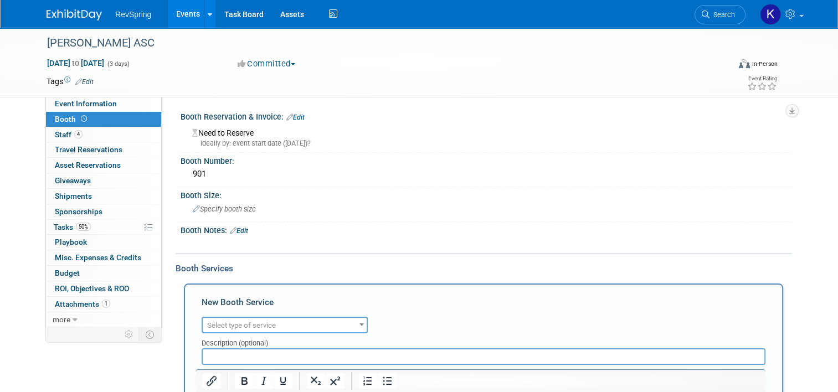
scroll to position [120, 0]
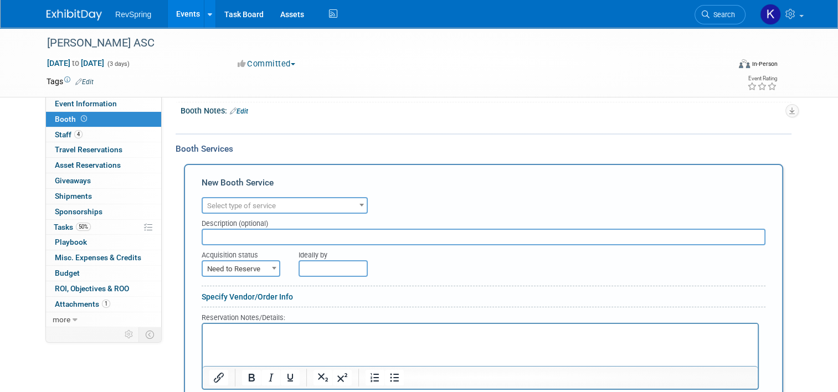
click at [275, 200] on span "Select type of service" at bounding box center [285, 206] width 164 height 16
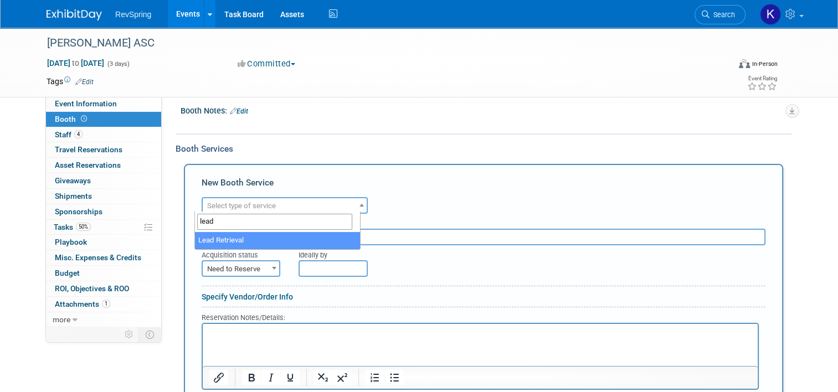
type input "lead"
select select "7"
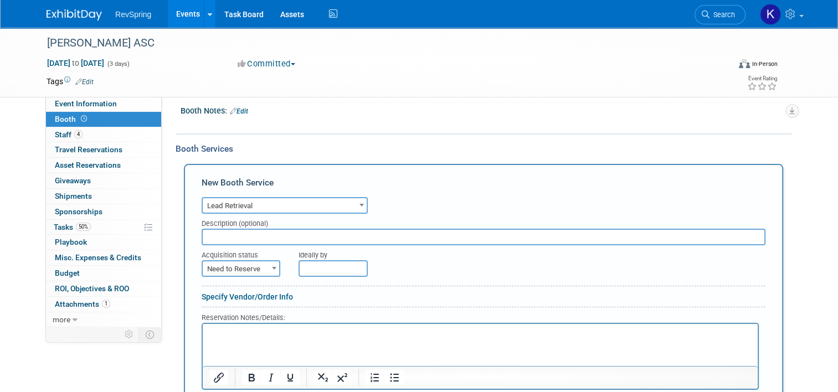
click at [259, 270] on span "Need to Reserve" at bounding box center [241, 269] width 76 height 16
select select "2"
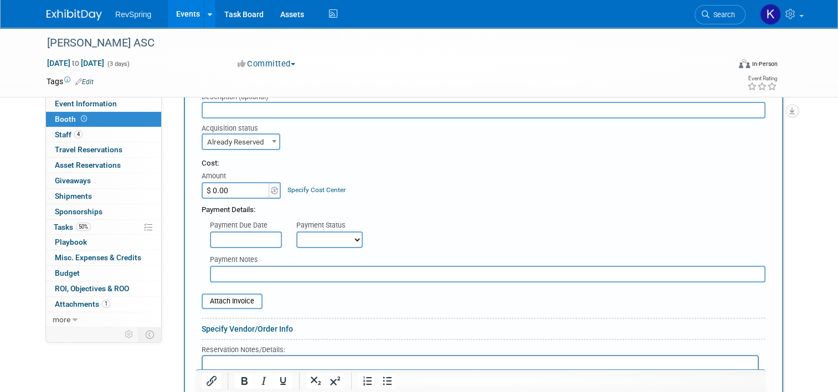
scroll to position [246, 0]
click at [226, 189] on input "$ 0.00" at bounding box center [236, 191] width 69 height 17
type input "$ 380.07"
click at [221, 297] on input "file" at bounding box center [196, 301] width 132 height 13
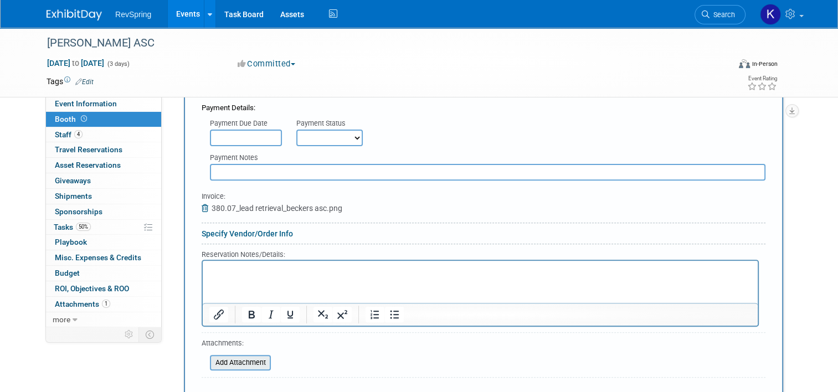
scroll to position [392, 0]
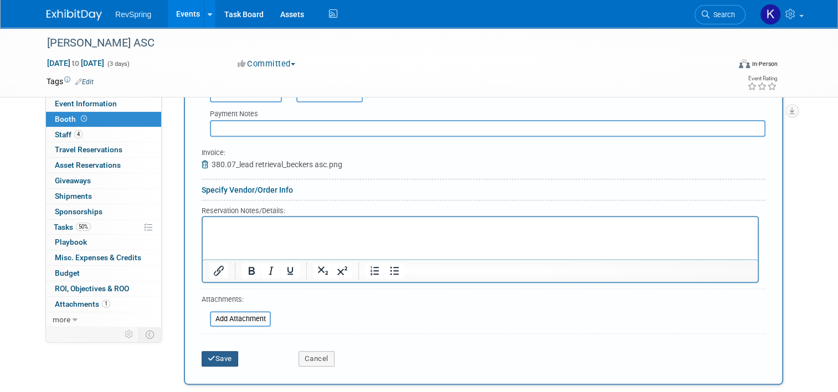
click at [215, 361] on button "Save" at bounding box center [220, 359] width 37 height 16
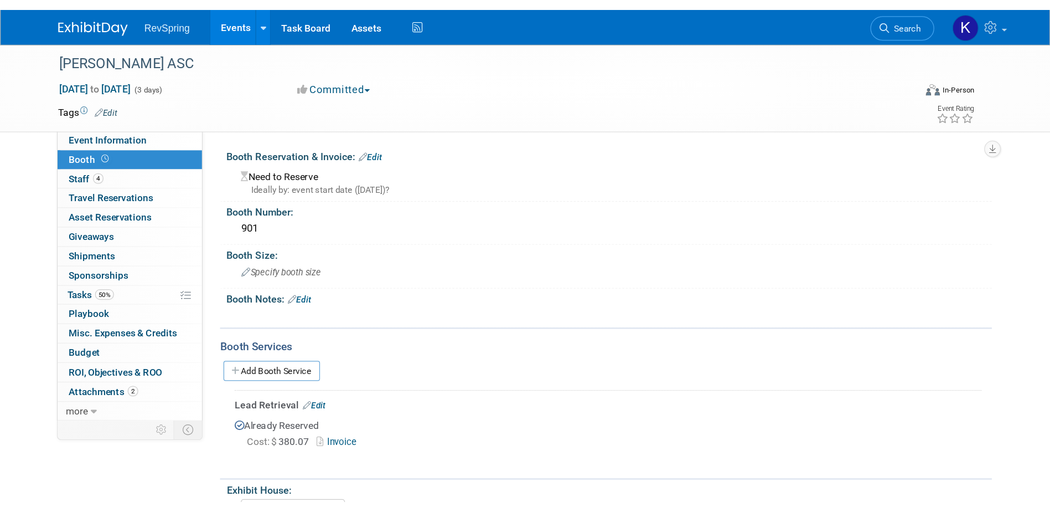
scroll to position [0, 0]
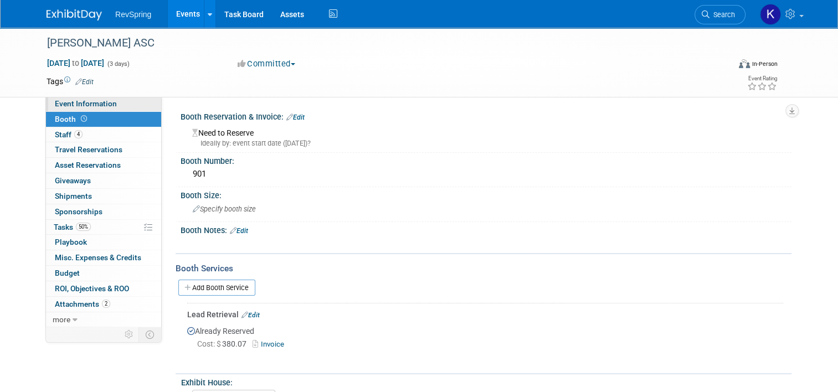
click at [107, 101] on span "Event Information" at bounding box center [86, 103] width 62 height 9
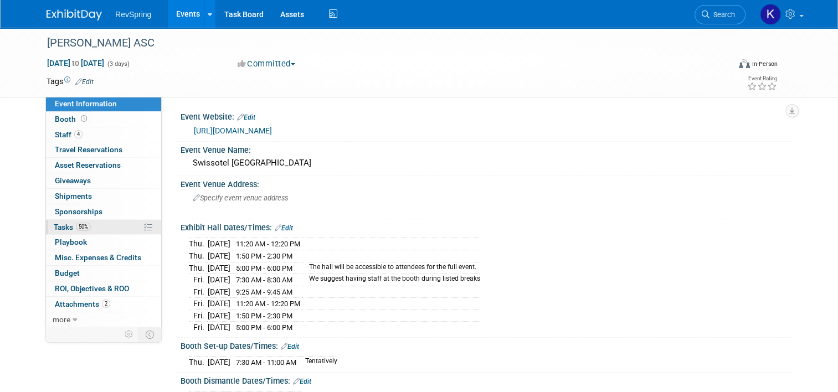
click at [96, 228] on link "50% Tasks 50%" at bounding box center [103, 227] width 115 height 15
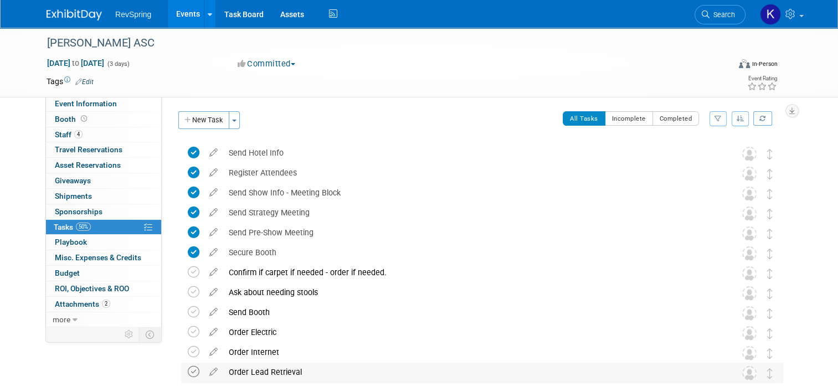
click at [188, 372] on icon at bounding box center [194, 372] width 12 height 12
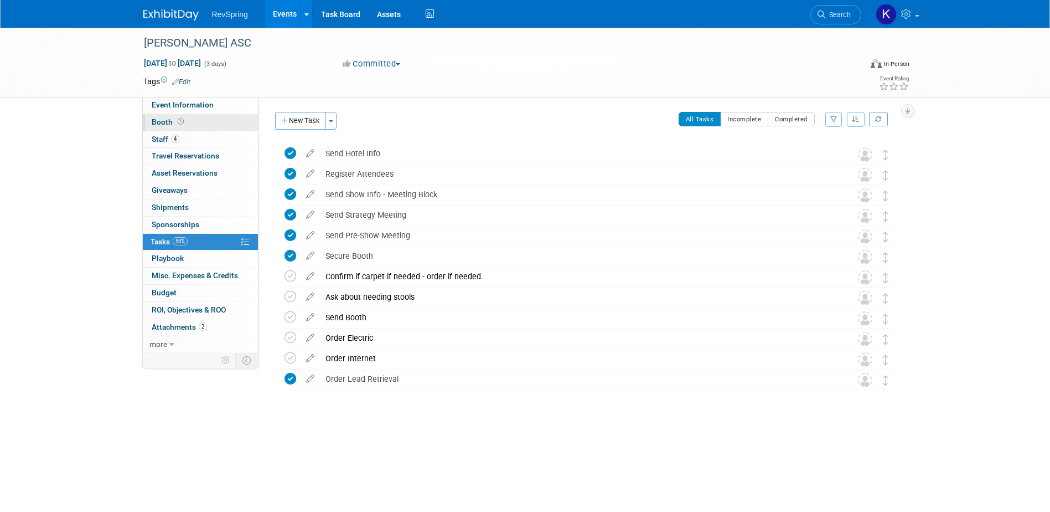
click at [211, 121] on link "Booth" at bounding box center [200, 122] width 115 height 17
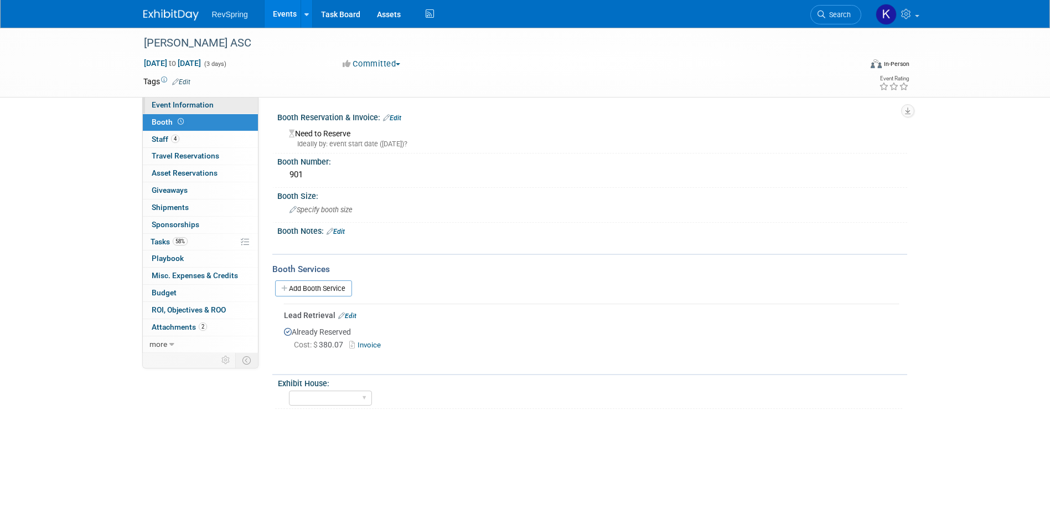
click at [213, 102] on link "Event Information" at bounding box center [200, 105] width 115 height 17
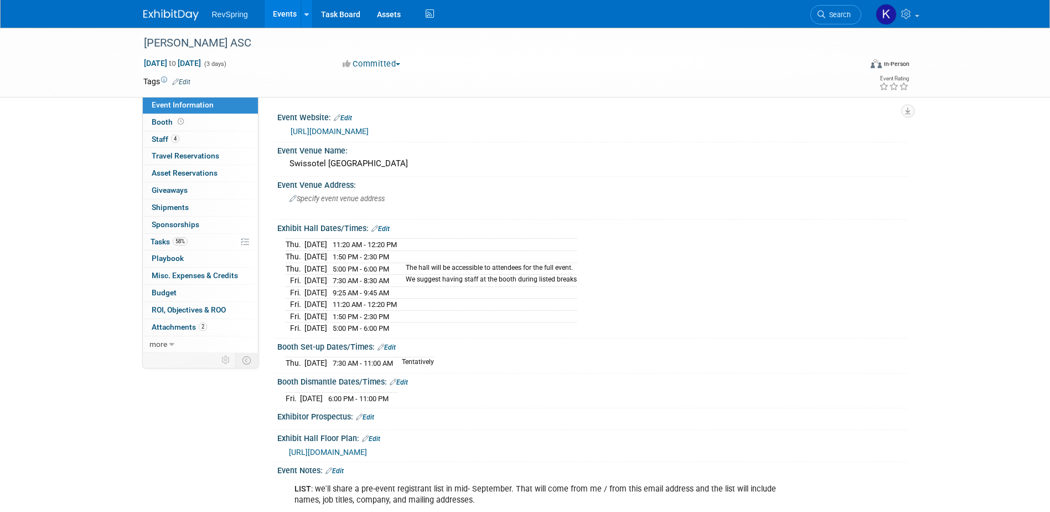
click at [311, 135] on link "https://conferences.beckershospitalreview.com/31st_Annual_ASC_Meeting_2025?i=pg…" at bounding box center [330, 131] width 78 height 9
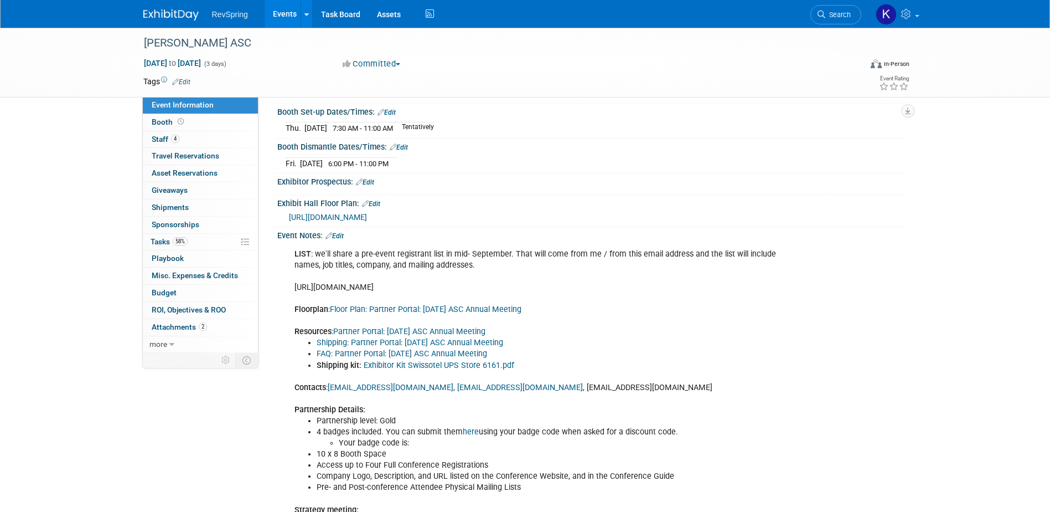
scroll to position [332, 0]
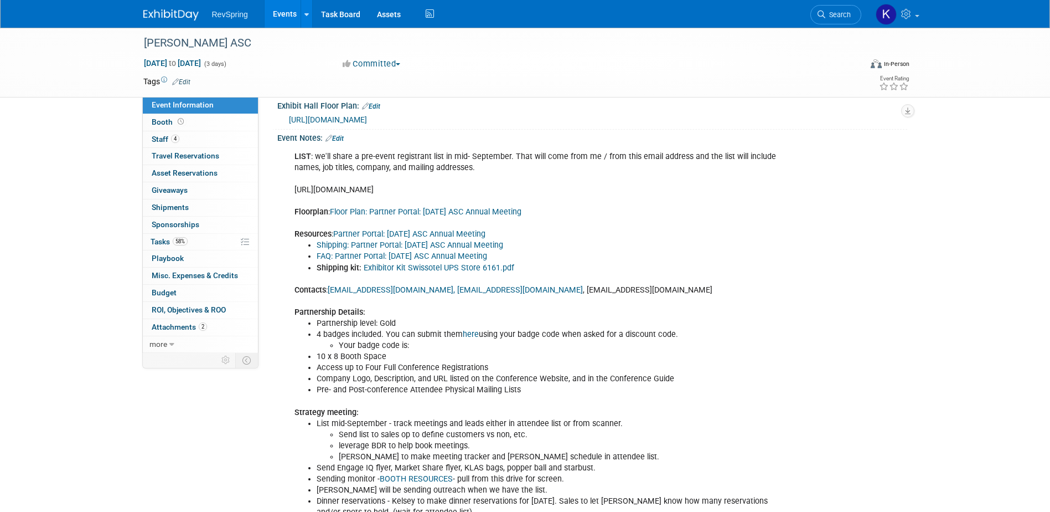
click at [378, 216] on link "Floor Plan: Partner Portal: 2025 Oct ASC Annual Meeting" at bounding box center [426, 211] width 192 height 9
click at [194, 129] on link "Booth" at bounding box center [200, 122] width 115 height 17
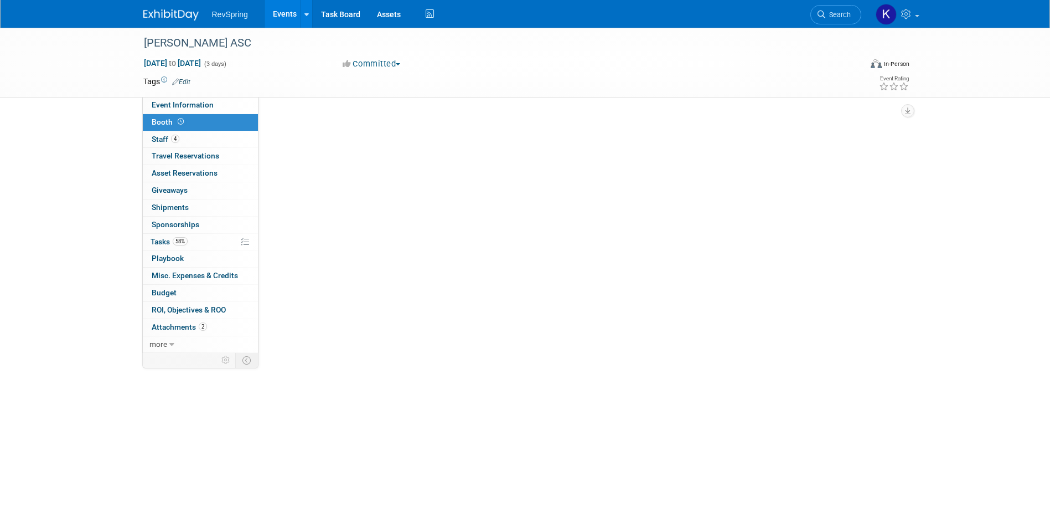
scroll to position [0, 0]
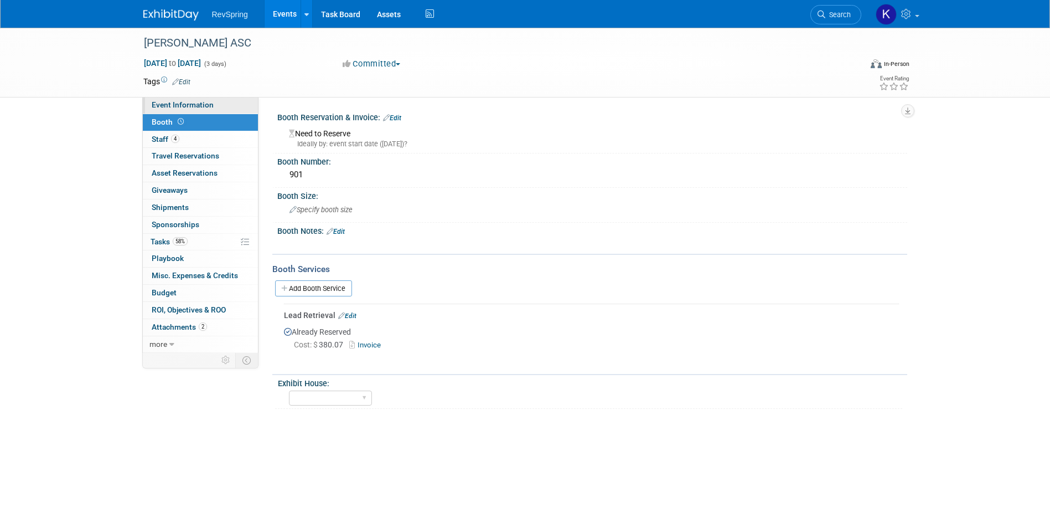
click at [210, 111] on link "Event Information" at bounding box center [200, 105] width 115 height 17
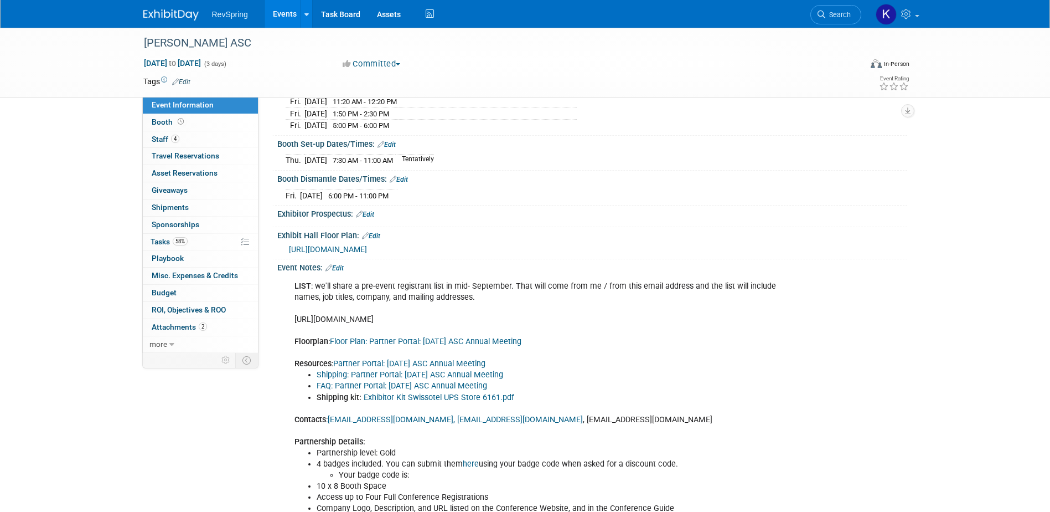
scroll to position [221, 0]
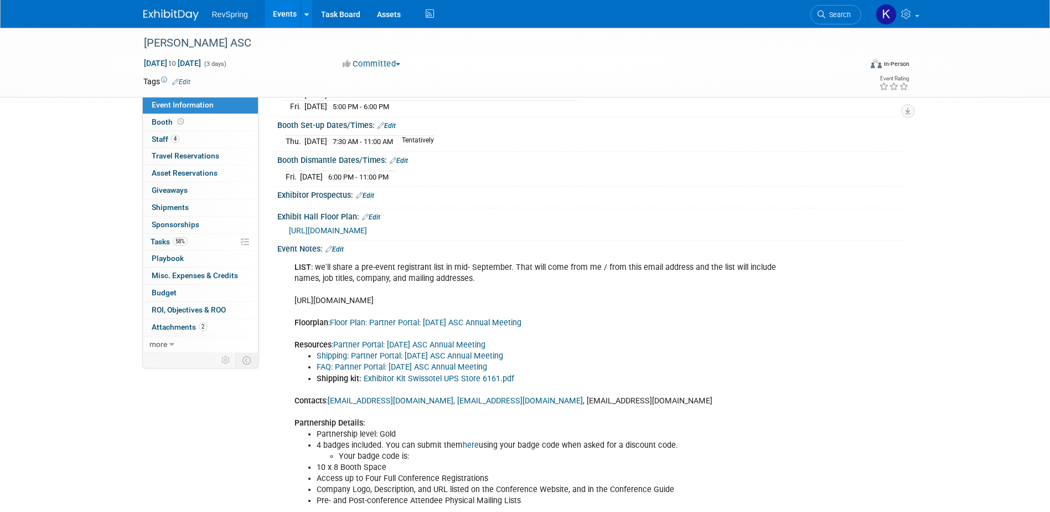
click at [370, 327] on link "Floor Plan: Partner Portal: 2025 Oct ASC Annual Meeting" at bounding box center [426, 322] width 192 height 9
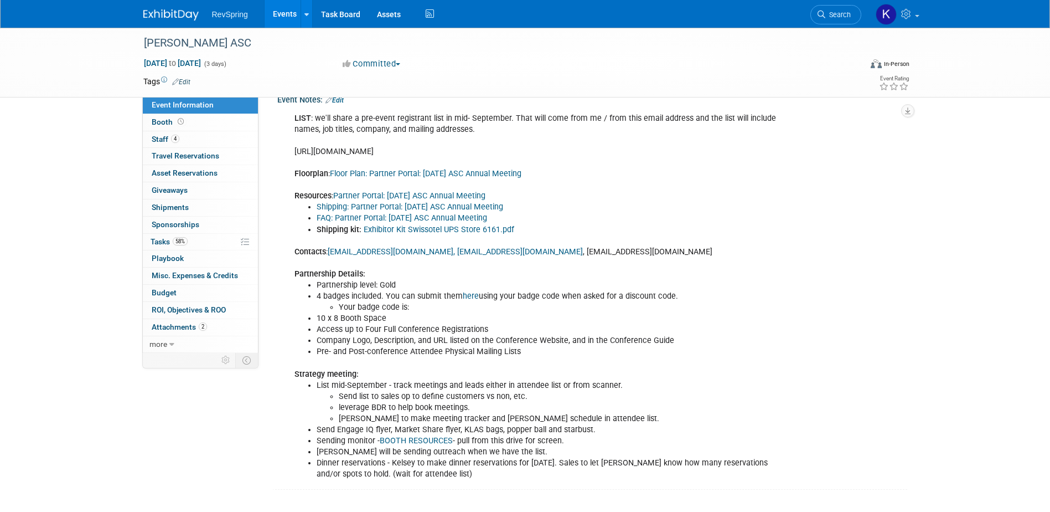
scroll to position [400, 0]
click at [340, 100] on link "Edit" at bounding box center [335, 100] width 18 height 8
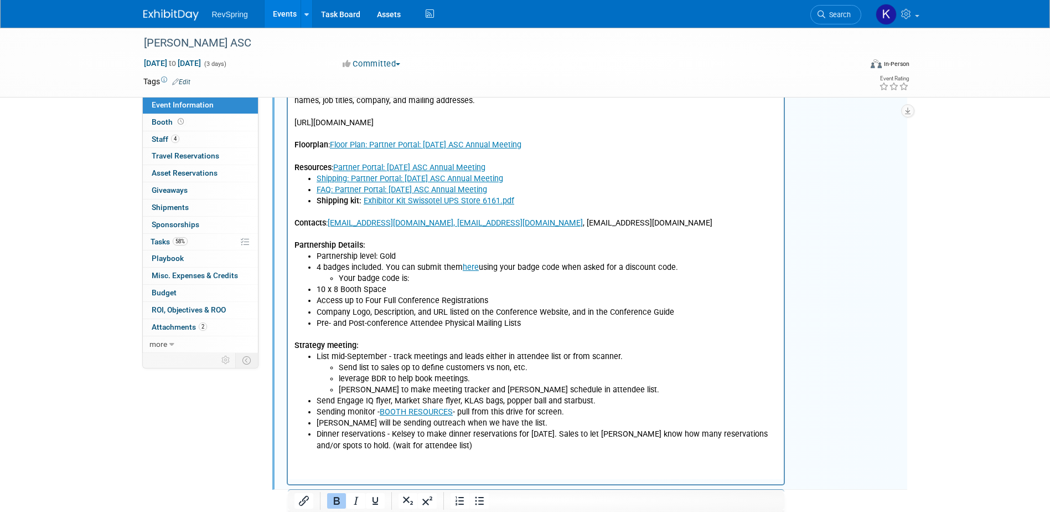
scroll to position [0, 0]
click at [541, 327] on li "Pre- and Post-conference Attendee Physical Mailing Lists" at bounding box center [547, 322] width 462 height 11
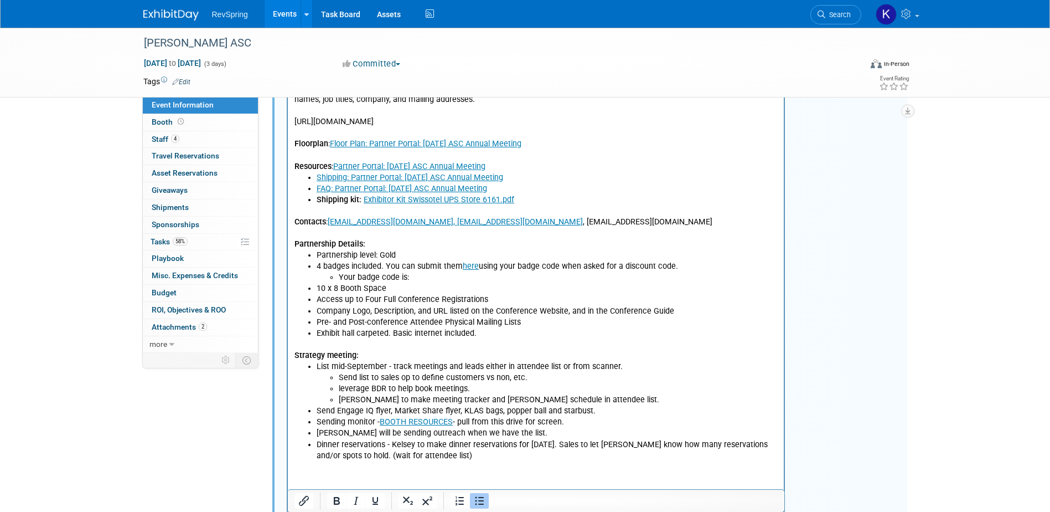
click at [803, 94] on button "button" at bounding box center [812, 86] width 20 height 16
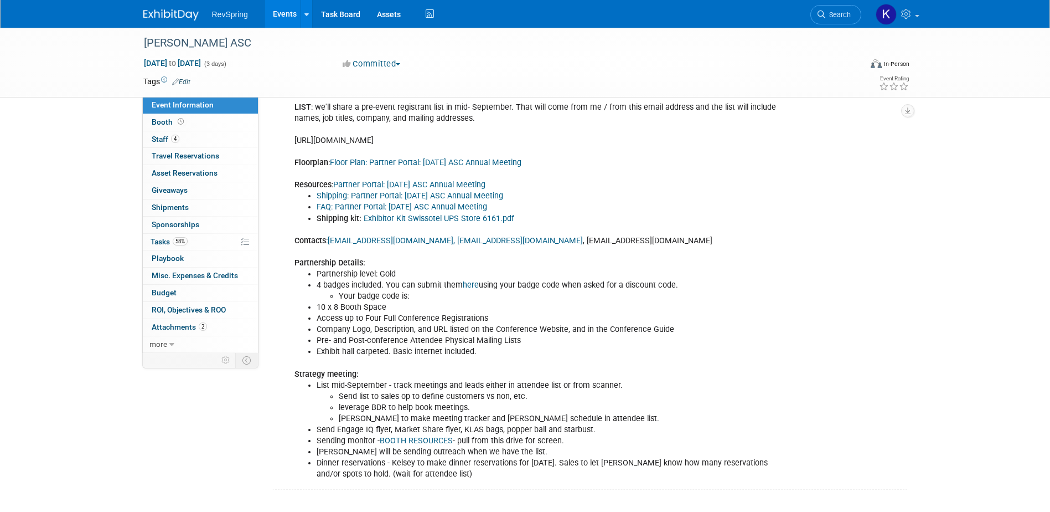
click at [837, 234] on div "Becker's ASC Oct 16, 2025 to Oct 18, 2025 (3 days) Oct 16, 2025 to Oct 18, 2025…" at bounding box center [525, 78] width 1050 height 865
click at [198, 119] on link "Booth" at bounding box center [200, 122] width 115 height 17
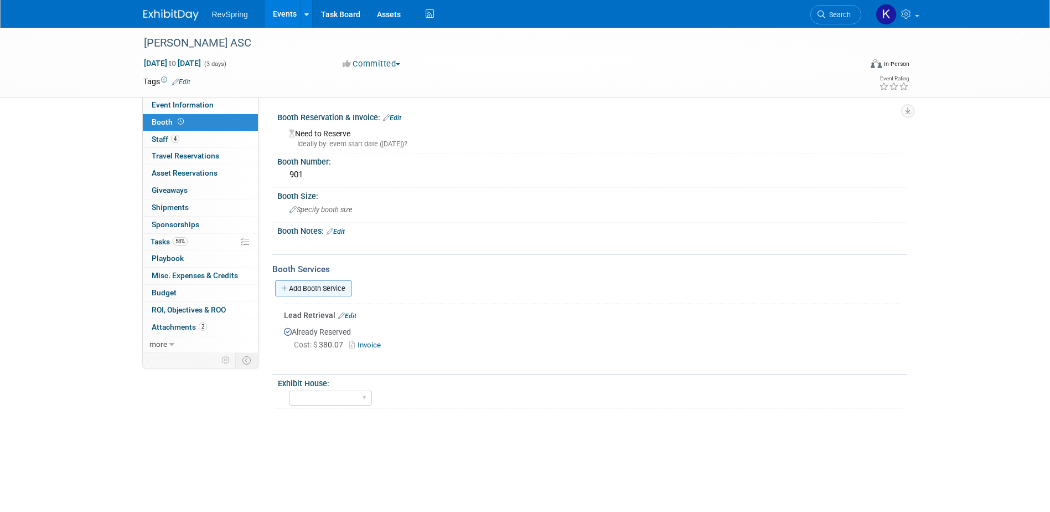
click at [324, 283] on link "Add Booth Service" at bounding box center [313, 288] width 77 height 16
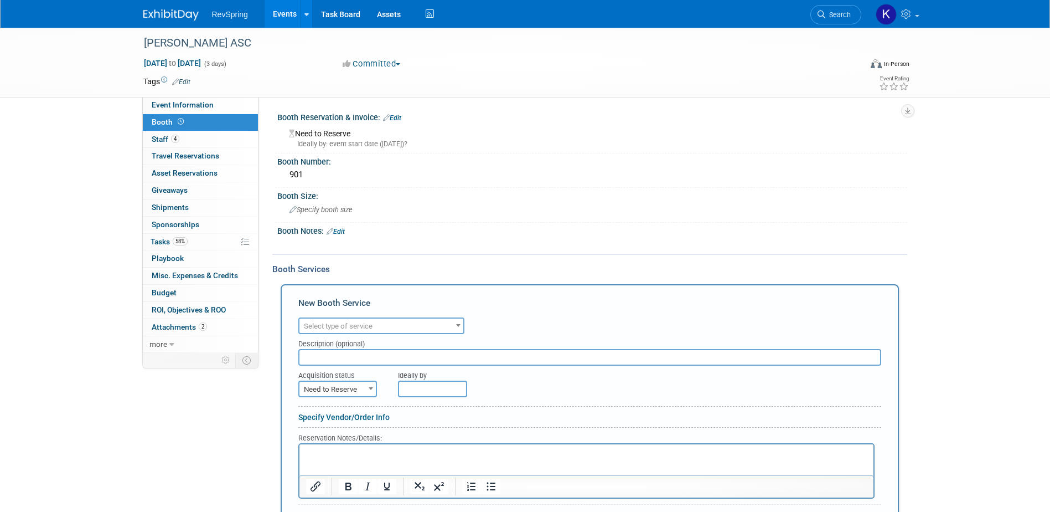
click at [338, 322] on span "Select type of service" at bounding box center [338, 326] width 69 height 8
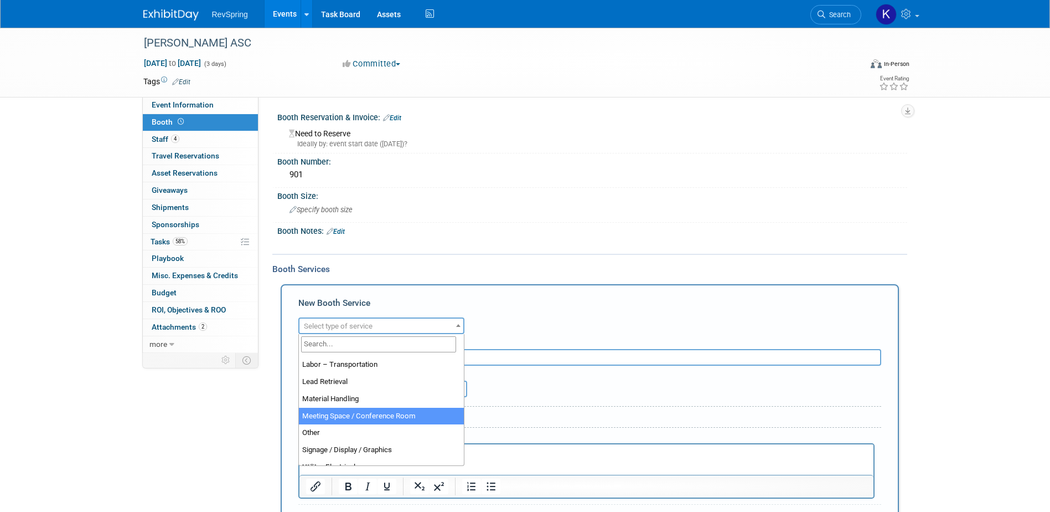
scroll to position [277, 0]
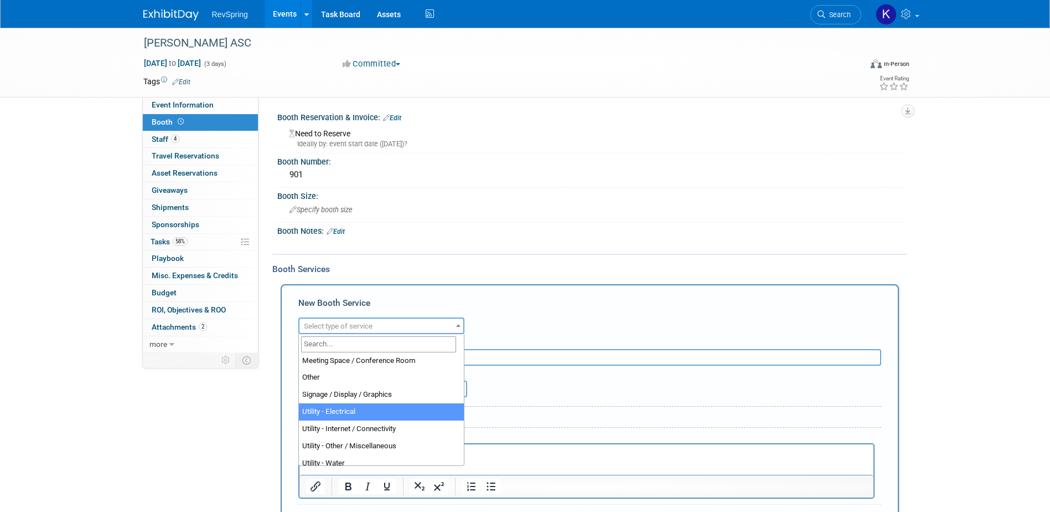
select select "8"
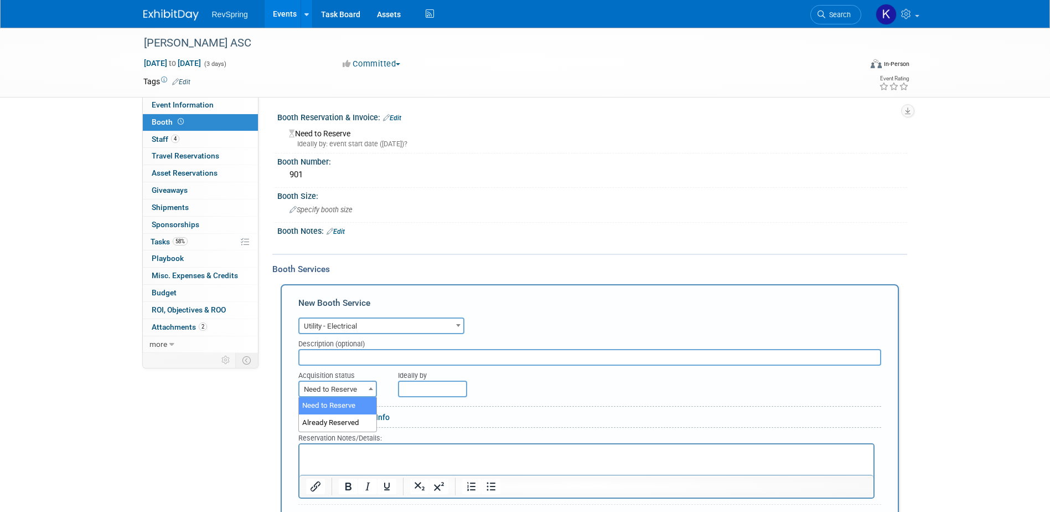
click at [358, 386] on span "Need to Reserve" at bounding box center [338, 389] width 76 height 16
select select "2"
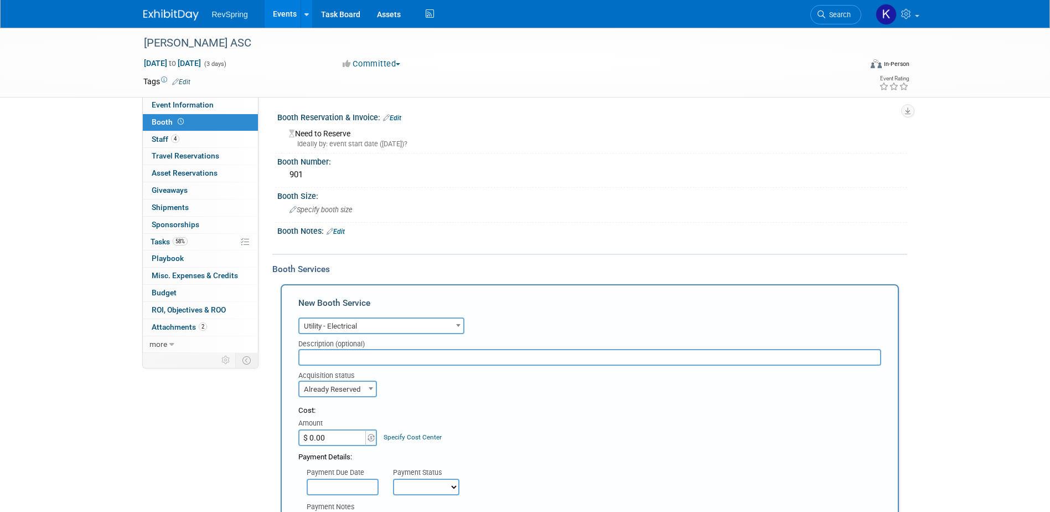
click at [347, 391] on input "$ 0.00" at bounding box center [332, 437] width 69 height 17
type input "$ 647.92"
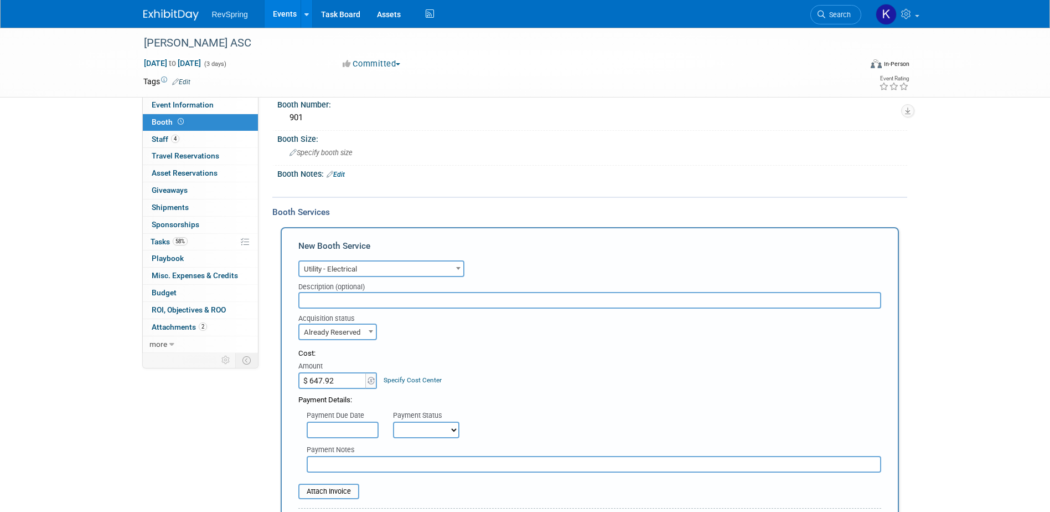
scroll to position [111, 0]
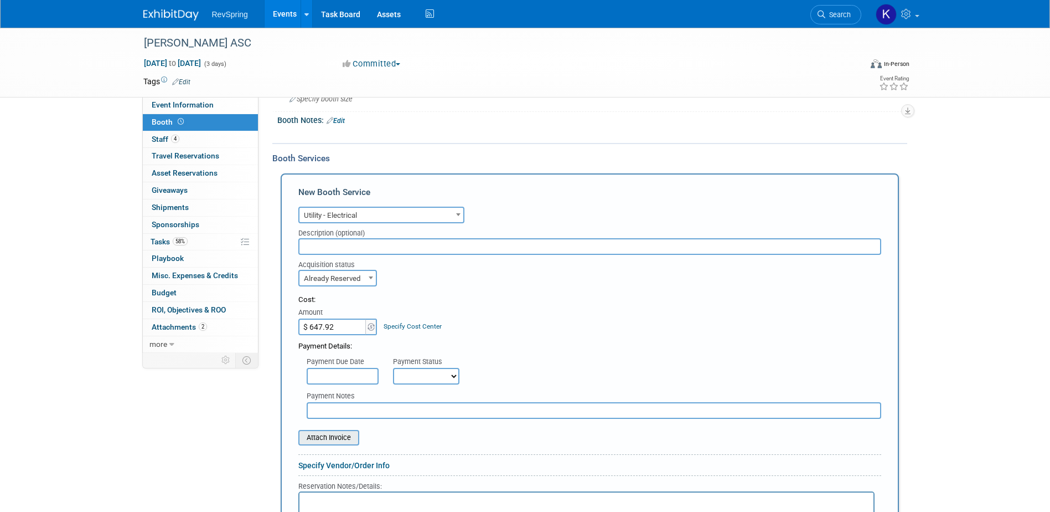
click at [328, 391] on input "file" at bounding box center [292, 437] width 132 height 13
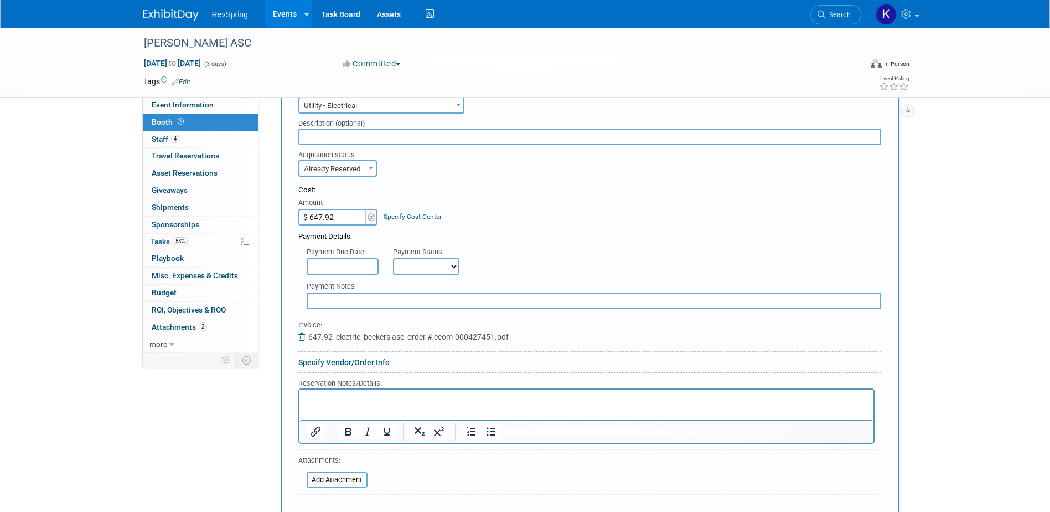
scroll to position [277, 0]
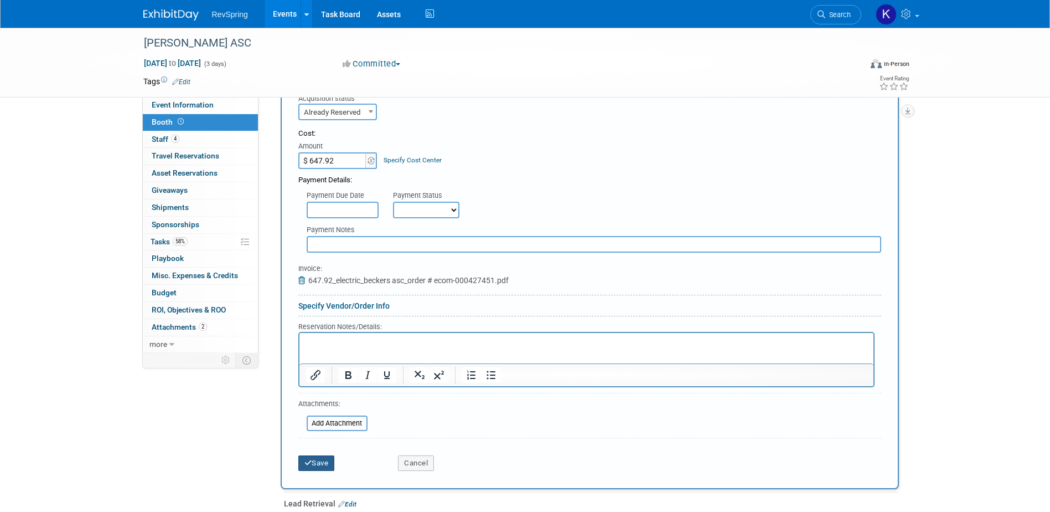
click at [315, 391] on button "Save" at bounding box center [316, 463] width 37 height 16
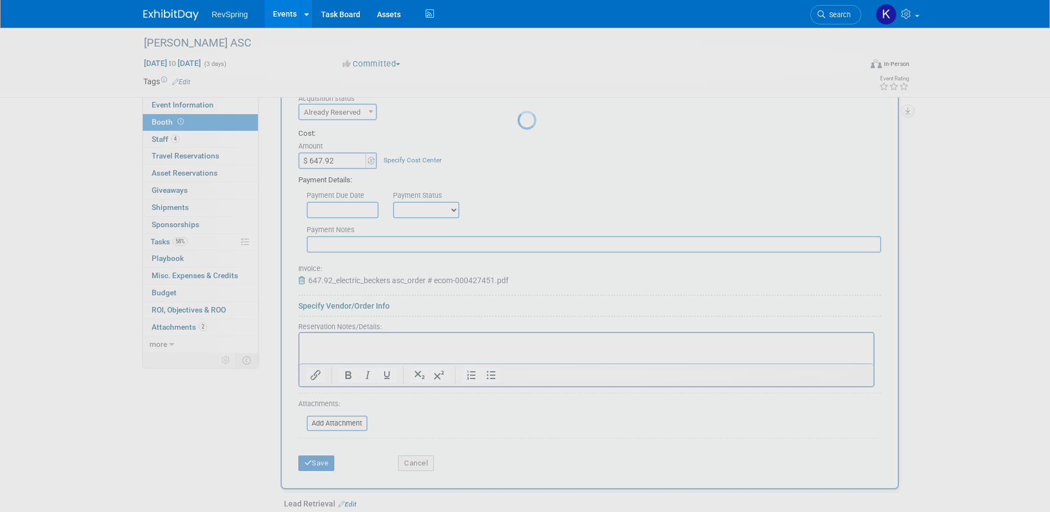
scroll to position [0, 0]
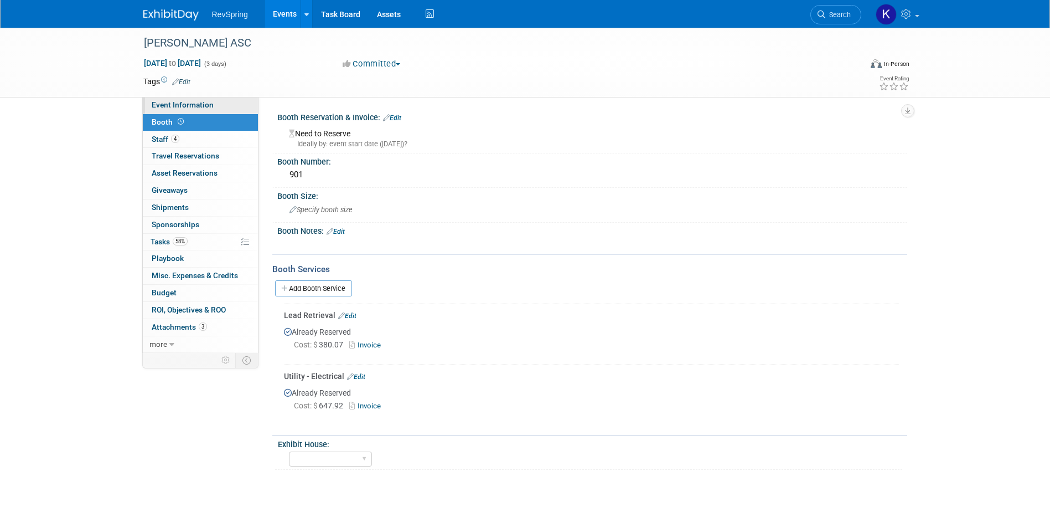
click at [221, 113] on link "Event Information" at bounding box center [200, 105] width 115 height 17
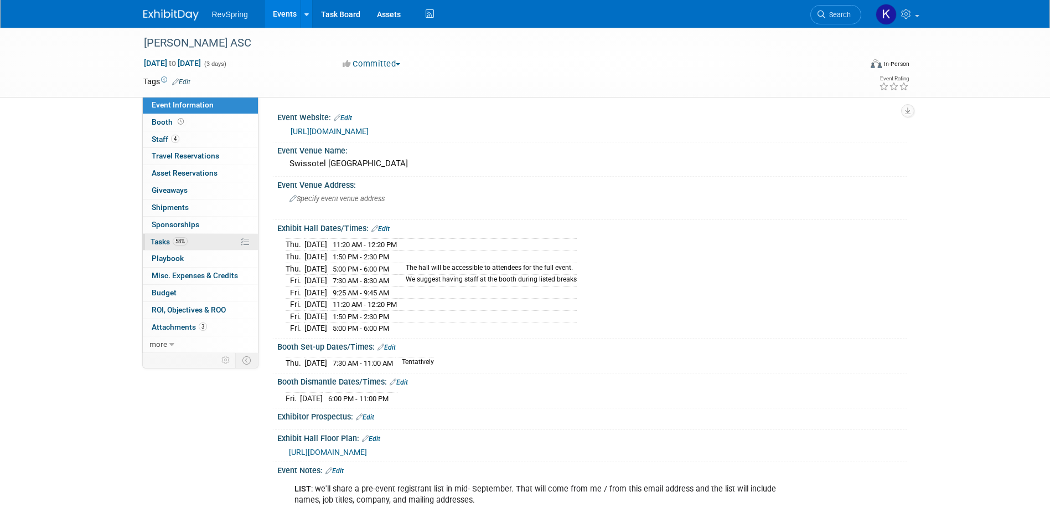
click at [201, 246] on link "58% Tasks 58%" at bounding box center [200, 242] width 115 height 17
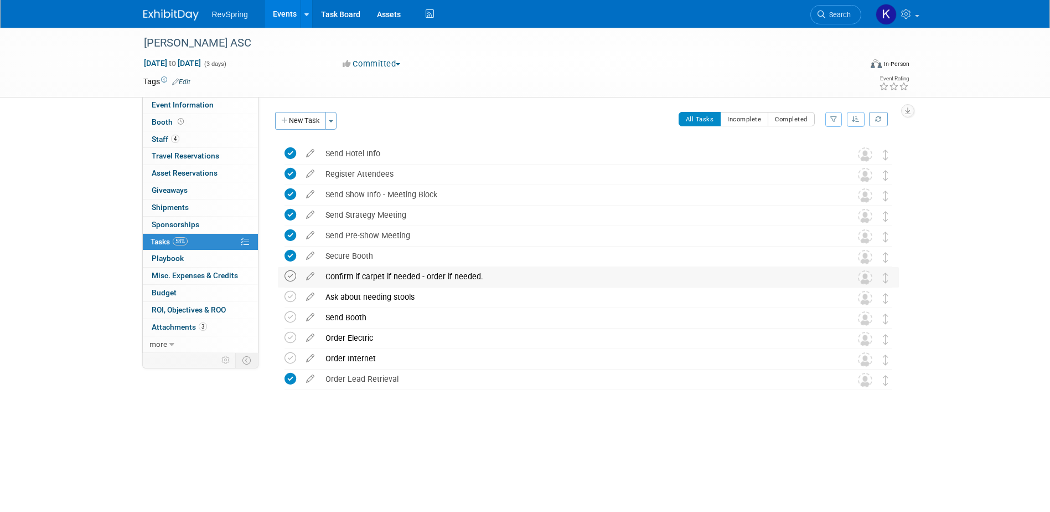
click at [293, 276] on icon at bounding box center [291, 276] width 12 height 12
click at [289, 297] on icon at bounding box center [291, 297] width 12 height 12
click at [294, 316] on icon at bounding box center [291, 317] width 12 height 12
click at [295, 338] on icon at bounding box center [291, 338] width 12 height 12
click at [293, 356] on icon at bounding box center [291, 358] width 12 height 12
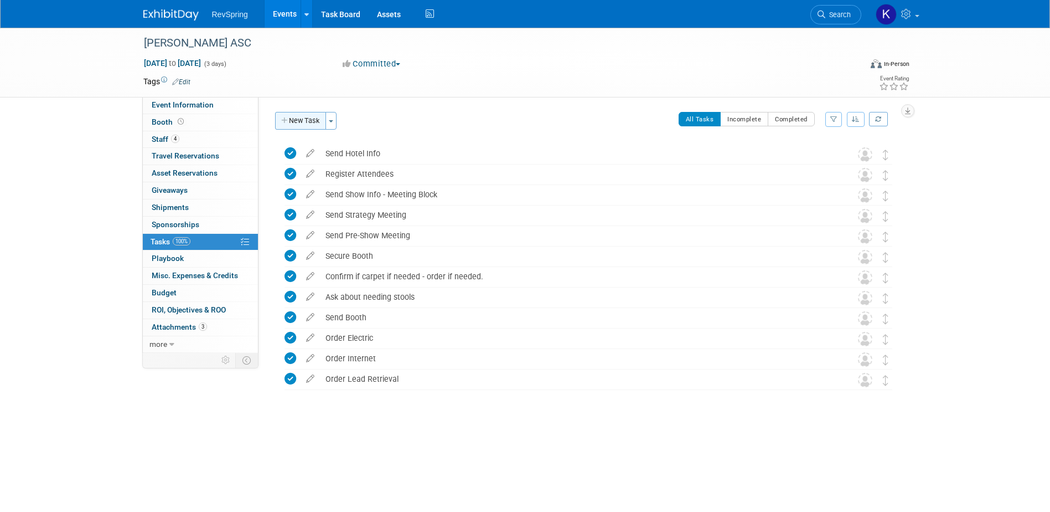
click at [301, 114] on button "New Task" at bounding box center [300, 121] width 51 height 18
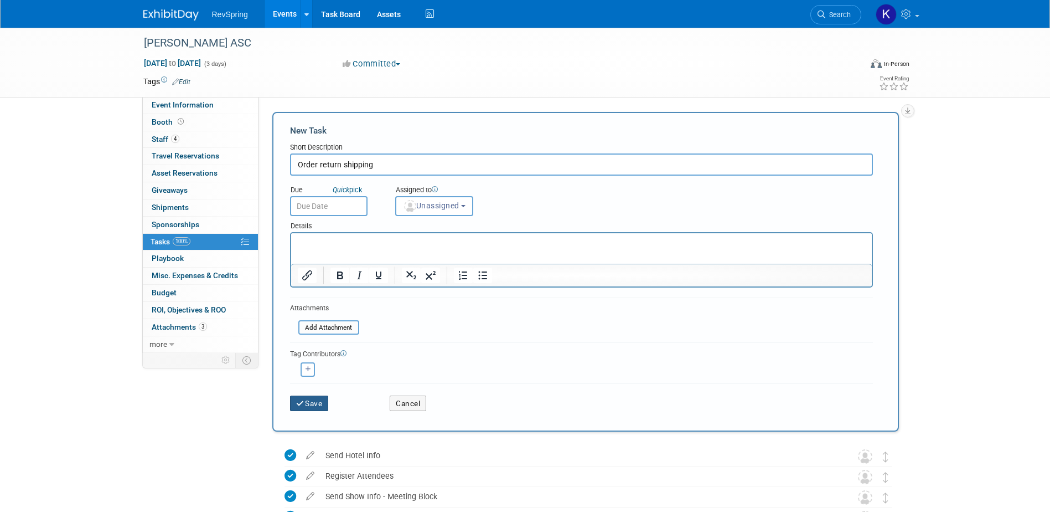
type input "Order return shipping"
click at [322, 391] on button "Save" at bounding box center [309, 403] width 39 height 16
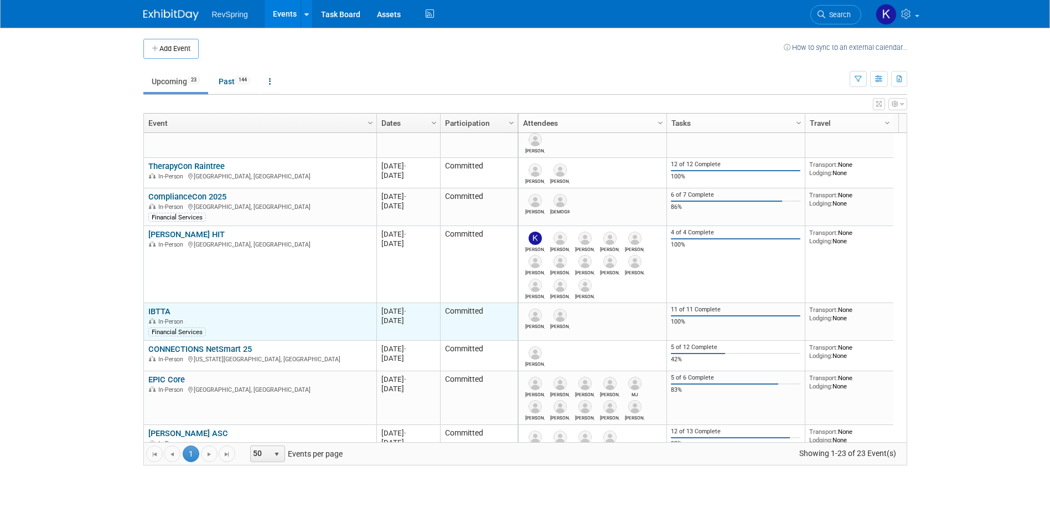
scroll to position [133, 0]
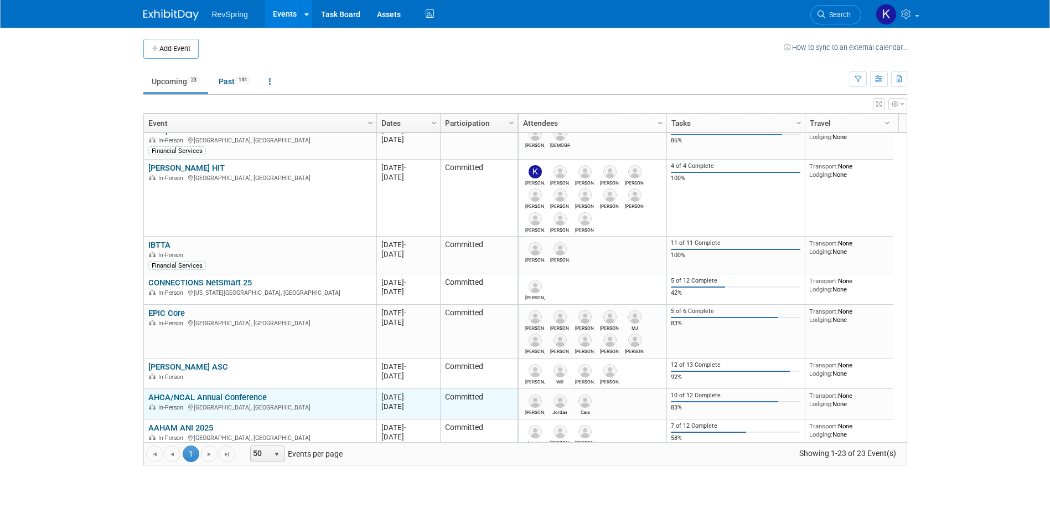
click at [199, 392] on link "AHCA/NCAL Annual Conference" at bounding box center [207, 397] width 118 height 10
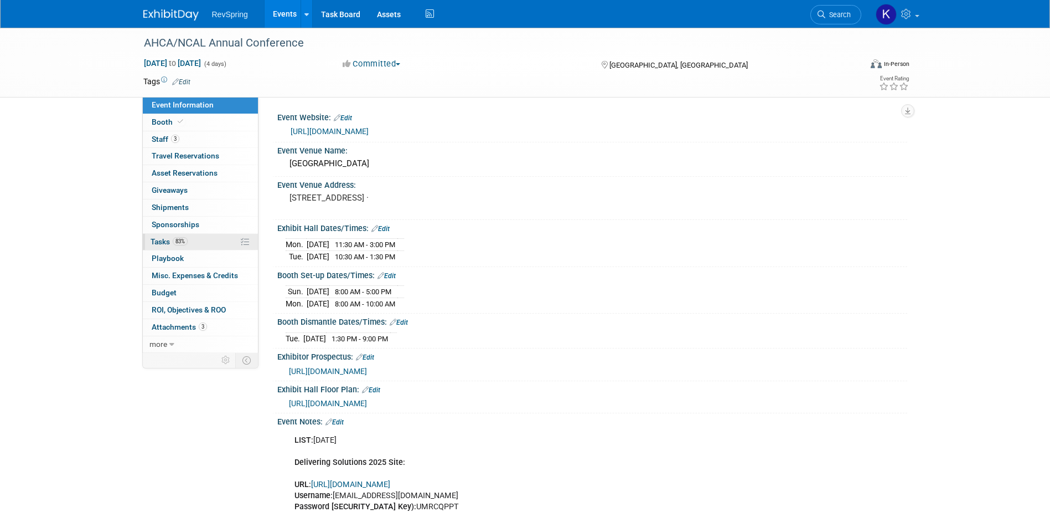
click at [185, 243] on span "83%" at bounding box center [180, 241] width 15 height 8
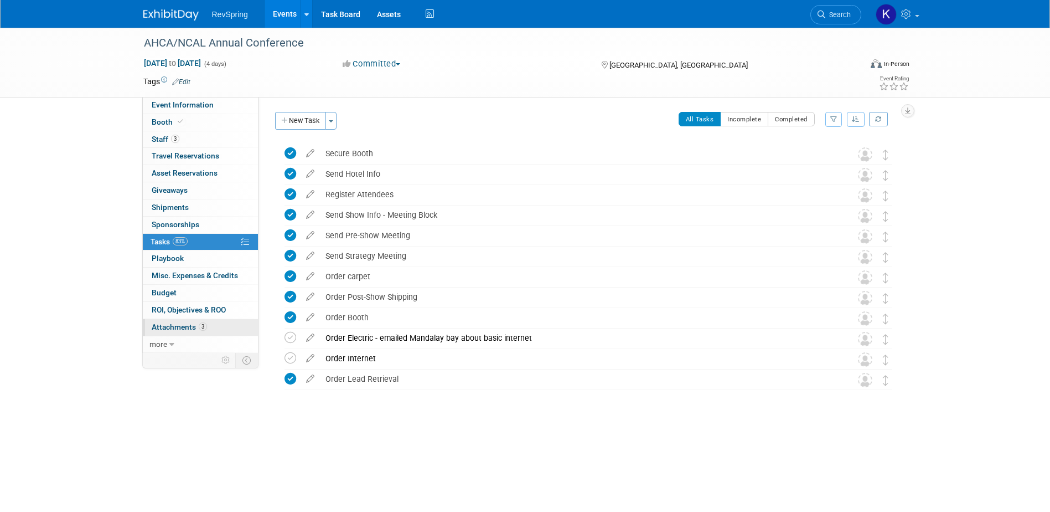
click at [216, 333] on link "3 Attachments 3" at bounding box center [200, 327] width 115 height 17
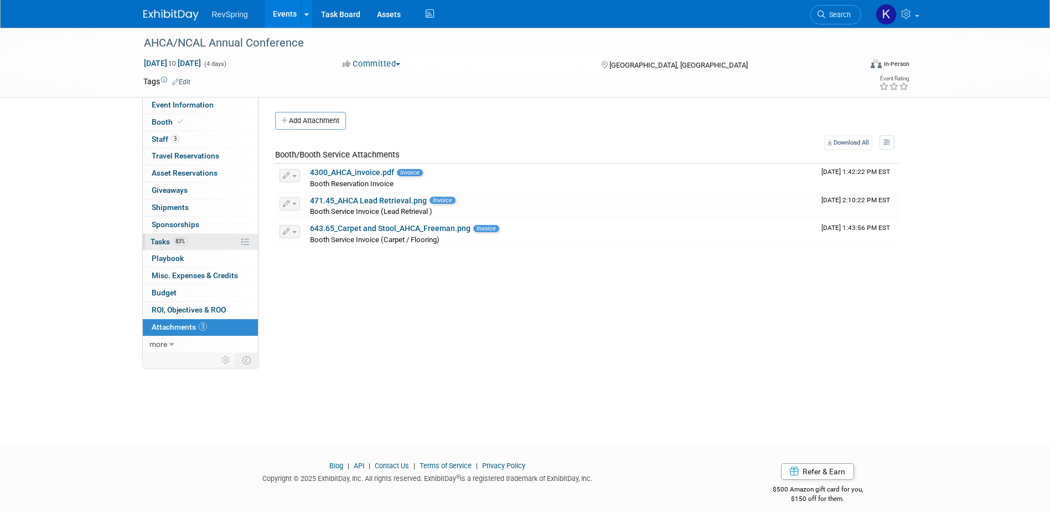
click at [200, 246] on link "83% Tasks 83%" at bounding box center [200, 242] width 115 height 17
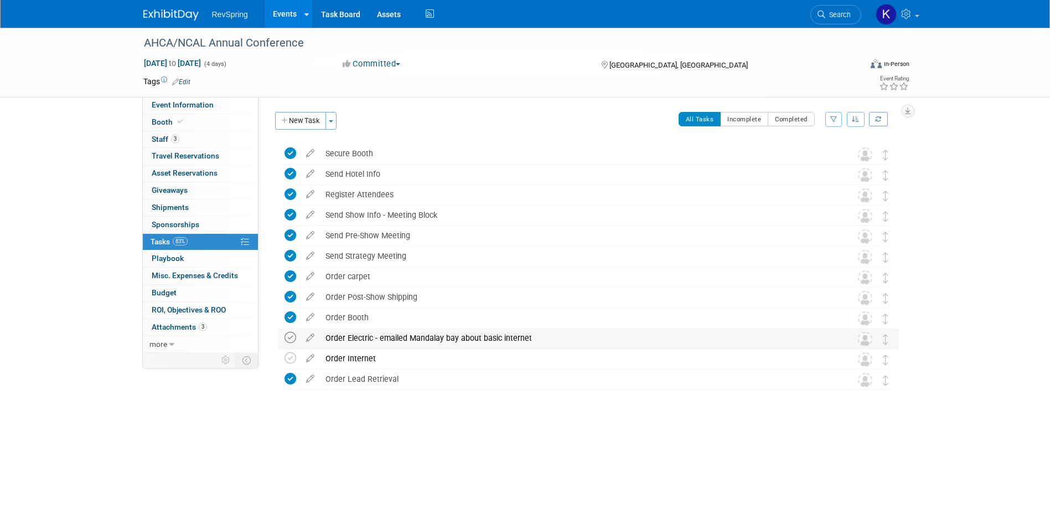
click at [286, 337] on icon at bounding box center [291, 338] width 12 height 12
click at [381, 339] on div "Order Electric - emailed Mandalay bay about basic internet" at bounding box center [578, 337] width 516 height 19
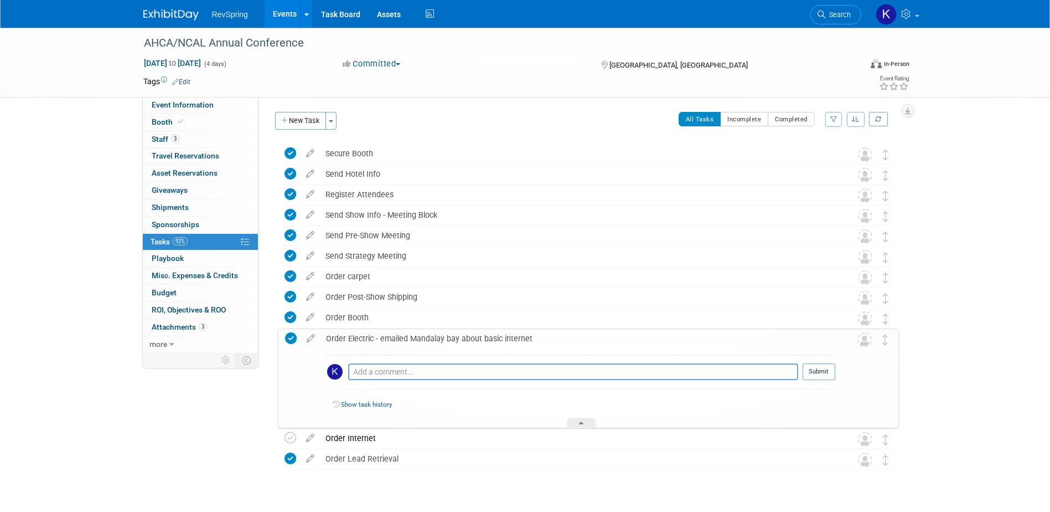
click at [391, 340] on div "Order Electric - emailed Mandalay bay about basic internet" at bounding box center [578, 338] width 515 height 19
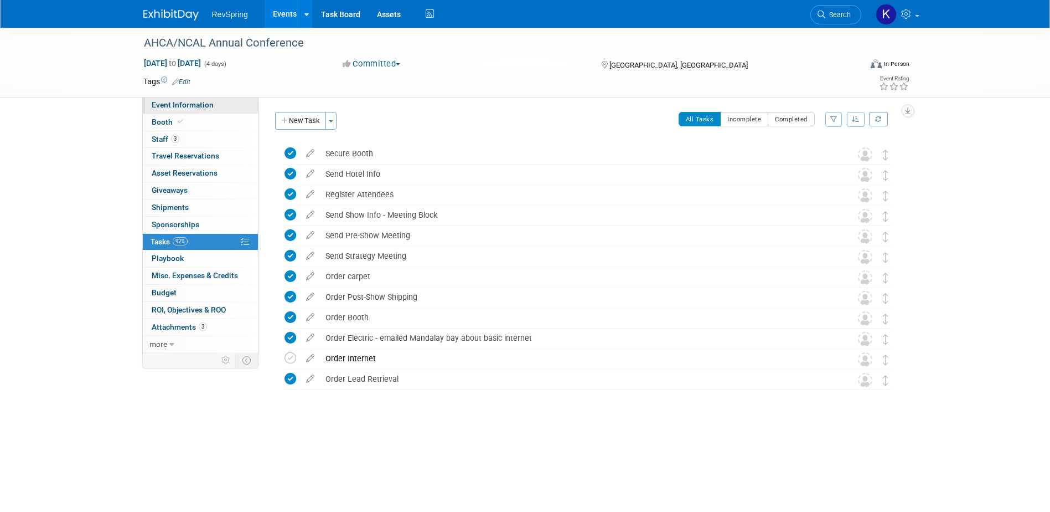
click at [206, 106] on span "Event Information" at bounding box center [183, 104] width 62 height 9
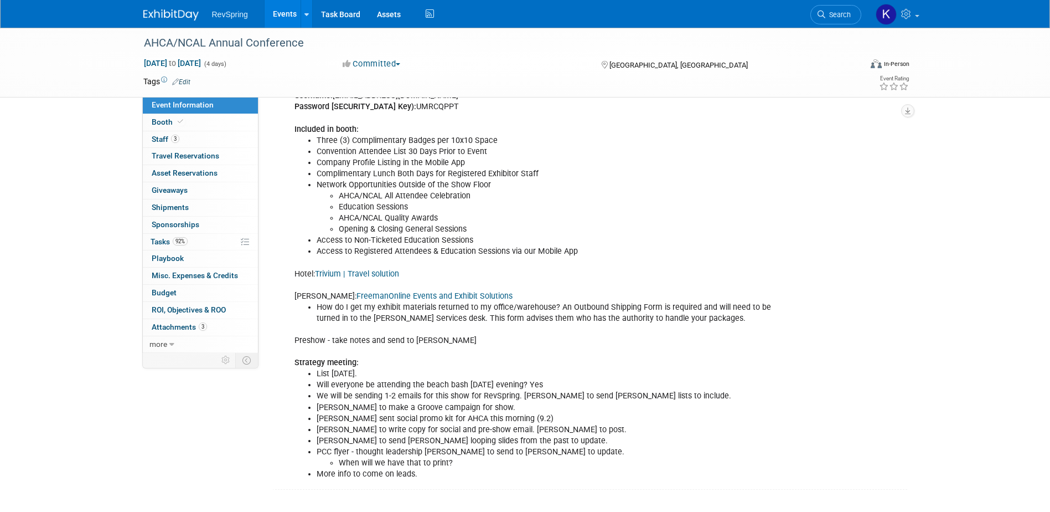
scroll to position [409, 0]
click at [210, 244] on link "92% Tasks 92%" at bounding box center [200, 242] width 115 height 17
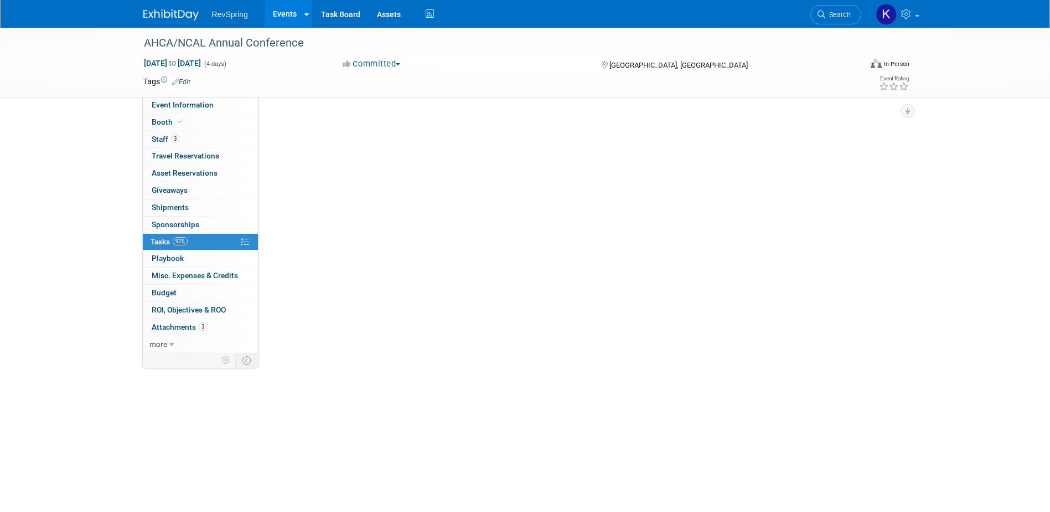
scroll to position [0, 0]
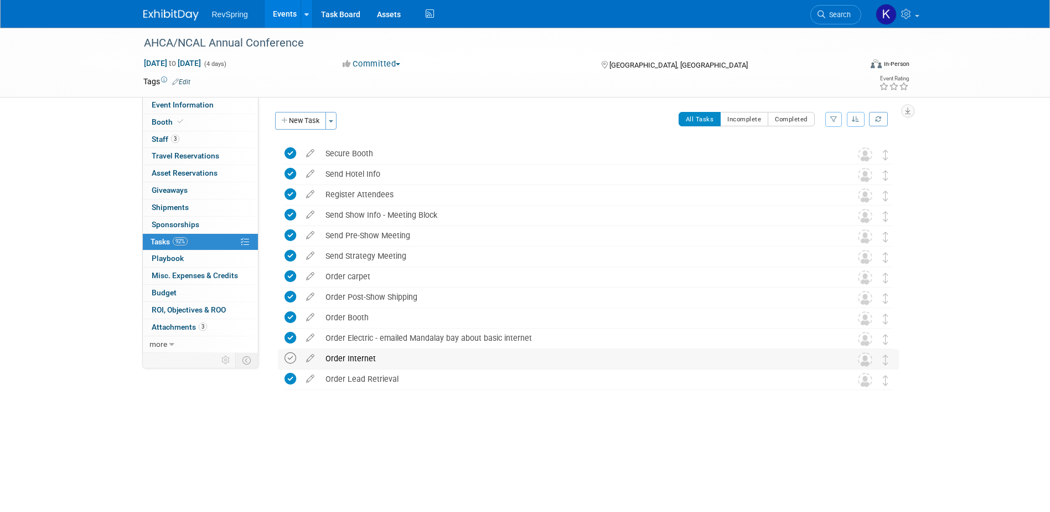
click at [288, 355] on icon at bounding box center [291, 358] width 12 height 12
click at [291, 334] on icon at bounding box center [291, 338] width 12 height 12
click at [175, 105] on span "Event Information" at bounding box center [183, 104] width 62 height 9
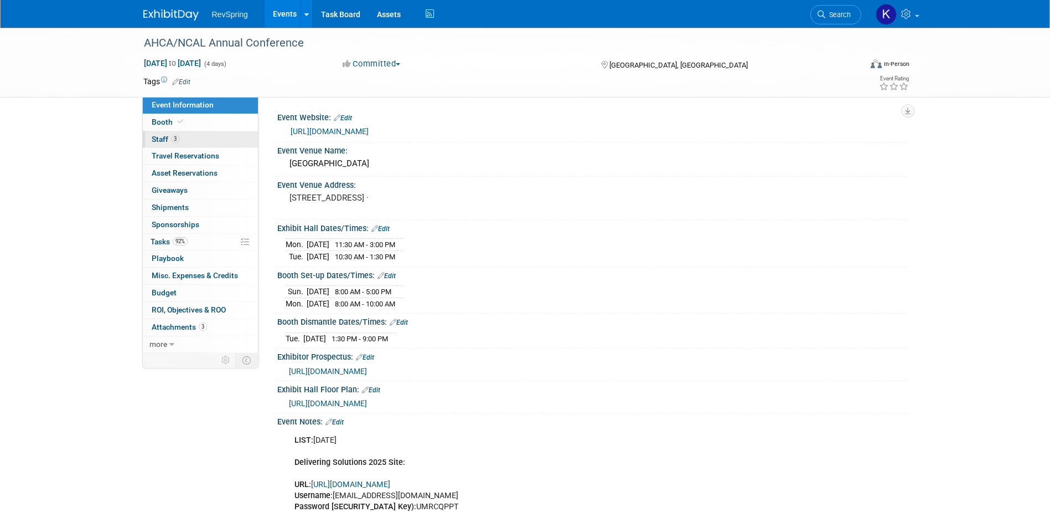
click at [184, 142] on link "3 Staff 3" at bounding box center [200, 139] width 115 height 17
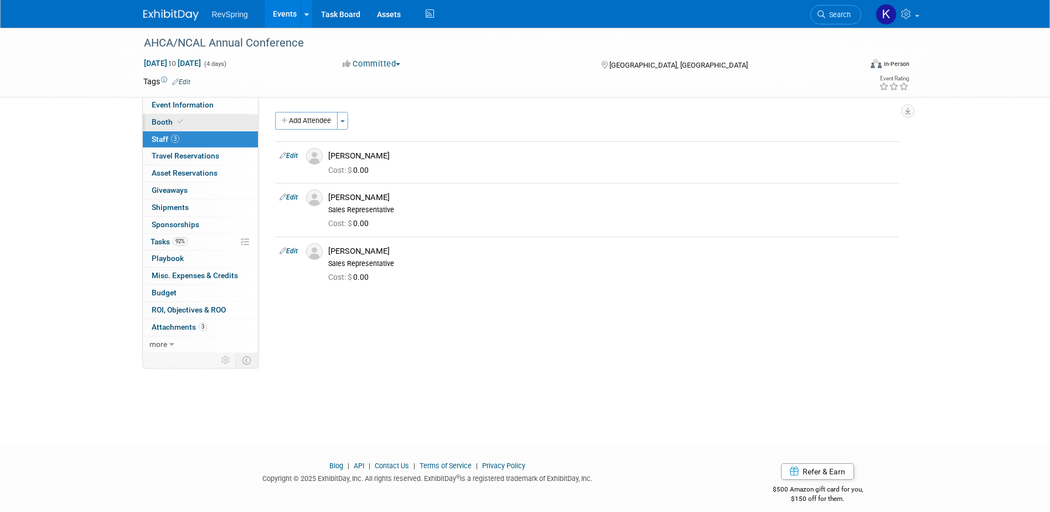
click at [164, 122] on span "Booth" at bounding box center [169, 121] width 34 height 9
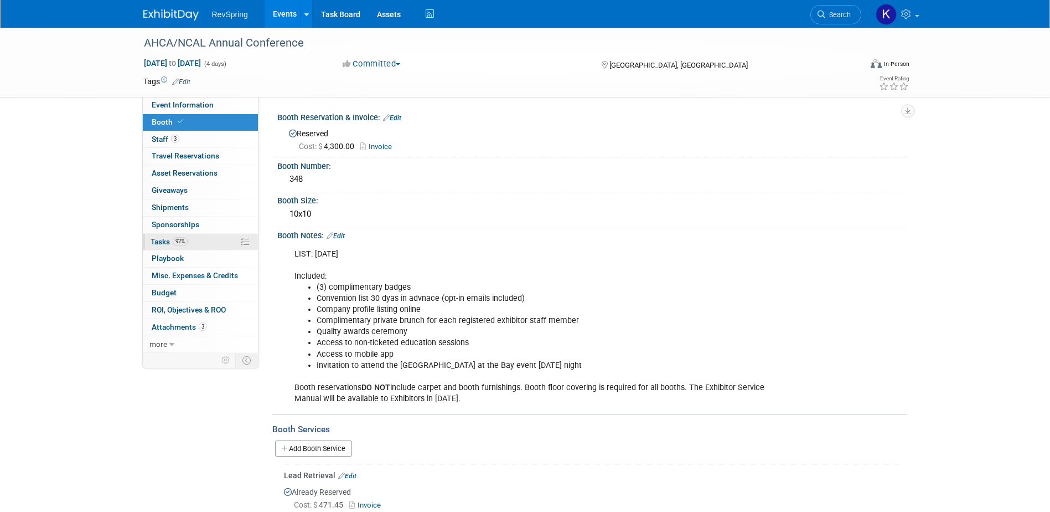
click at [199, 249] on link "92% Tasks 92%" at bounding box center [200, 242] width 115 height 17
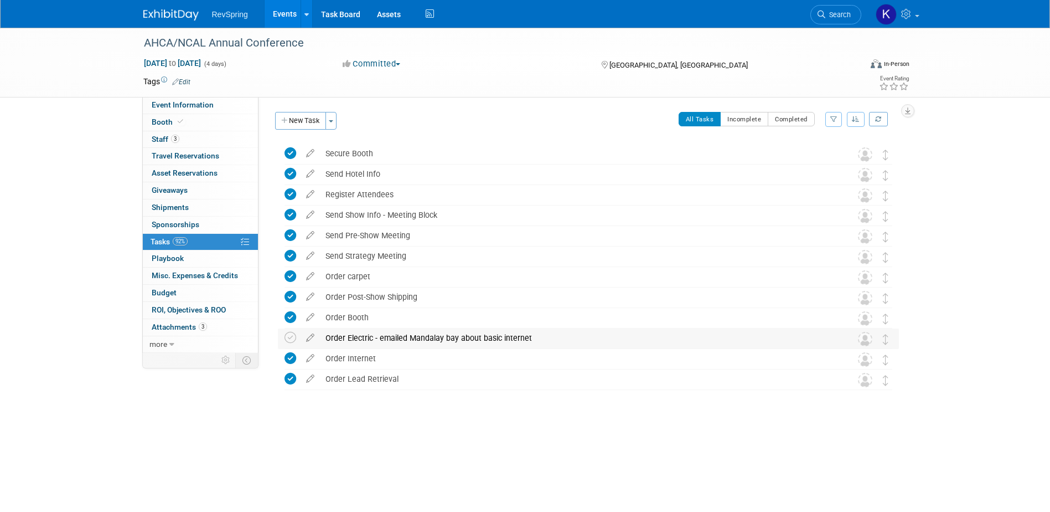
click at [281, 338] on div "Order Electric - emailed Mandalay bay about basic internet Pro tip: Press Ctrl-…" at bounding box center [588, 338] width 621 height 20
click at [291, 338] on icon at bounding box center [291, 338] width 12 height 12
click at [199, 123] on link "Booth" at bounding box center [200, 122] width 115 height 17
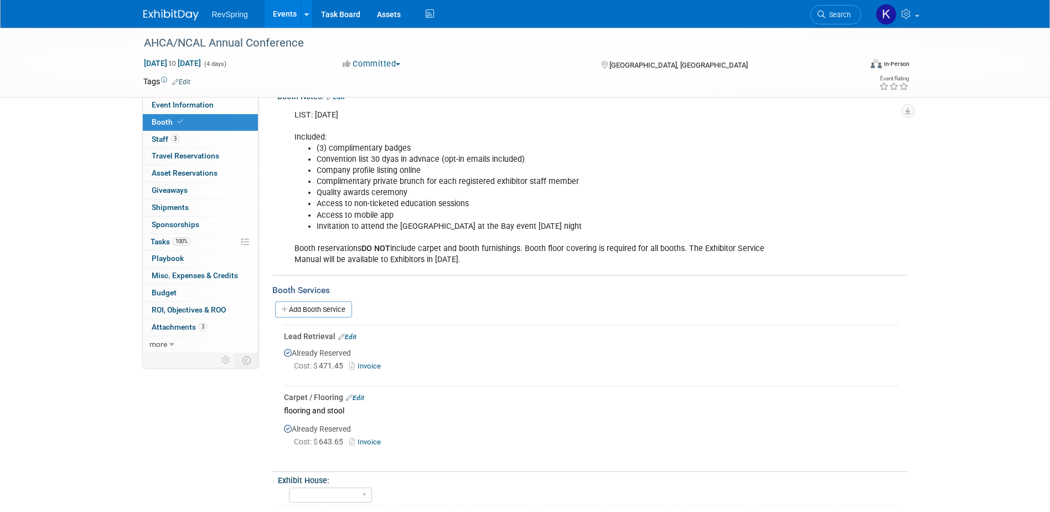
scroll to position [153, 0]
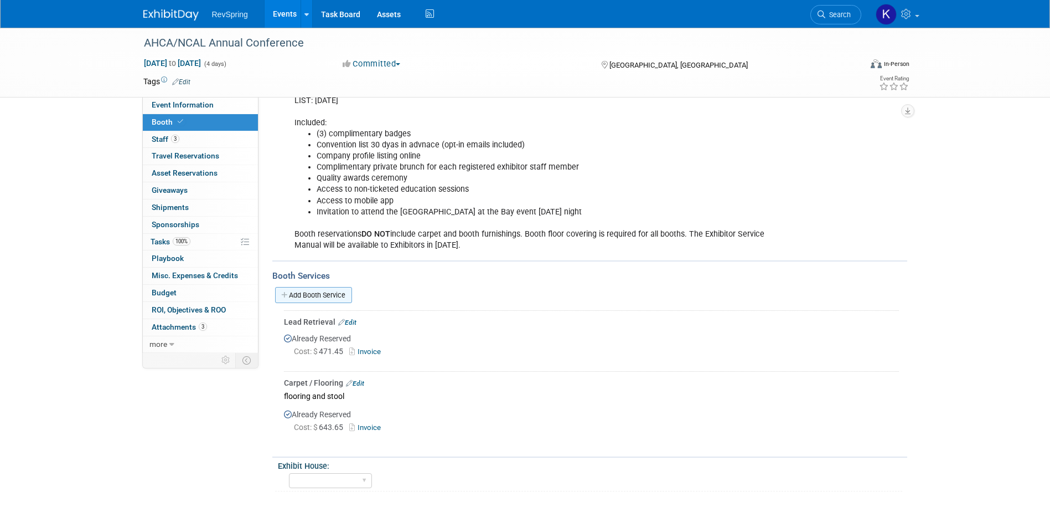
click at [323, 296] on link "Add Booth Service" at bounding box center [313, 295] width 77 height 16
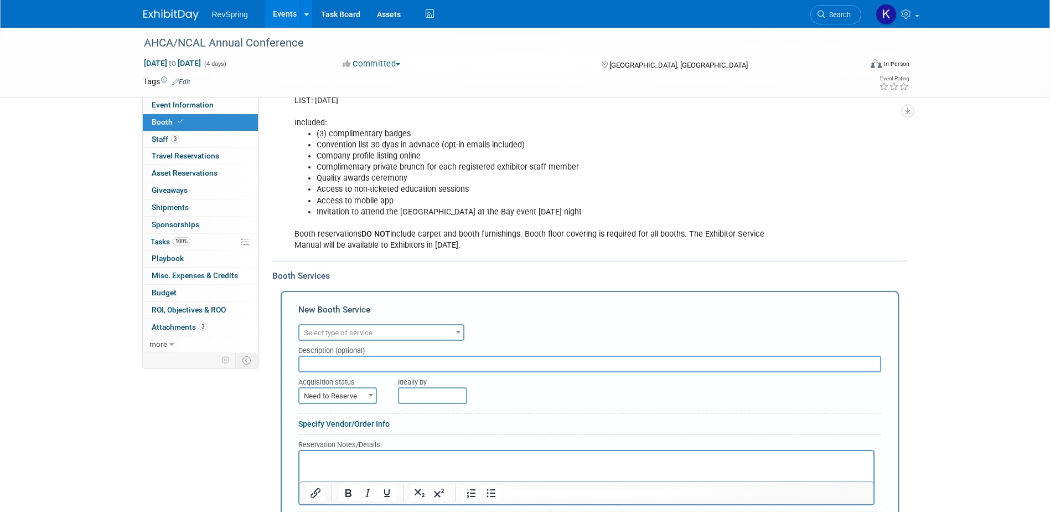
scroll to position [0, 0]
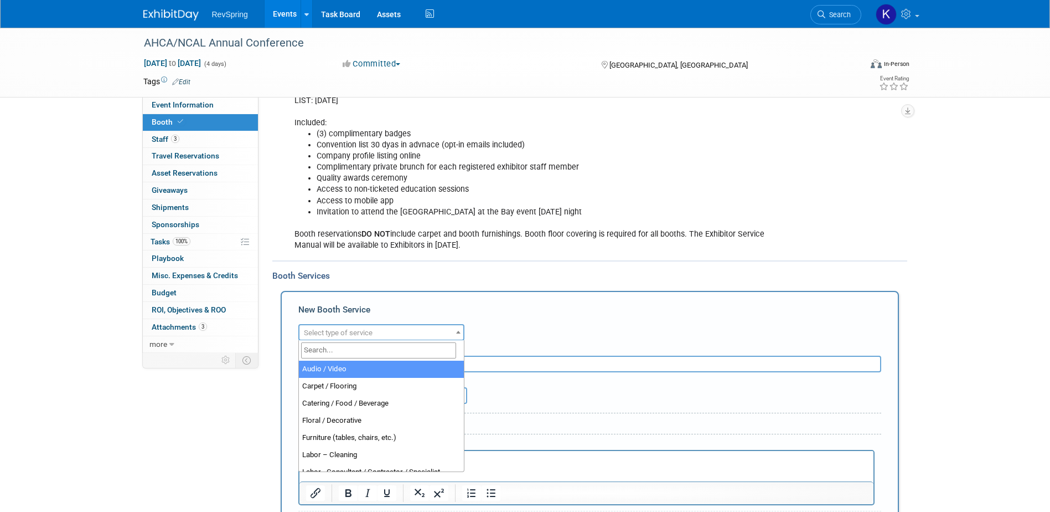
click at [366, 328] on span "Select type of service" at bounding box center [338, 332] width 69 height 8
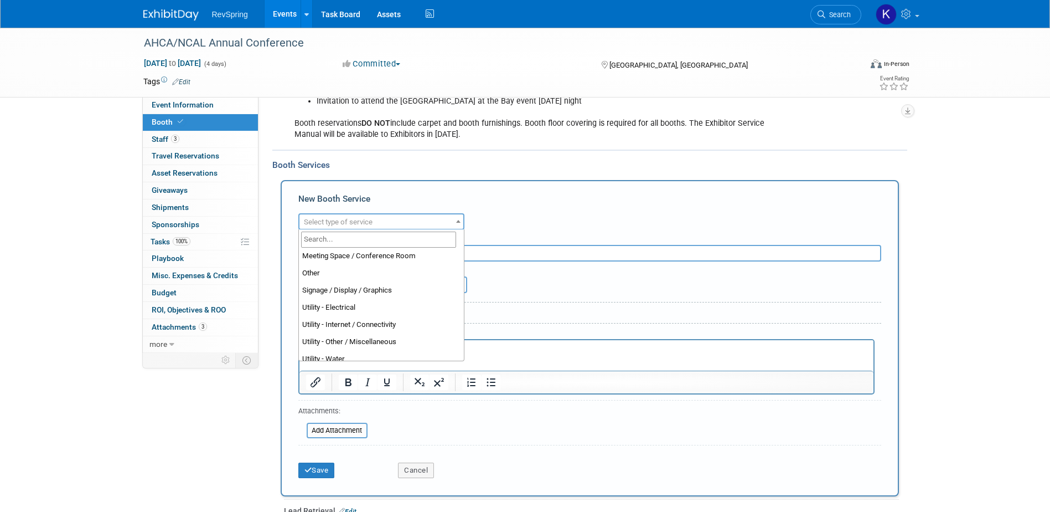
scroll to position [284, 0]
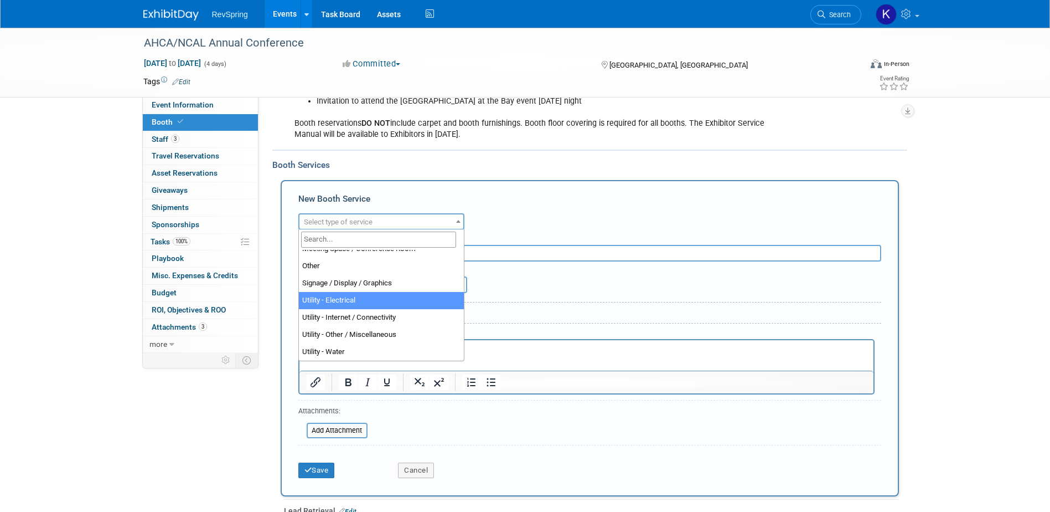
select select "8"
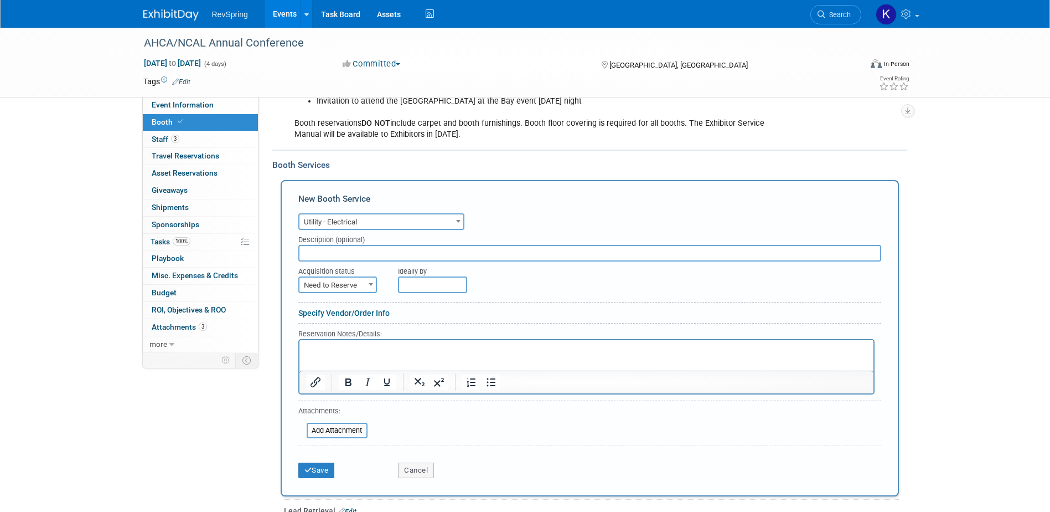
click at [362, 285] on span "Need to Reserve" at bounding box center [338, 285] width 76 height 16
select select "2"
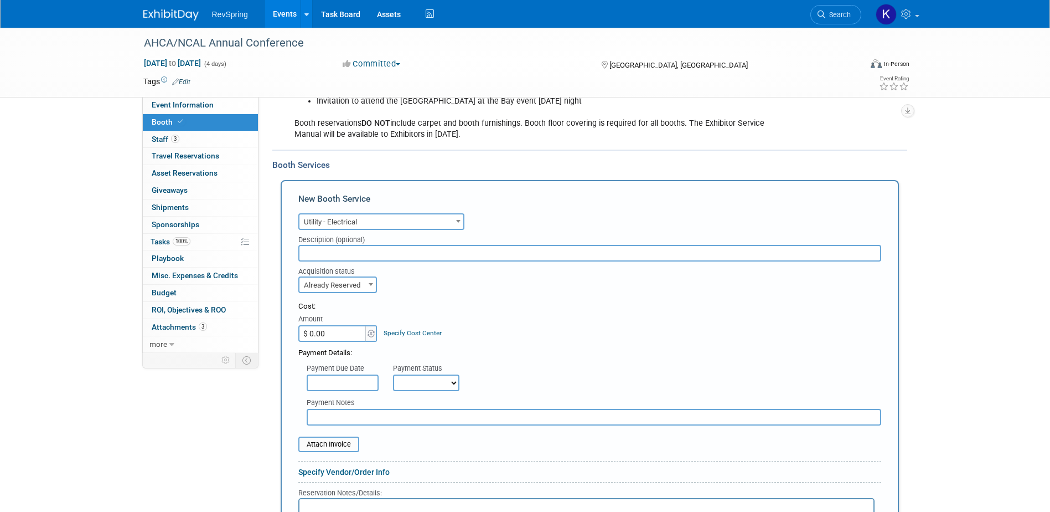
click at [338, 331] on input "$ 0.00" at bounding box center [332, 333] width 69 height 17
type input "$ 286.50"
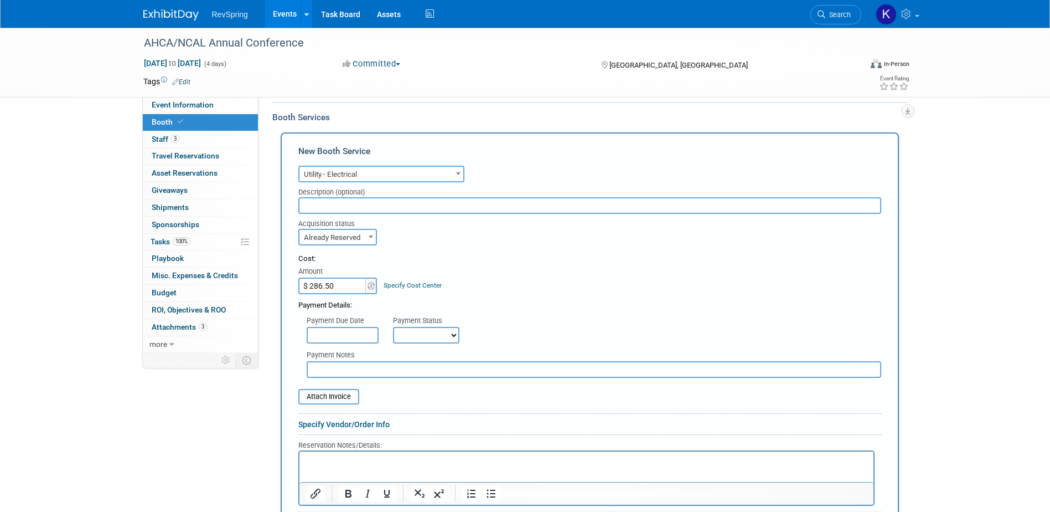
scroll to position [375, 0]
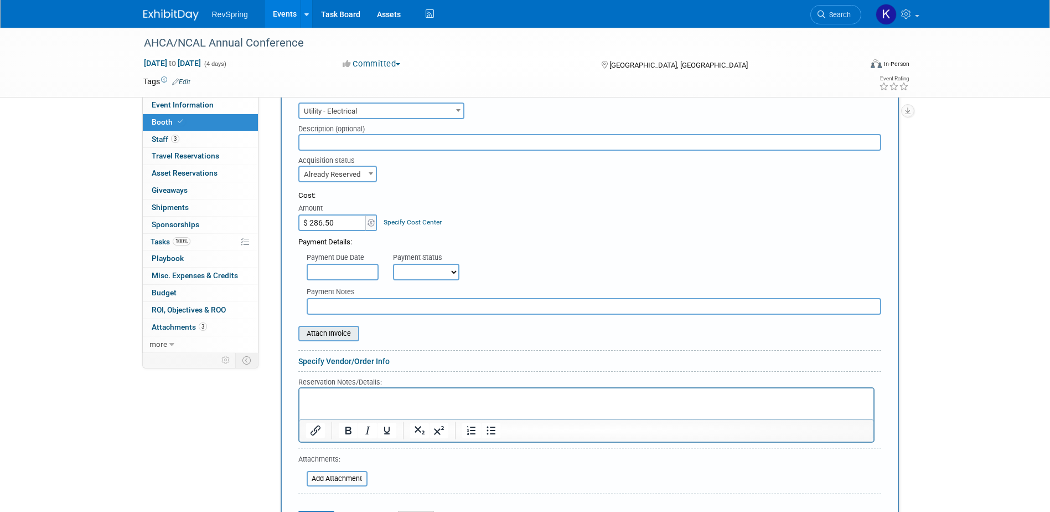
click at [357, 333] on input "file" at bounding box center [292, 333] width 132 height 13
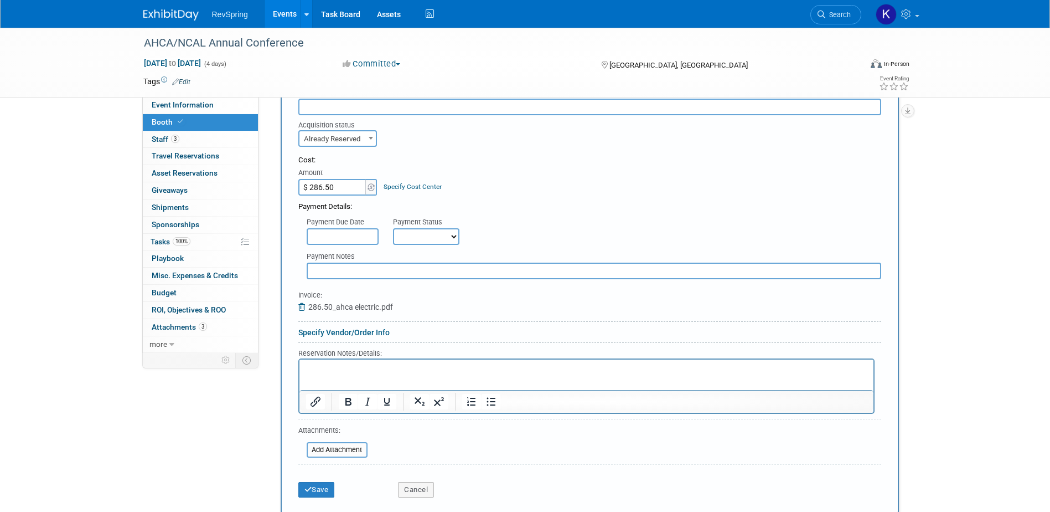
scroll to position [486, 0]
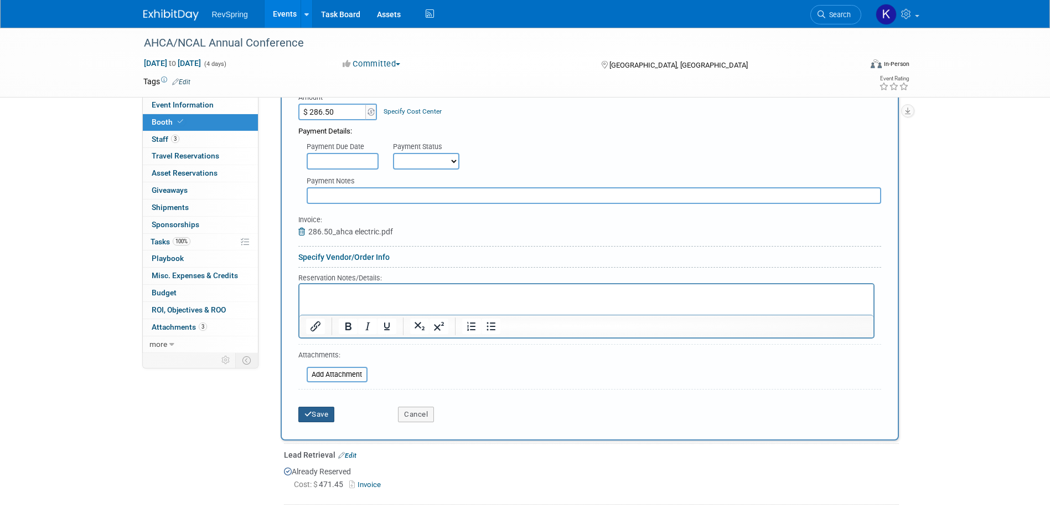
click at [313, 410] on button "Save" at bounding box center [316, 414] width 37 height 16
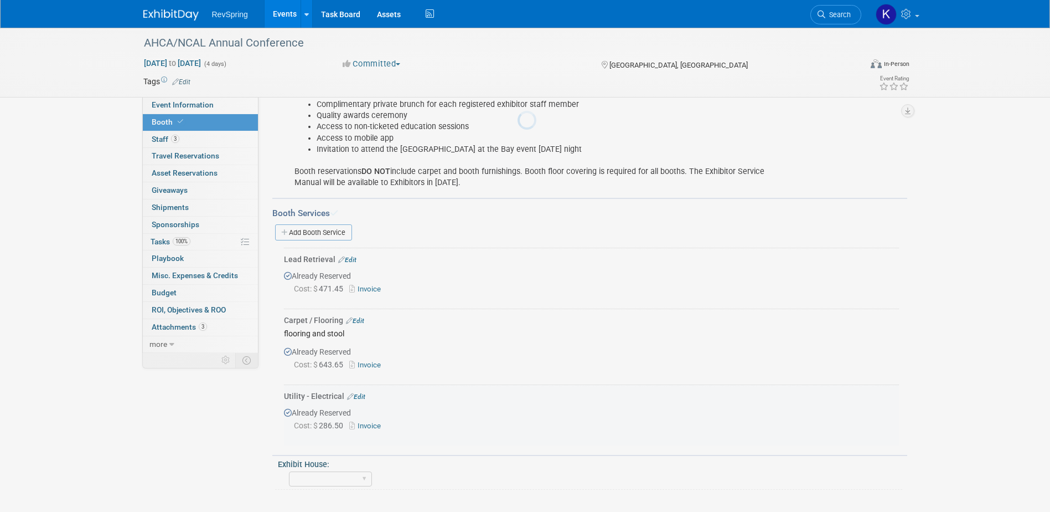
scroll to position [214, 0]
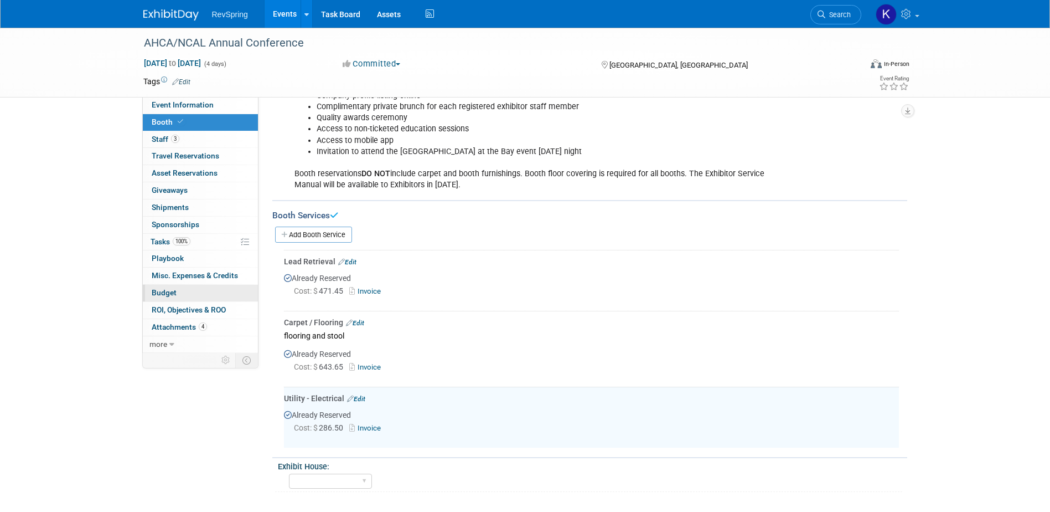
click at [206, 287] on link "Budget" at bounding box center [200, 293] width 115 height 17
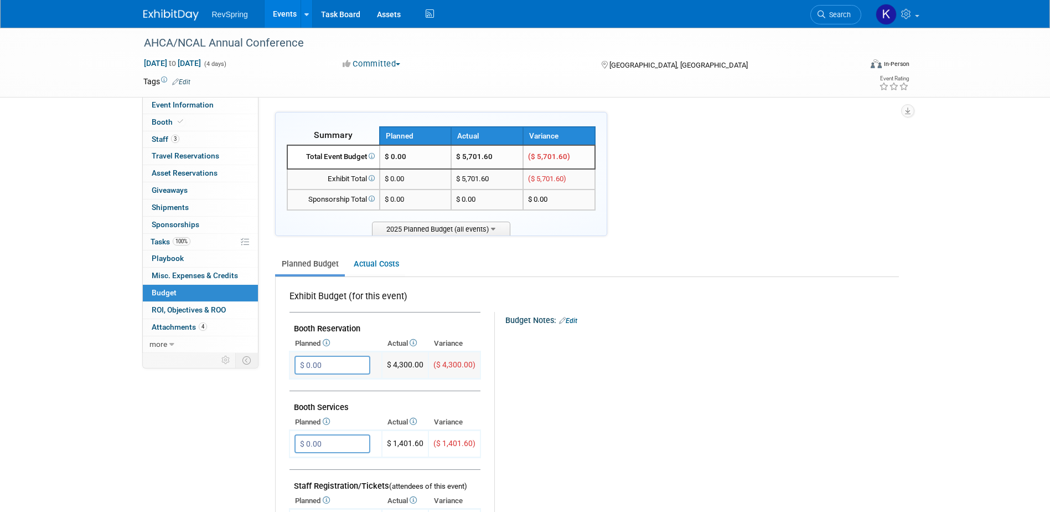
click at [319, 364] on input "$ 0.00" at bounding box center [333, 364] width 76 height 19
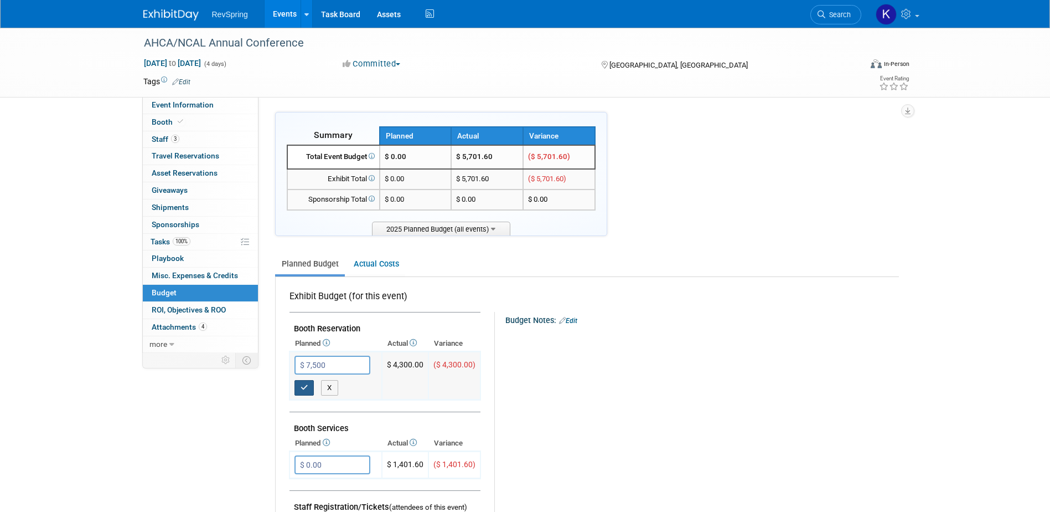
type input "$ 7,500.00"
click at [304, 385] on icon "button" at bounding box center [305, 387] width 8 height 7
